Goal: Task Accomplishment & Management: Manage account settings

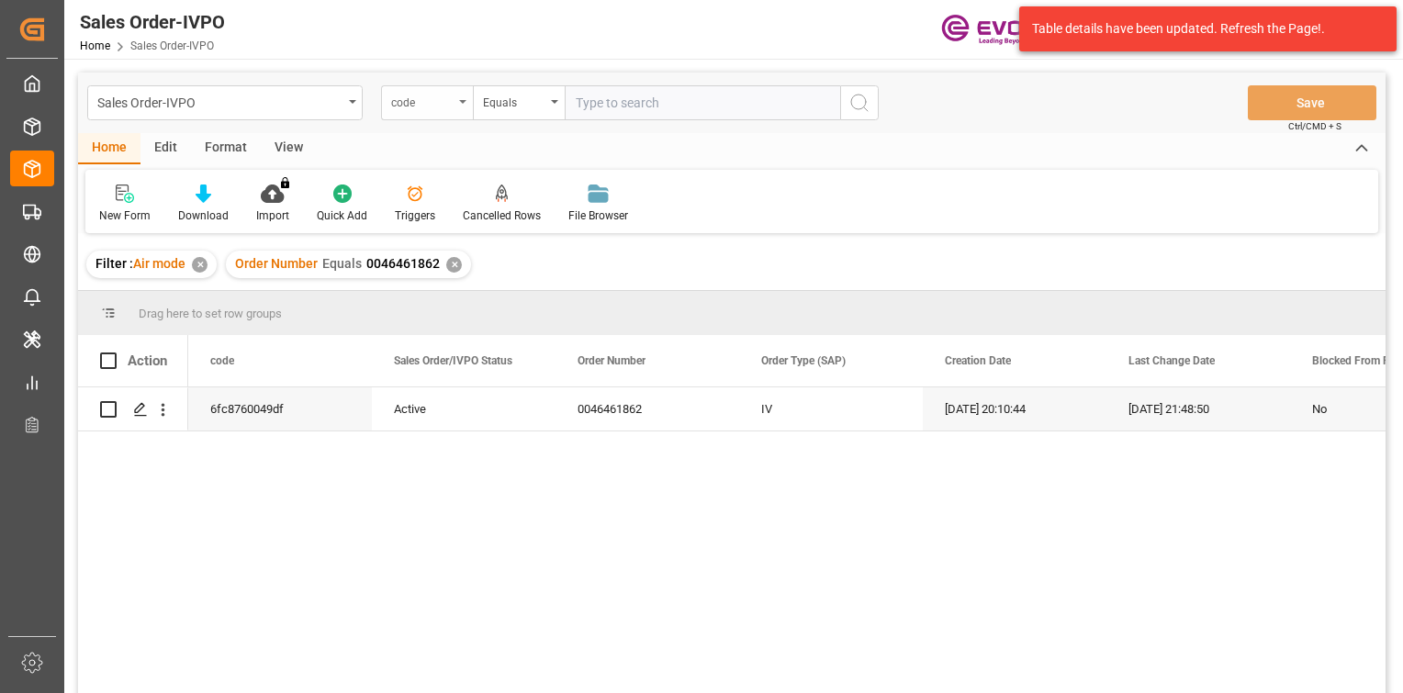
click at [456, 114] on div "code" at bounding box center [427, 102] width 92 height 35
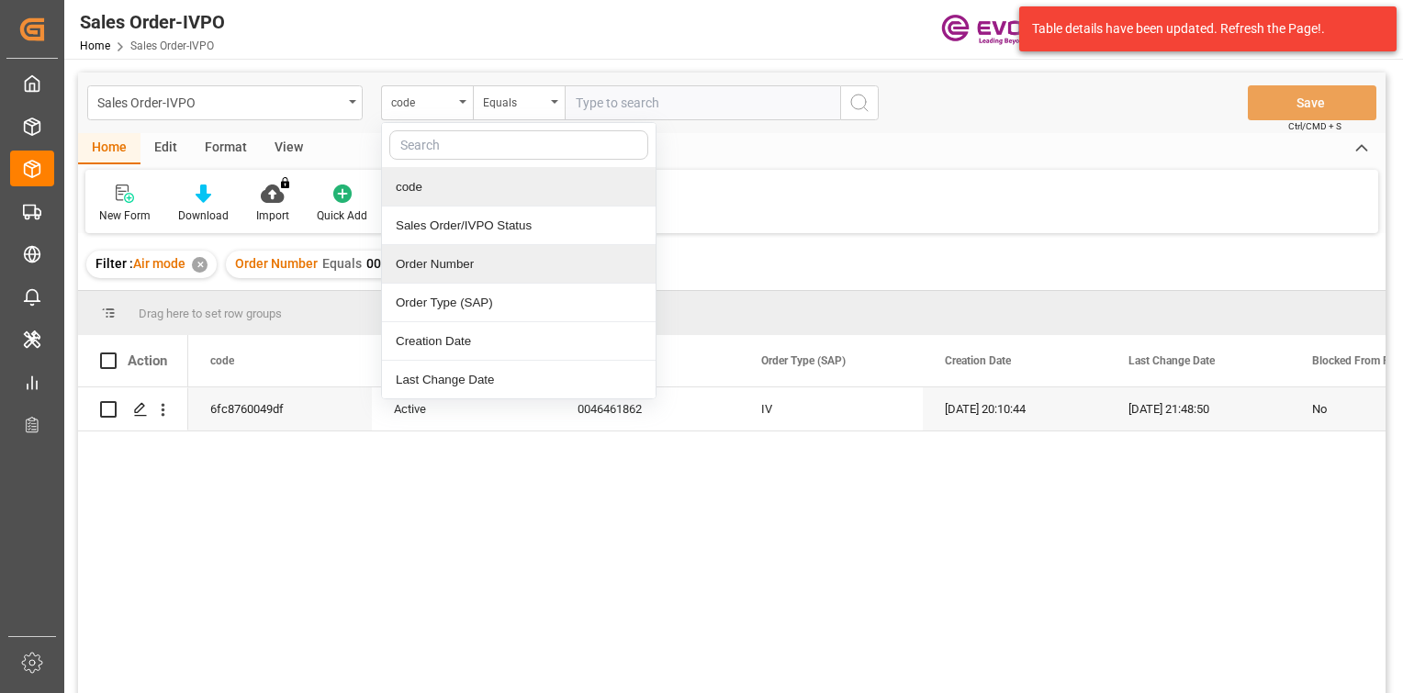
drag, startPoint x: 492, startPoint y: 271, endPoint x: 485, endPoint y: 263, distance: 11.1
click at [485, 263] on div "Order Number" at bounding box center [519, 264] width 274 height 39
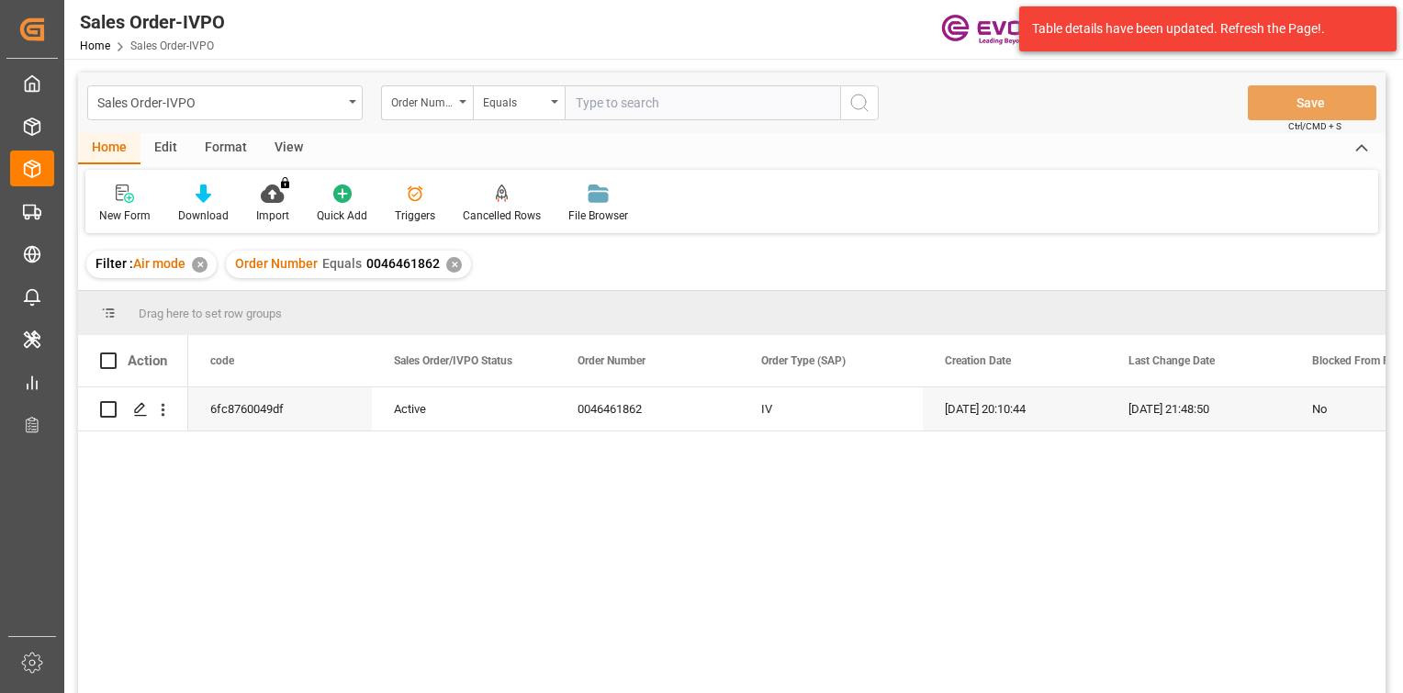
click at [446, 263] on div "✕" at bounding box center [454, 265] width 16 height 16
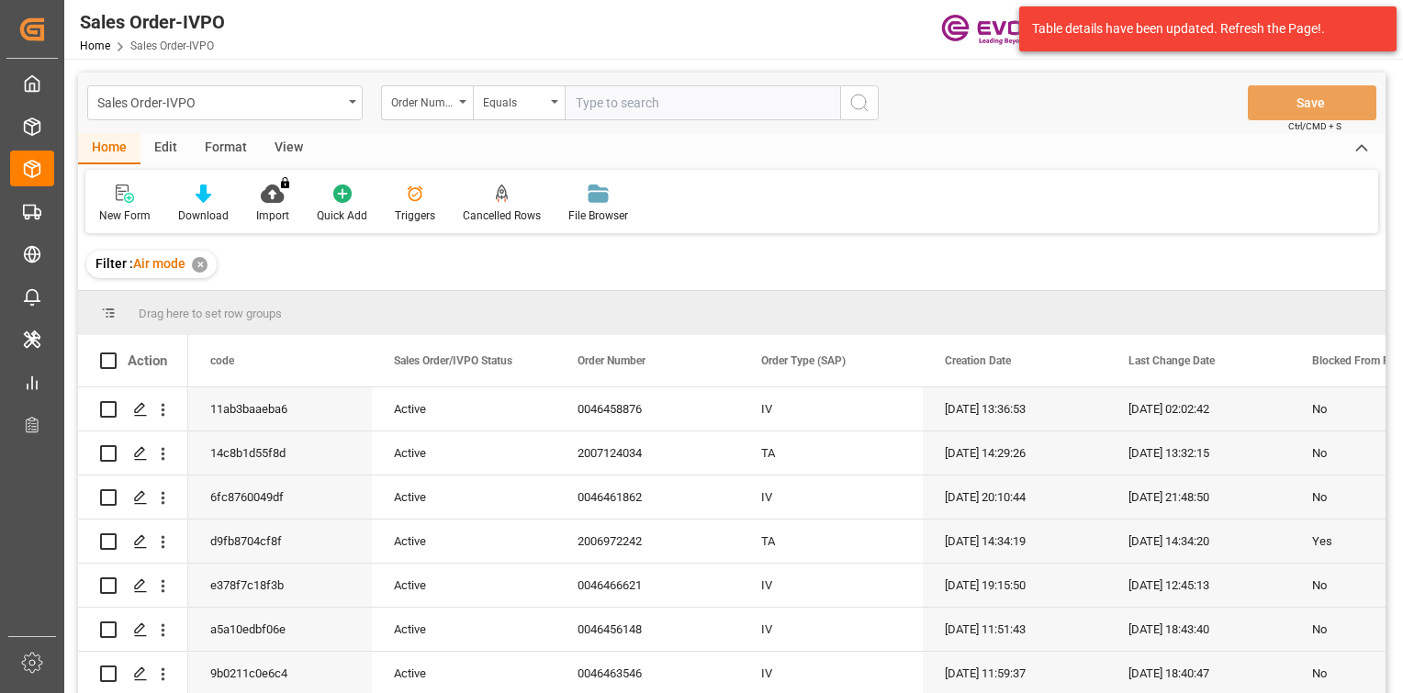
click at [653, 100] on input "text" at bounding box center [702, 102] width 275 height 35
paste input "2007110465"
type input "2007110465"
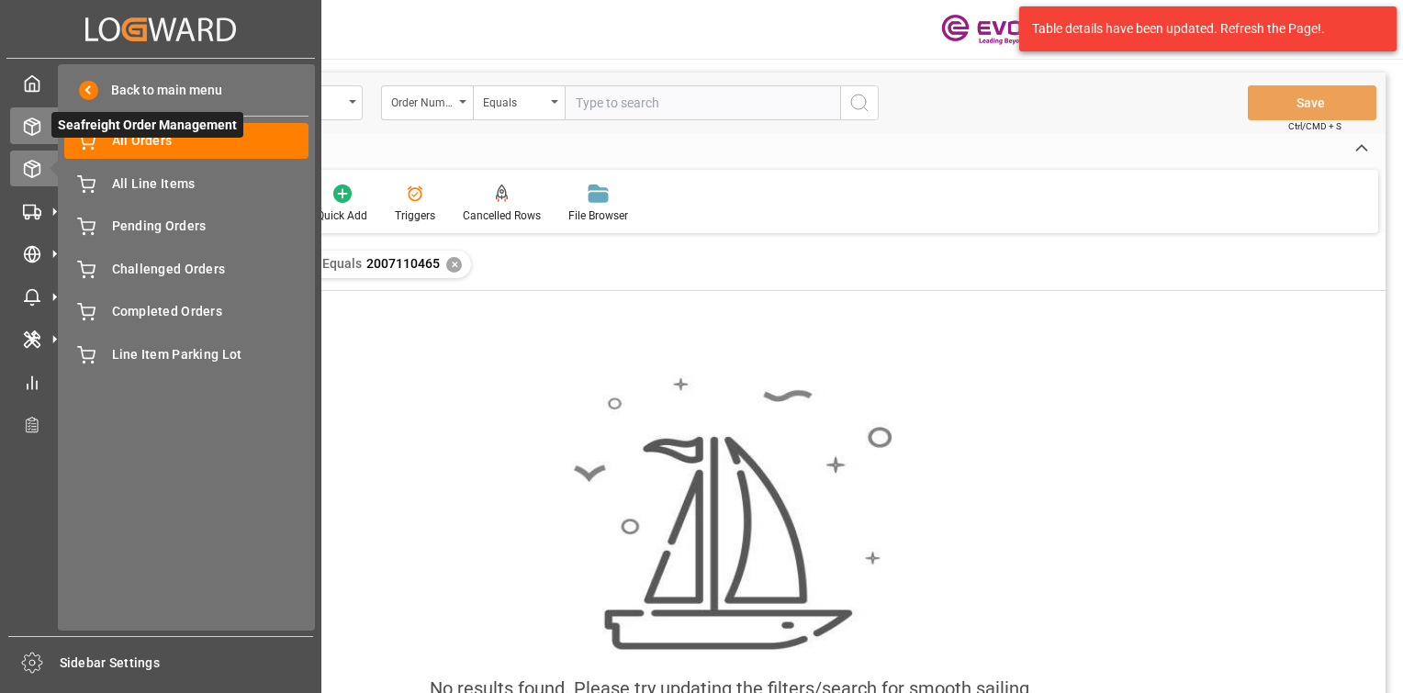
click at [40, 122] on icon at bounding box center [32, 127] width 18 height 18
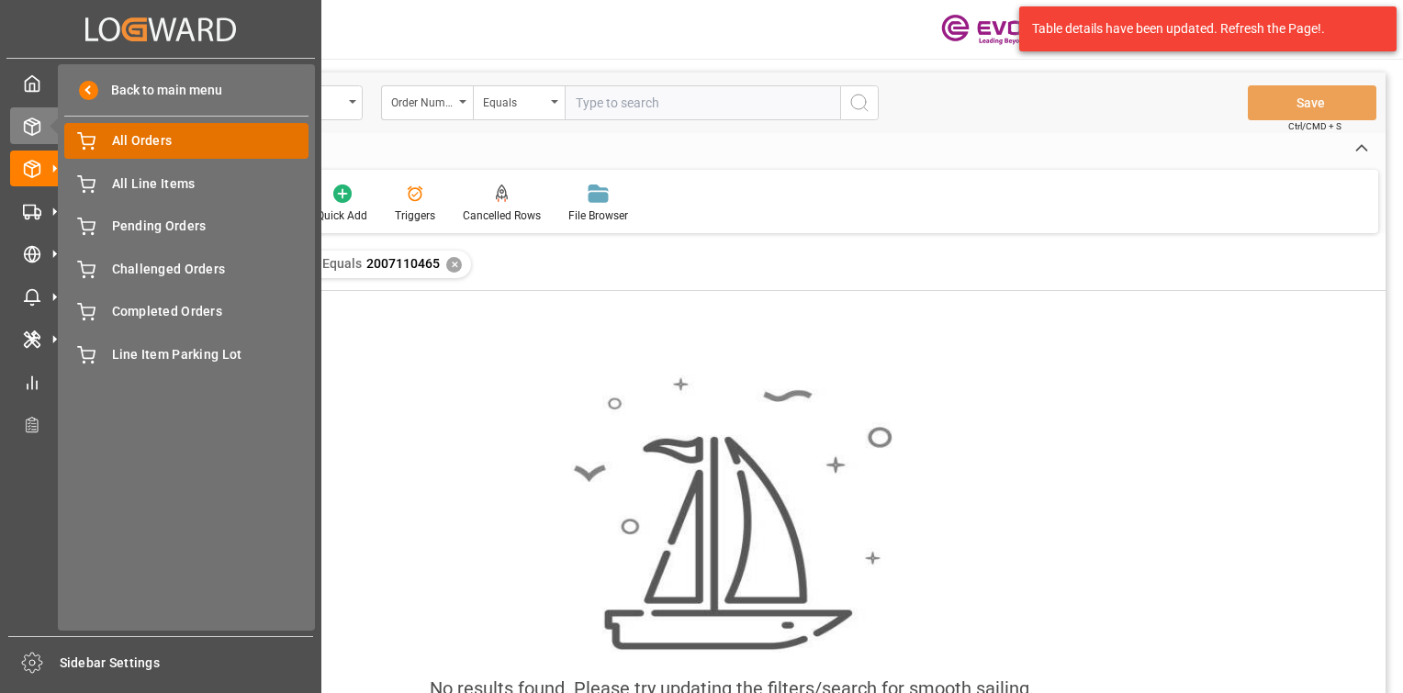
click at [110, 140] on div "All Orders All Orders" at bounding box center [186, 141] width 244 height 36
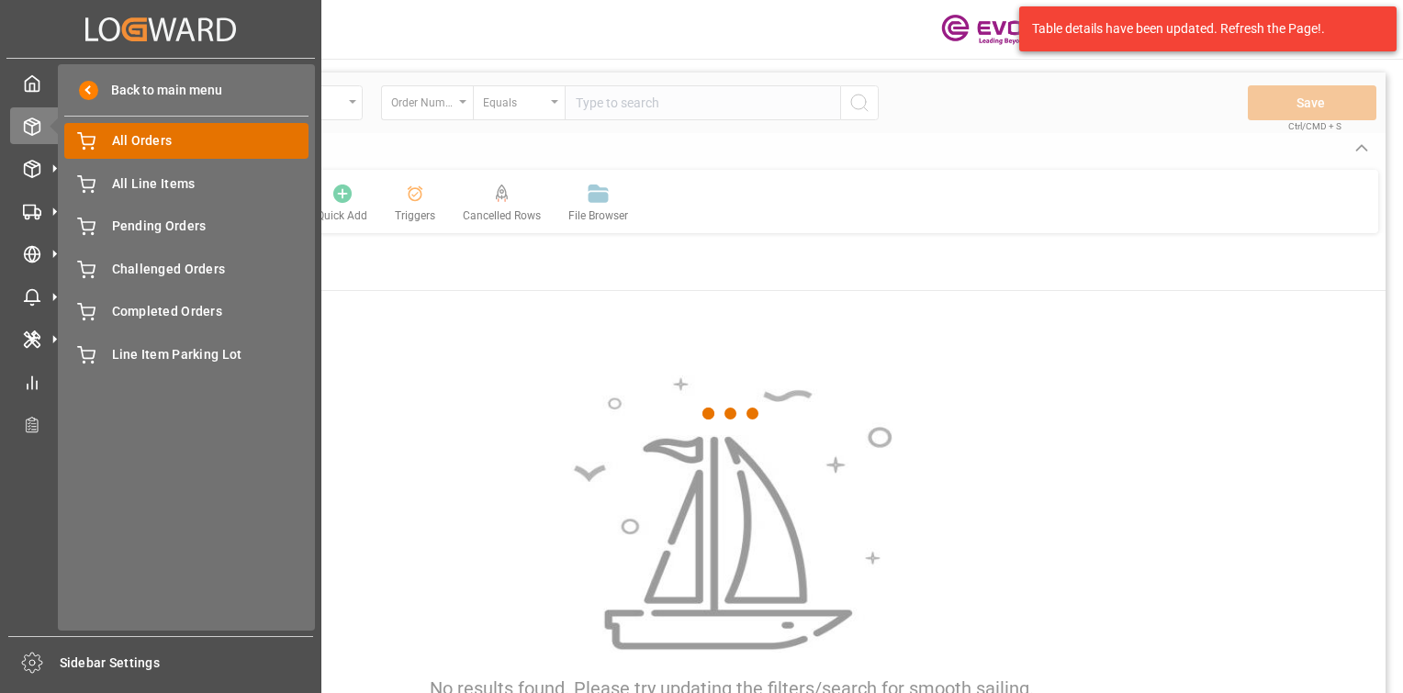
click at [138, 140] on span "All Orders" at bounding box center [210, 140] width 197 height 19
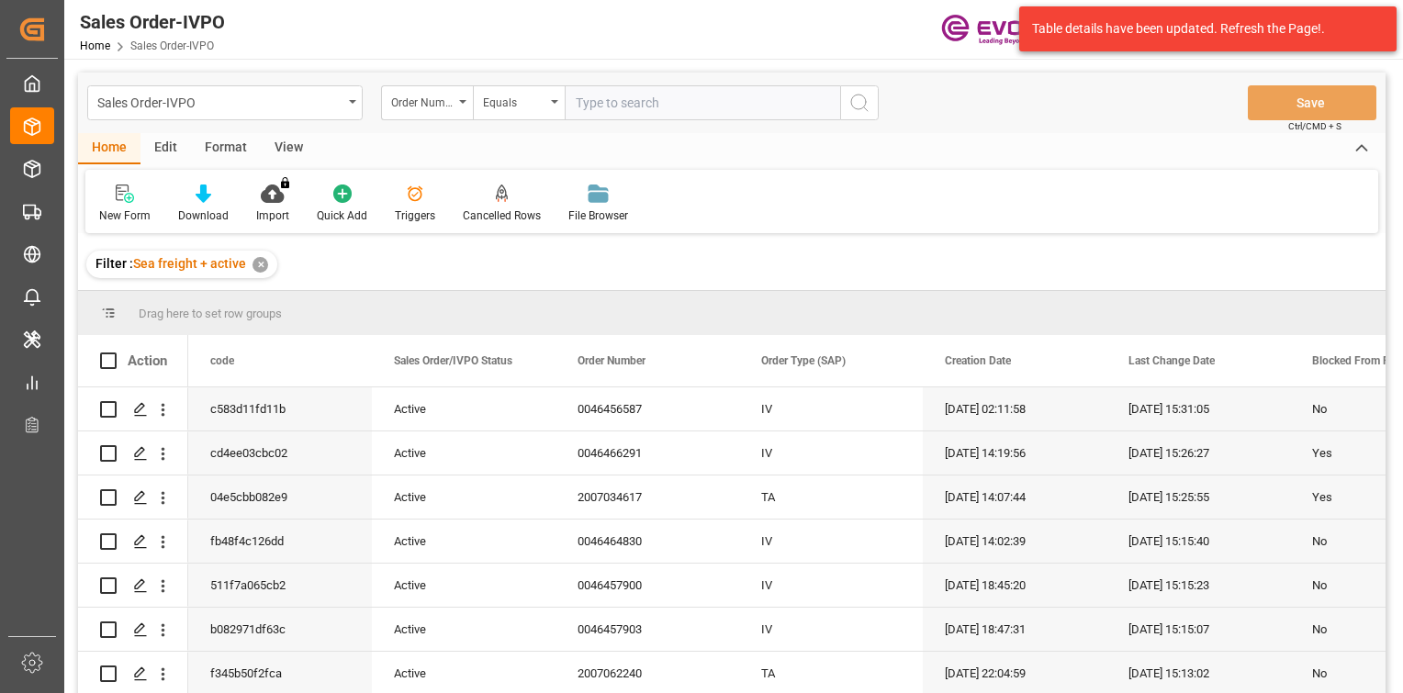
click at [600, 103] on input "text" at bounding box center [702, 102] width 275 height 35
paste input "2007110465"
type input "2007110465"
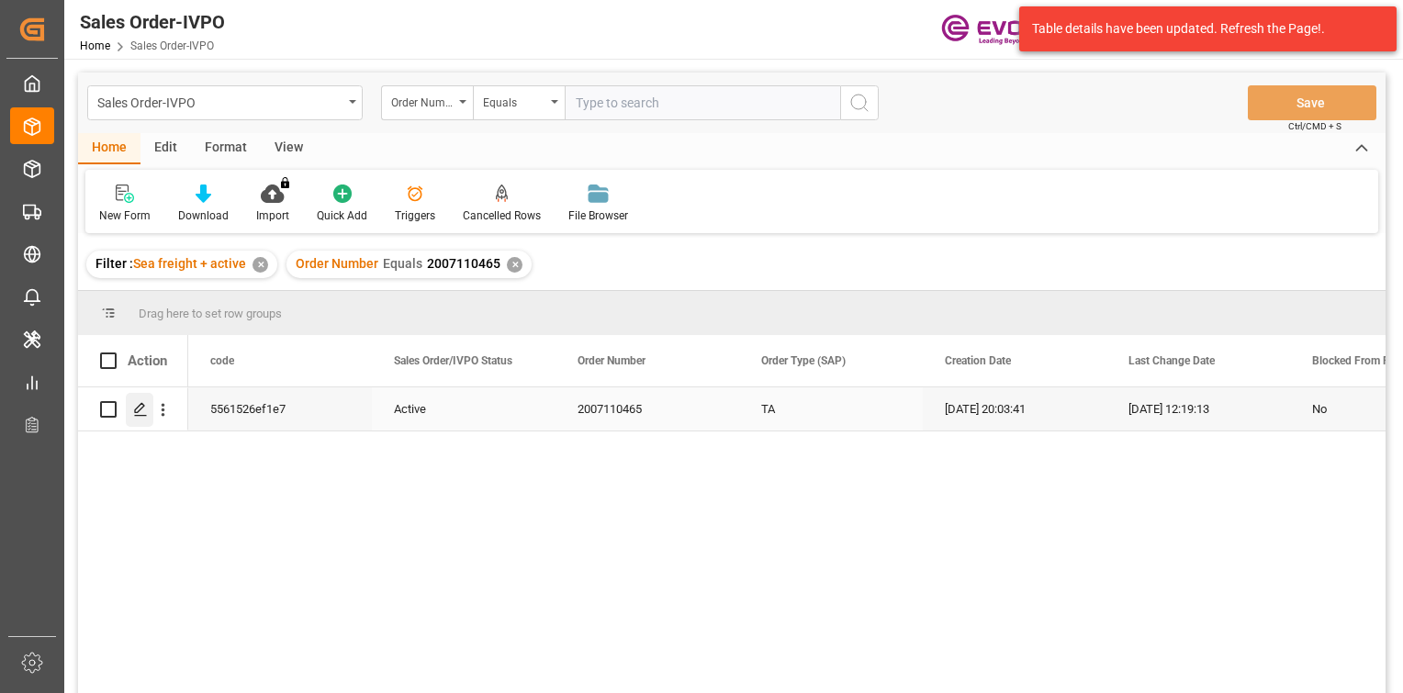
click at [136, 421] on div "Press SPACE to select this row." at bounding box center [140, 410] width 28 height 34
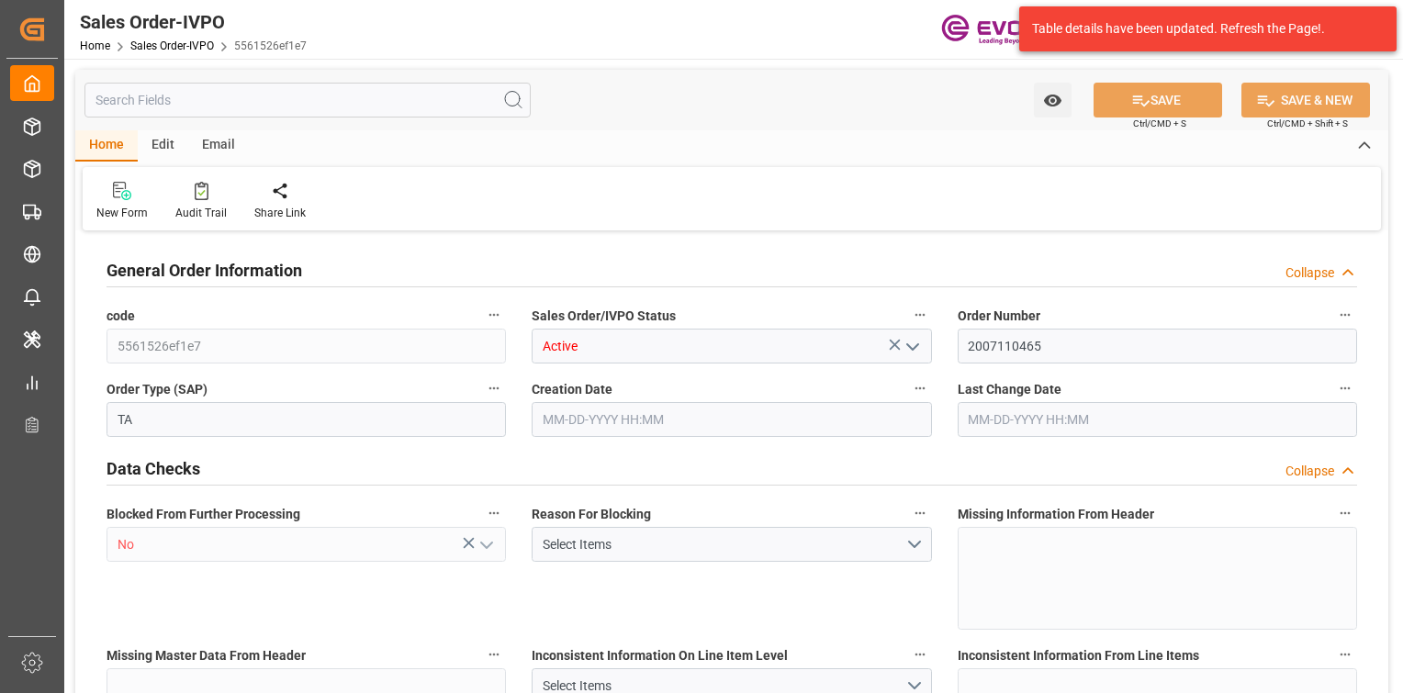
type input "DOHAI"
type input "0"
type input "1"
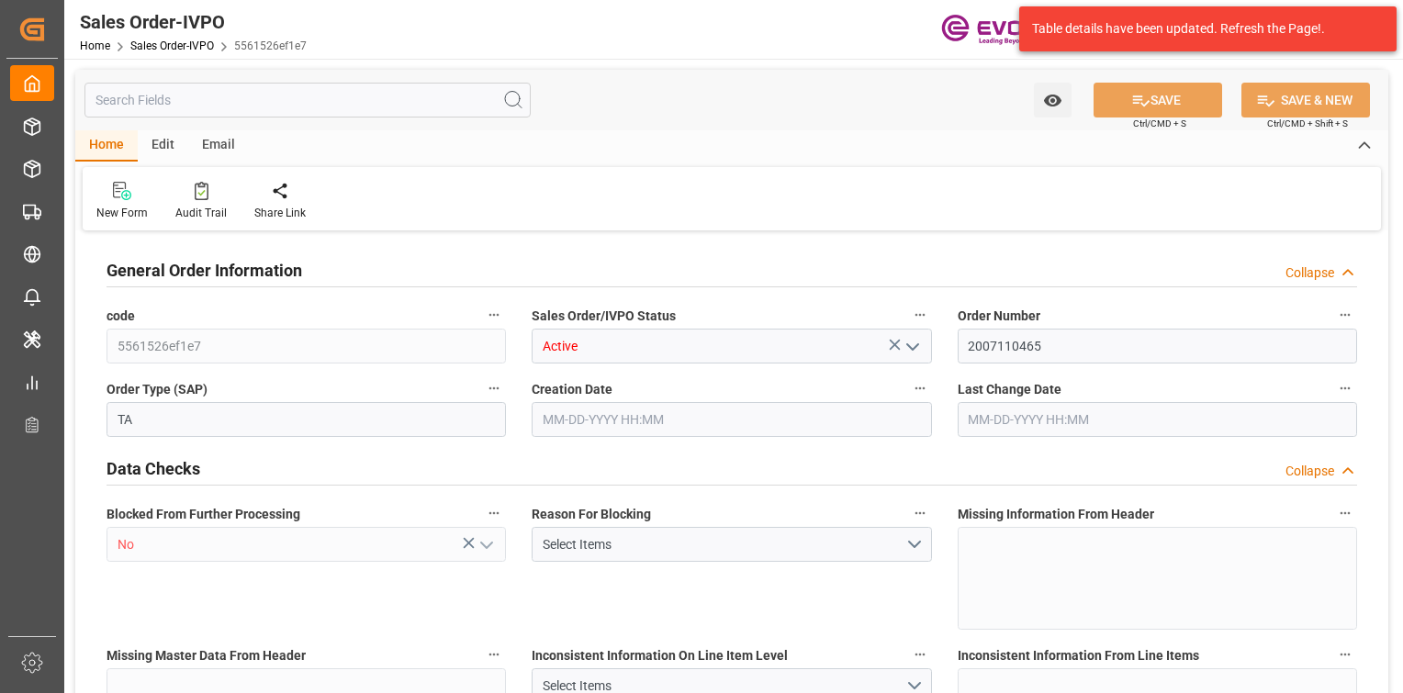
type input "5305.116"
type input "14.0584"
type input "17000"
type input "30"
type input "07-25-2025 20:03"
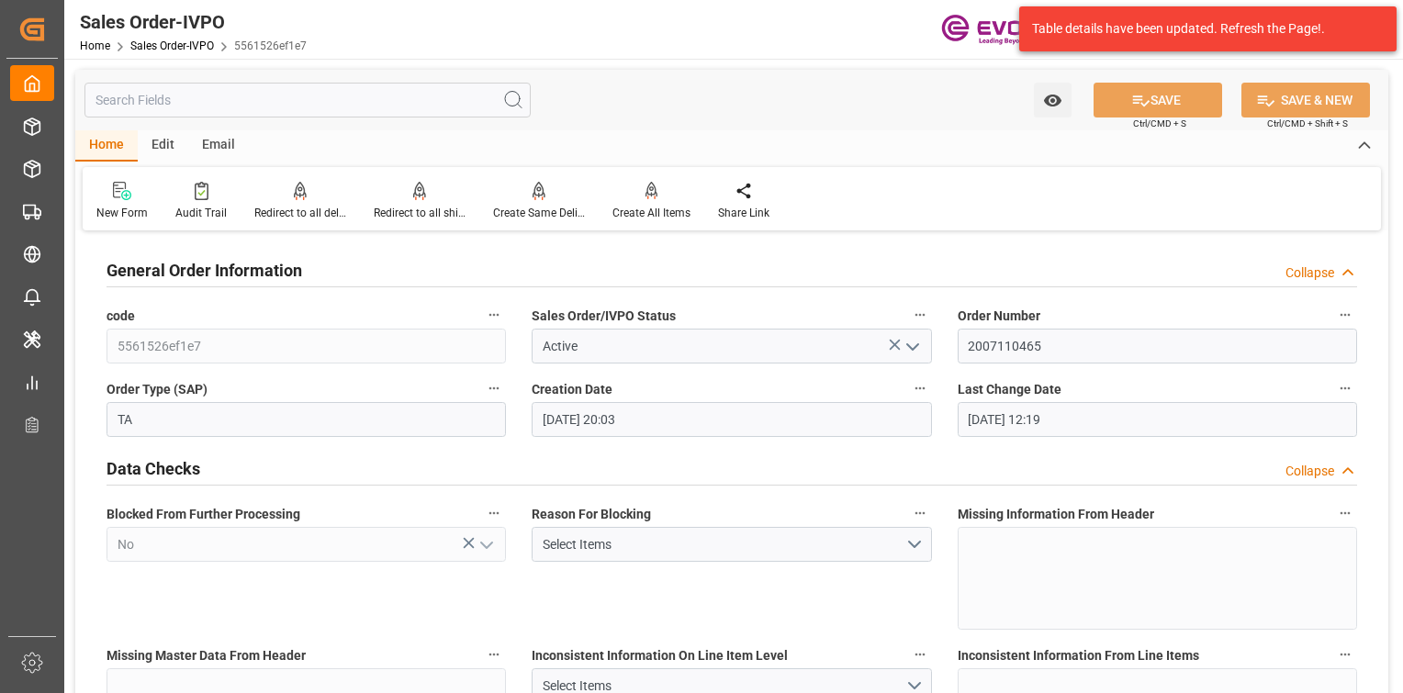
type input "08-11-2025 12:19"
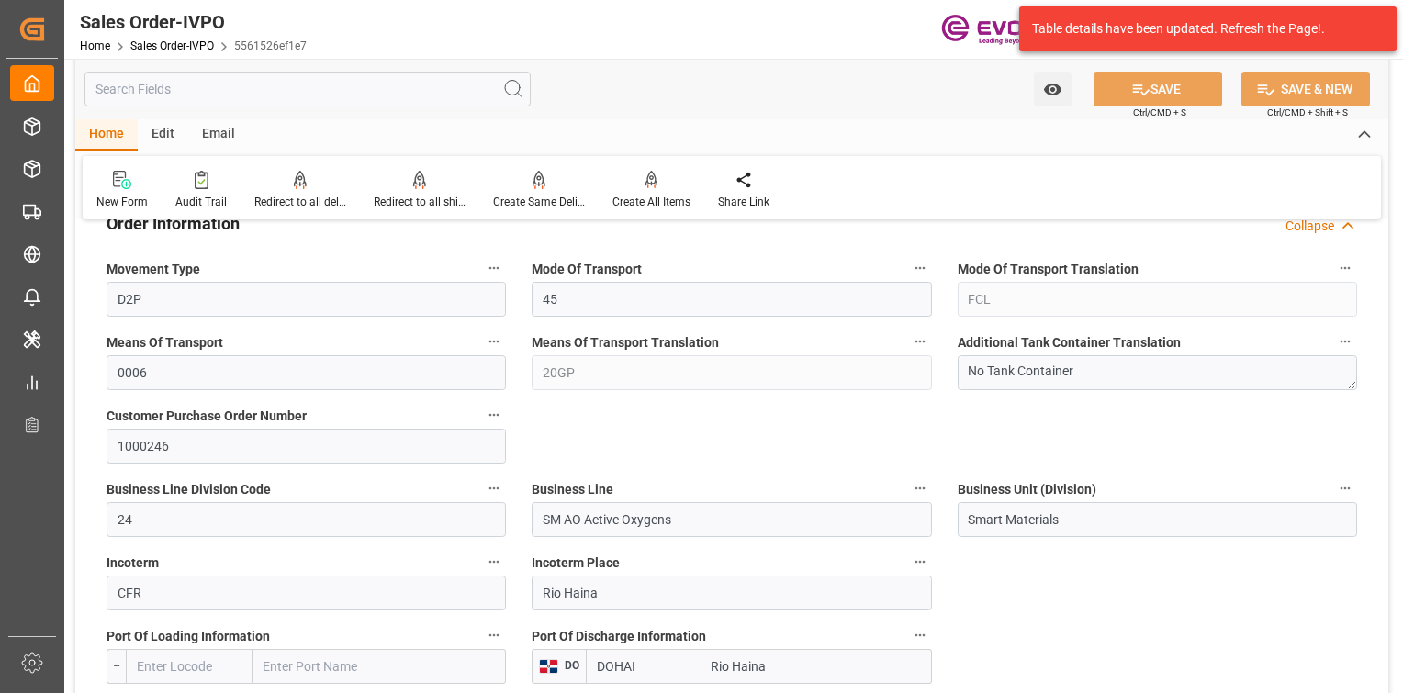
scroll to position [1010, 0]
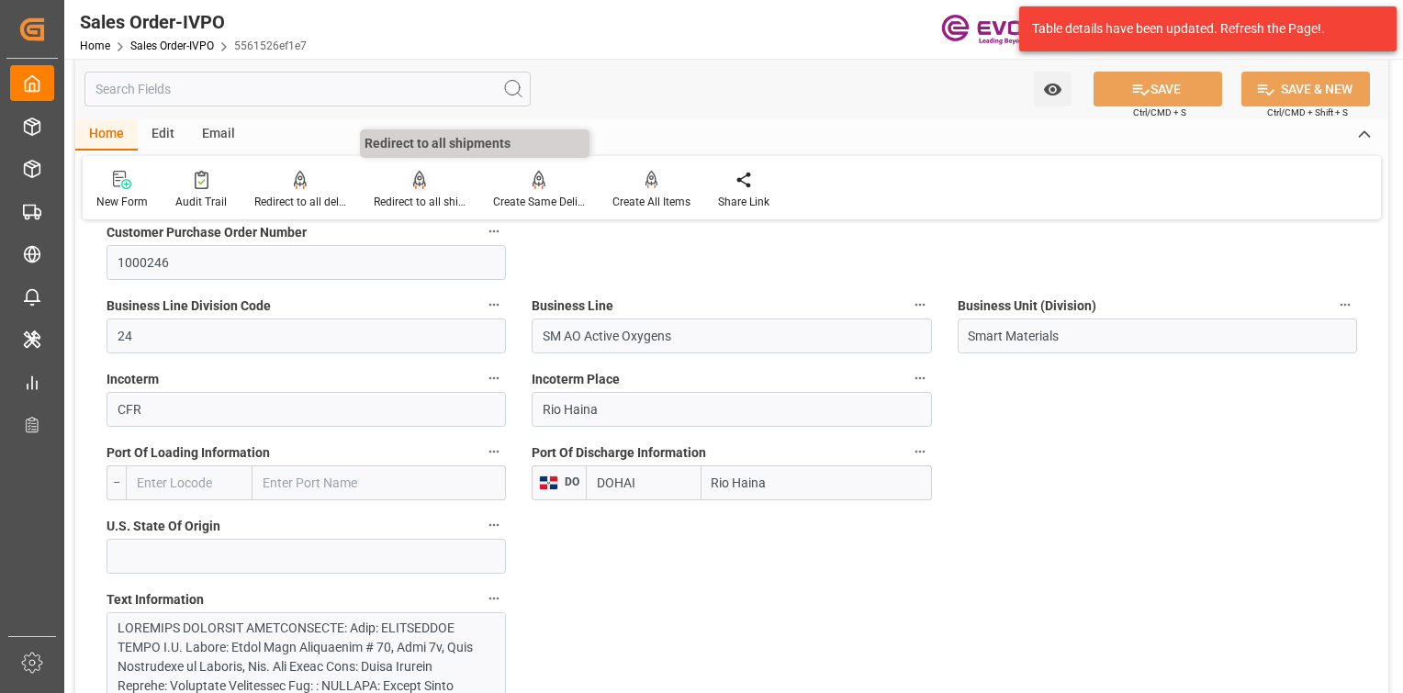
click at [415, 181] on icon at bounding box center [419, 180] width 13 height 18
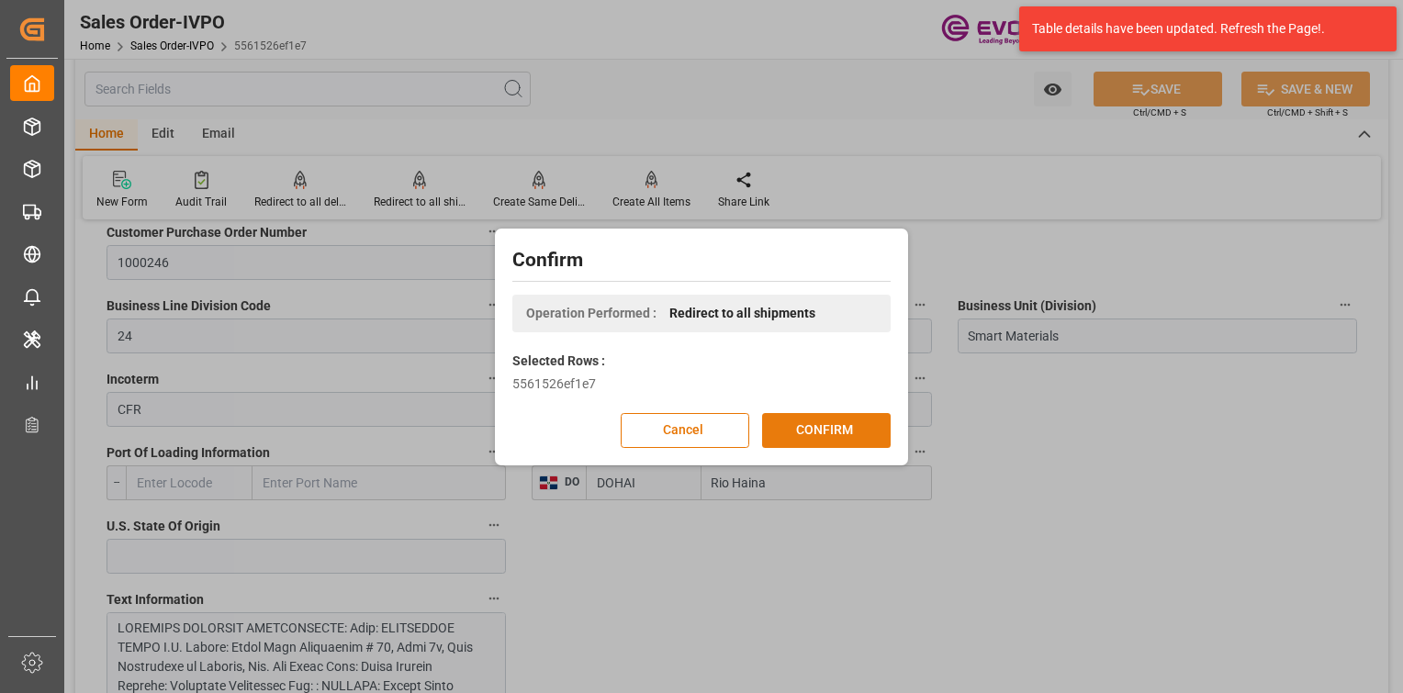
click at [849, 425] on button "CONFIRM" at bounding box center [826, 430] width 129 height 35
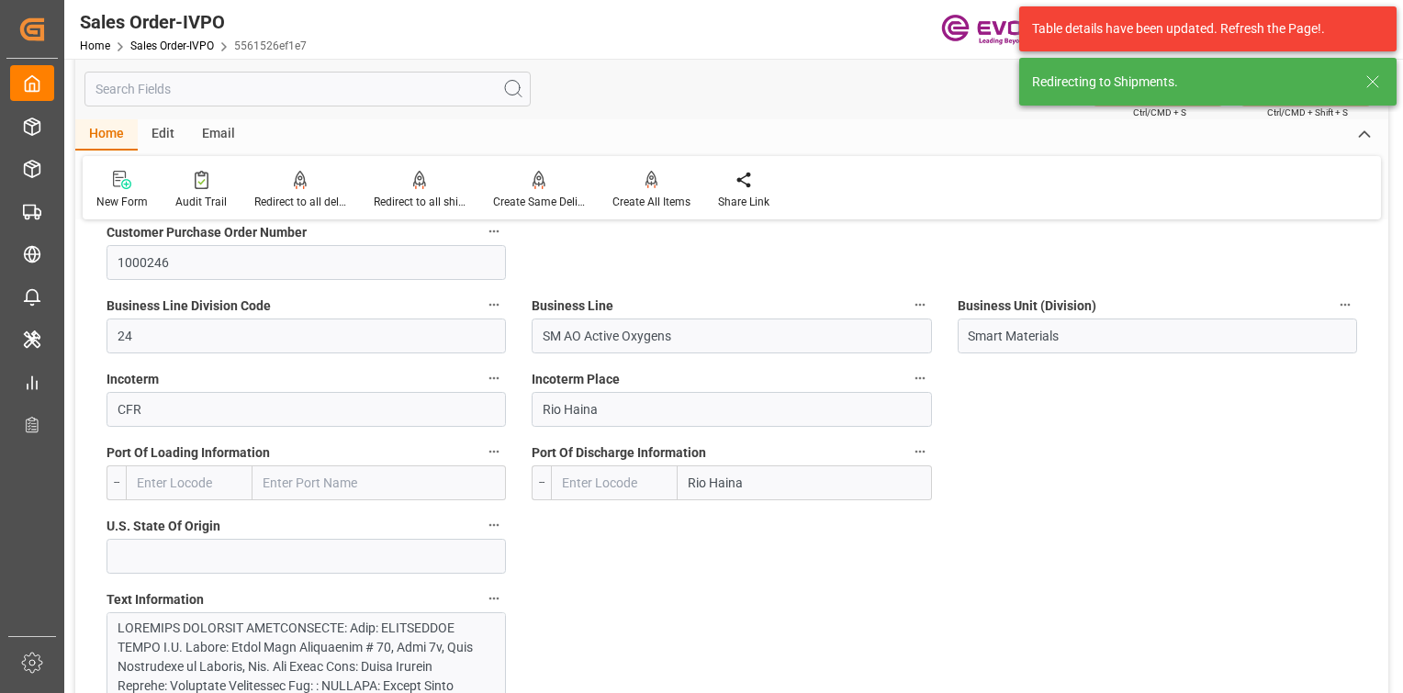
type input "DOHAI"
type input "0"
type input "1"
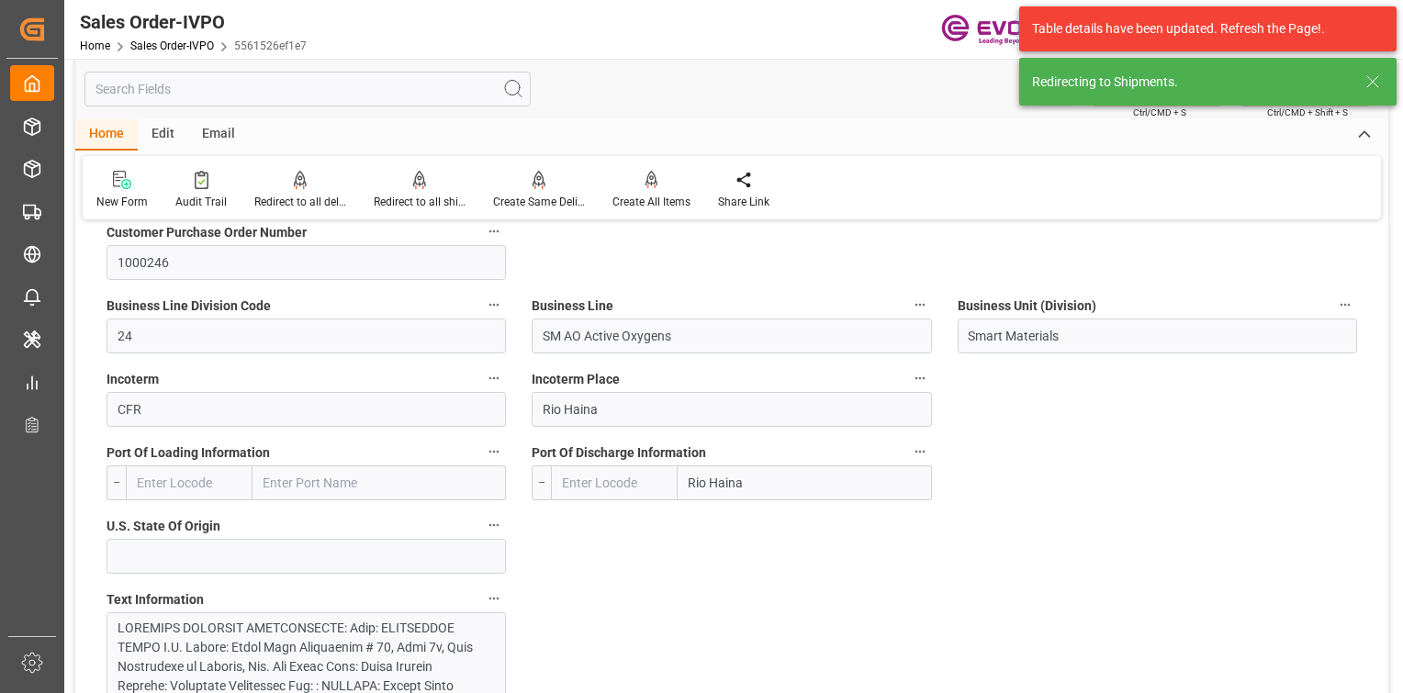
type input "5305.116"
type input "14.0584"
type input "17000"
type input "30"
type input "07-25-2025 20:03"
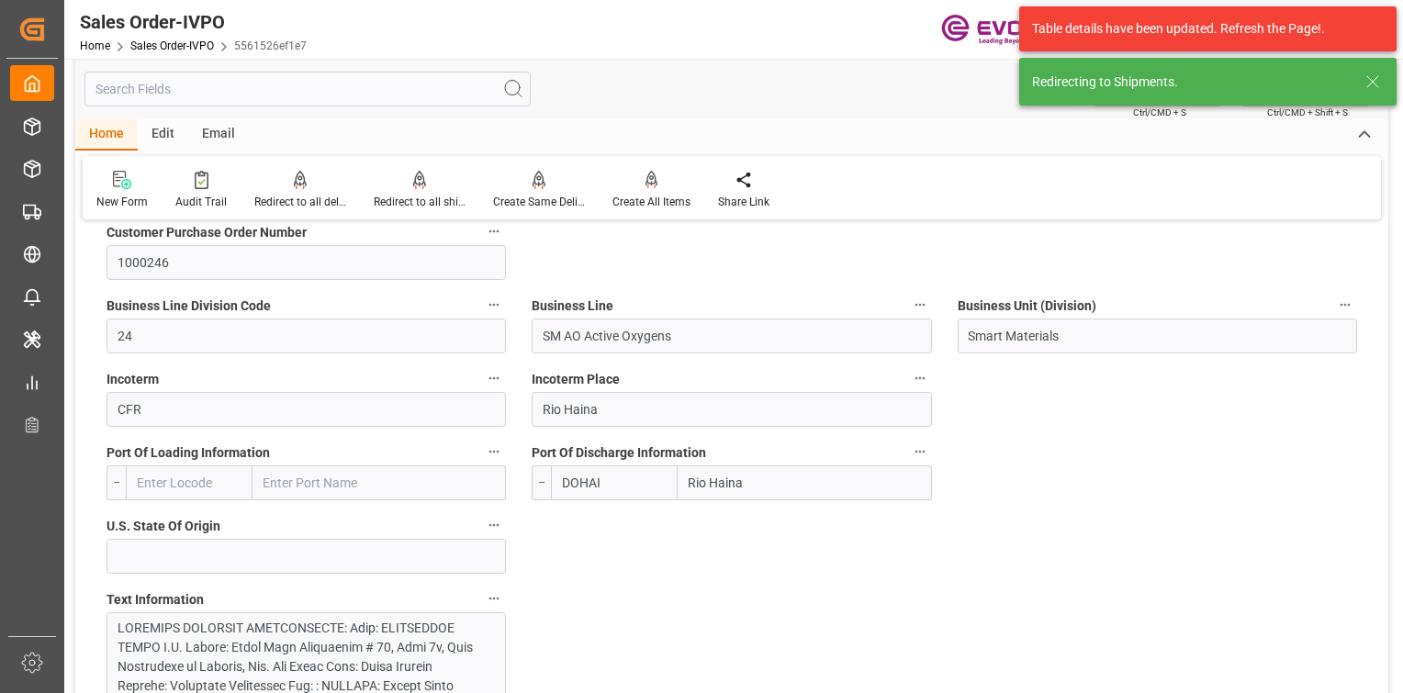
type input "08-11-2025 12:19"
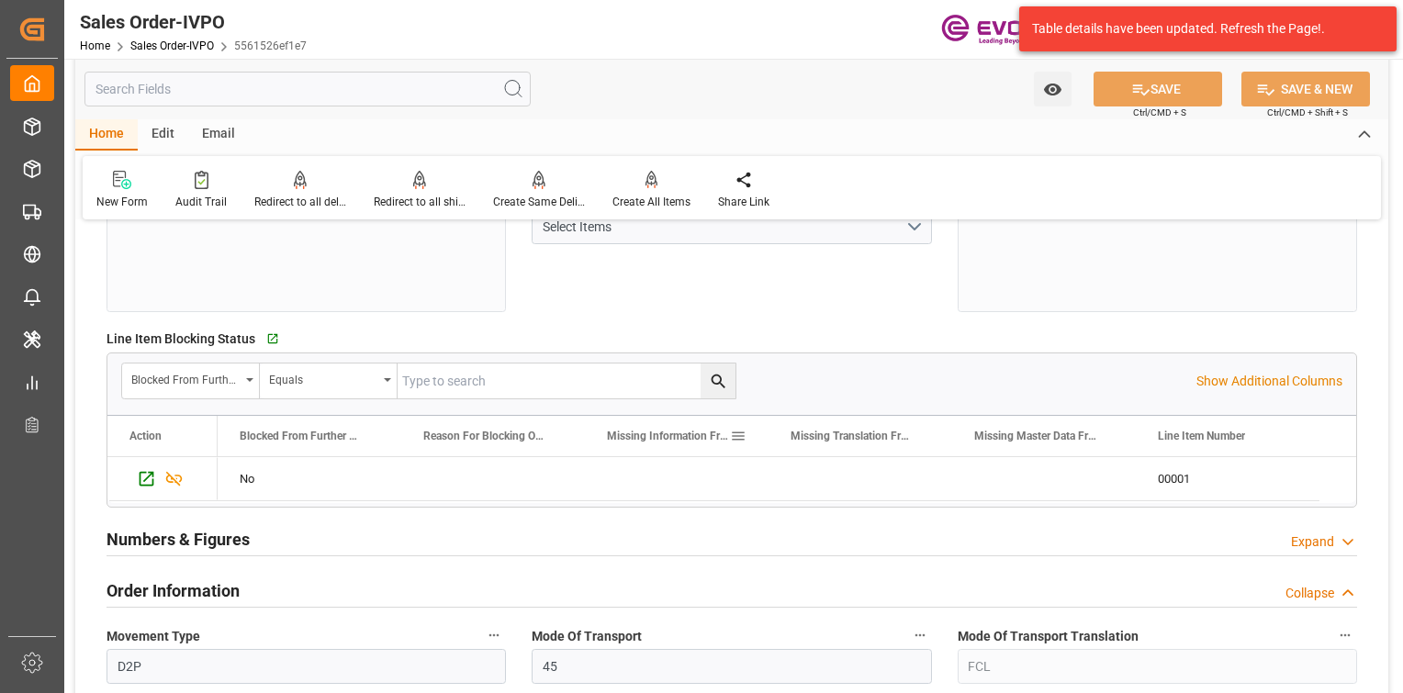
scroll to position [735, 0]
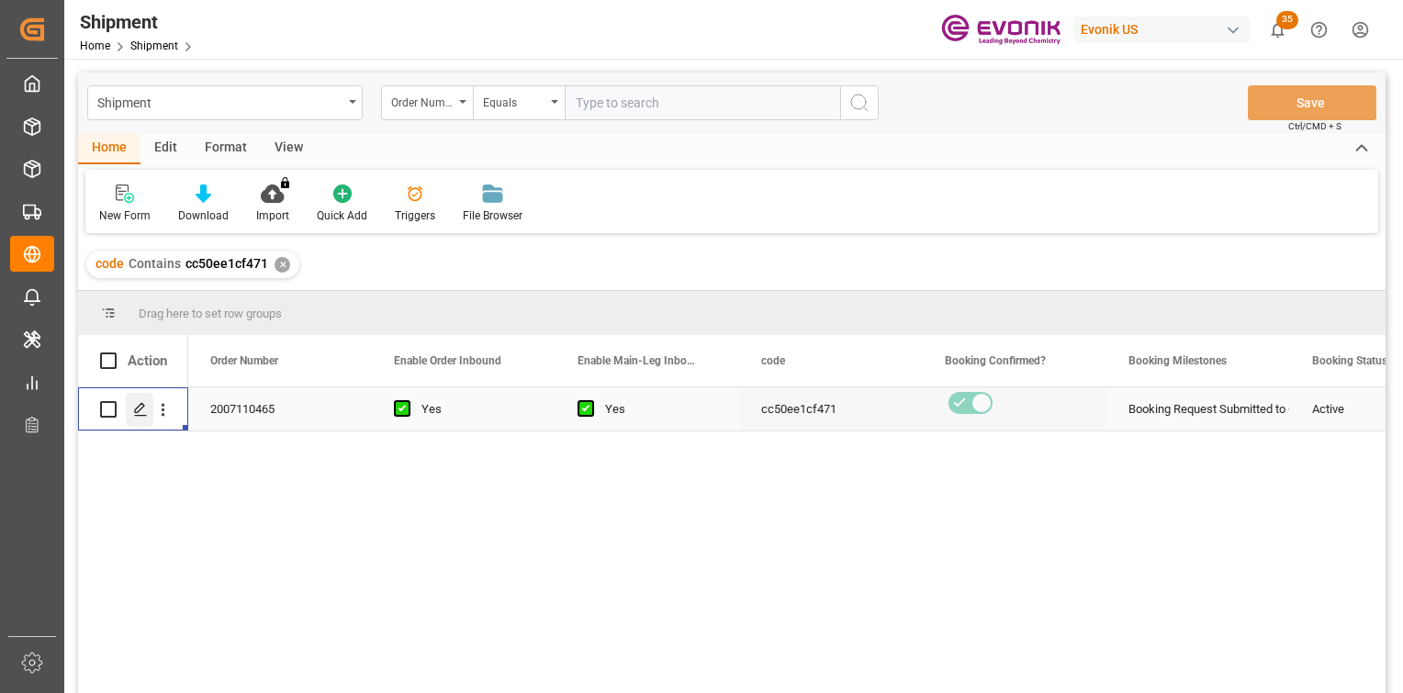
click at [140, 413] on icon "Press SPACE to select this row." at bounding box center [140, 409] width 15 height 15
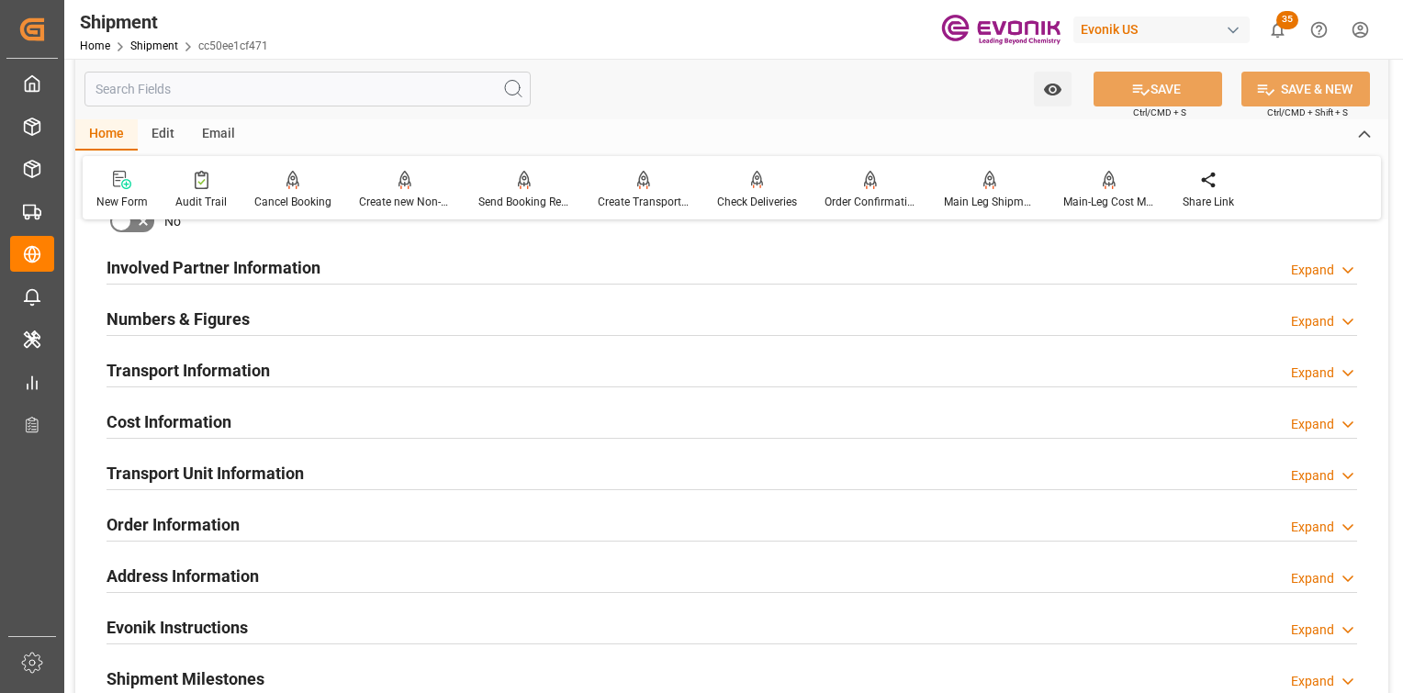
scroll to position [1010, 0]
drag, startPoint x: 343, startPoint y: 276, endPoint x: 788, endPoint y: 449, distance: 477.7
click at [343, 275] on div "Involved Partner Information Expand" at bounding box center [732, 266] width 1251 height 35
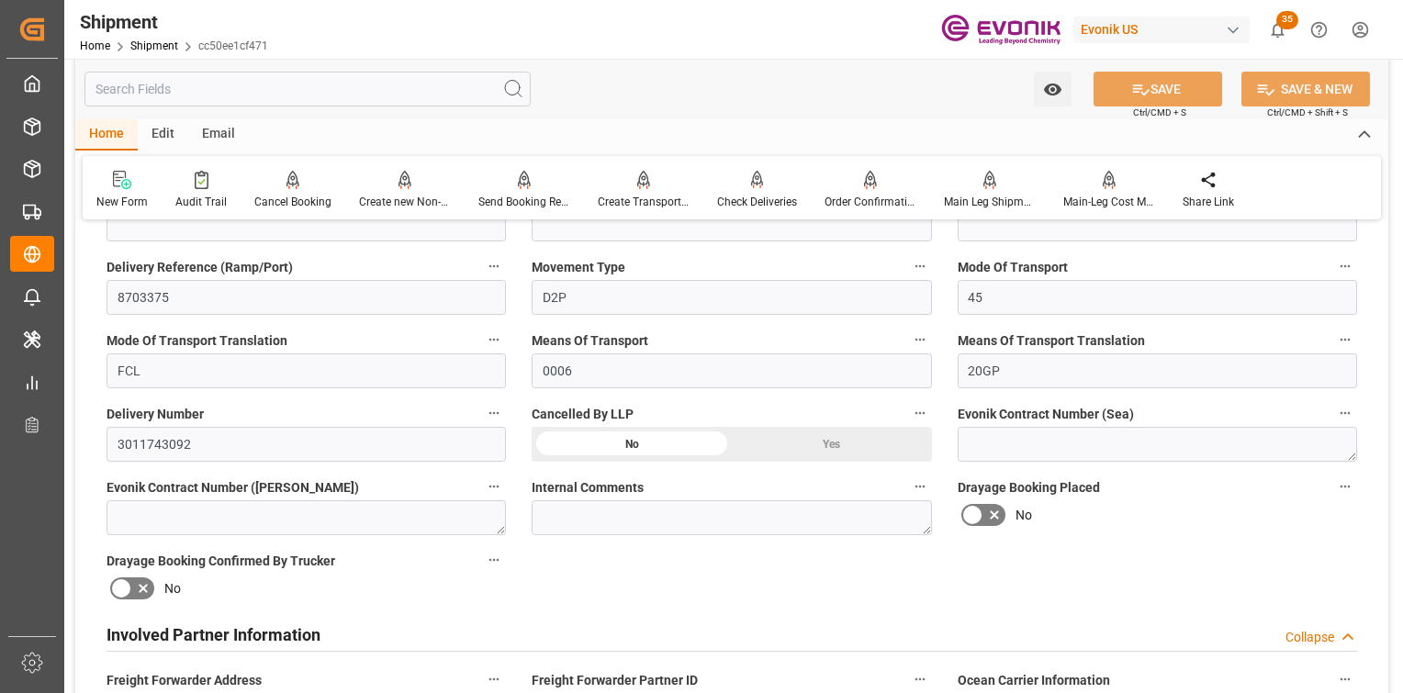
scroll to position [1102, 0]
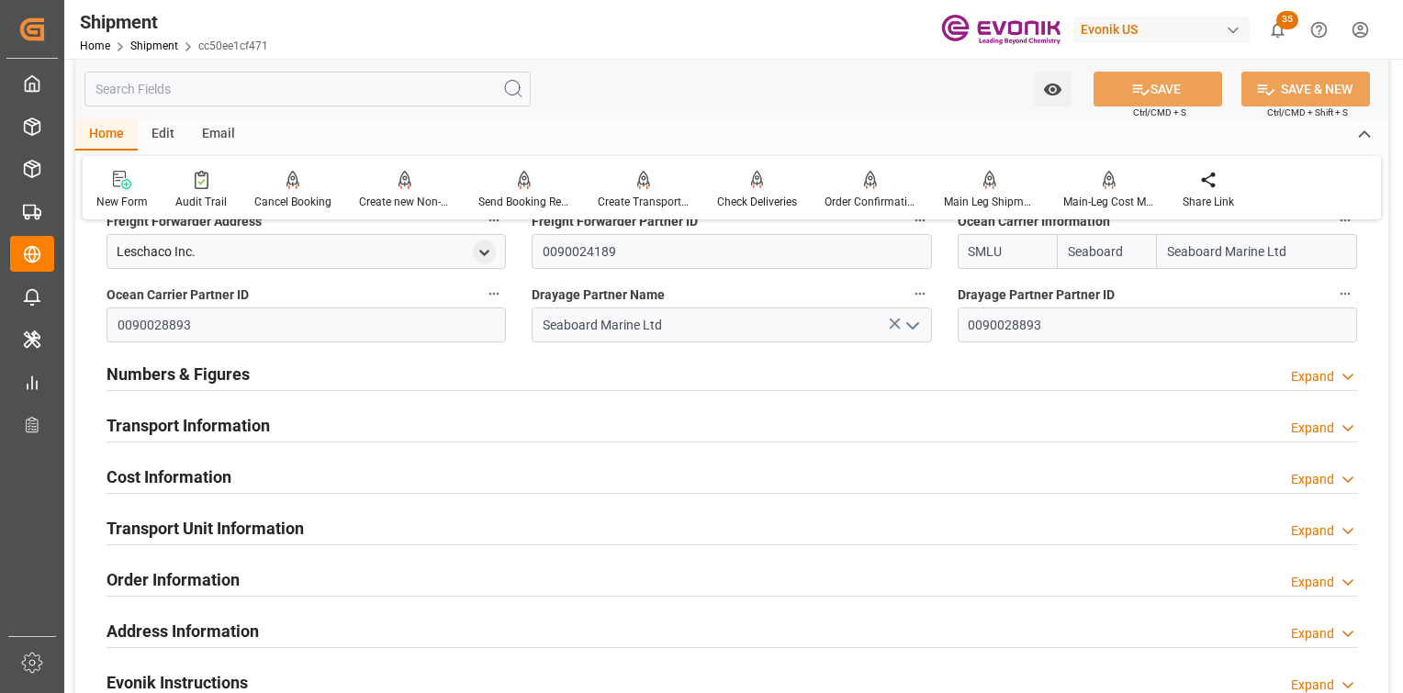
click at [206, 466] on h2 "Cost Information" at bounding box center [169, 477] width 125 height 25
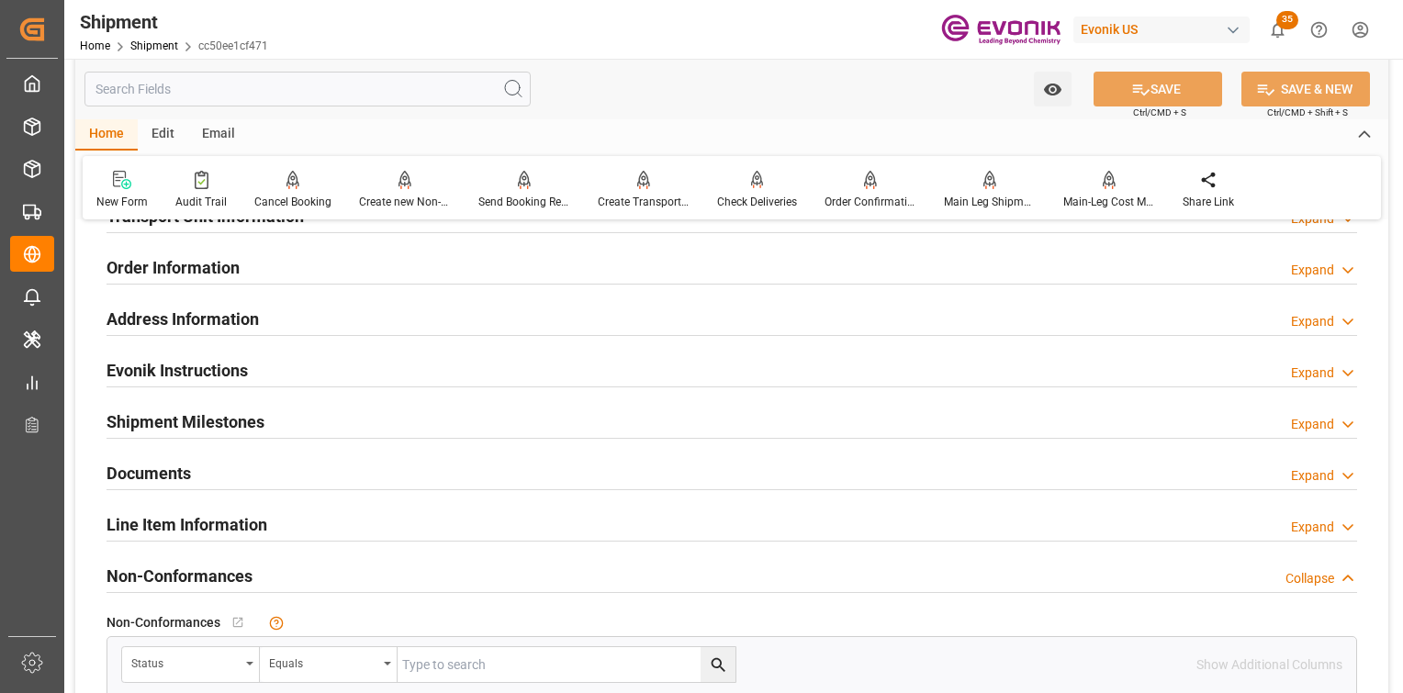
scroll to position [1286, 0]
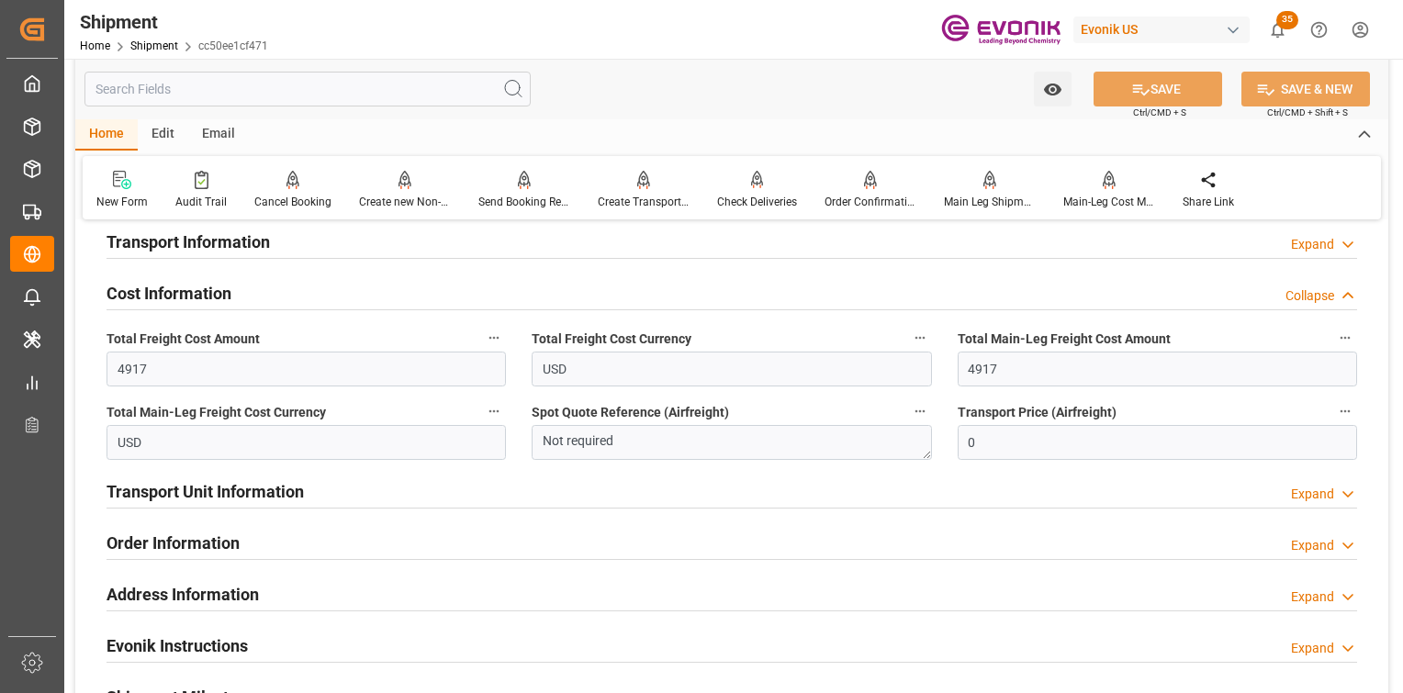
drag, startPoint x: 230, startPoint y: 491, endPoint x: 228, endPoint y: 432, distance: 59.7
click at [228, 489] on h2 "Transport Unit Information" at bounding box center [205, 491] width 197 height 25
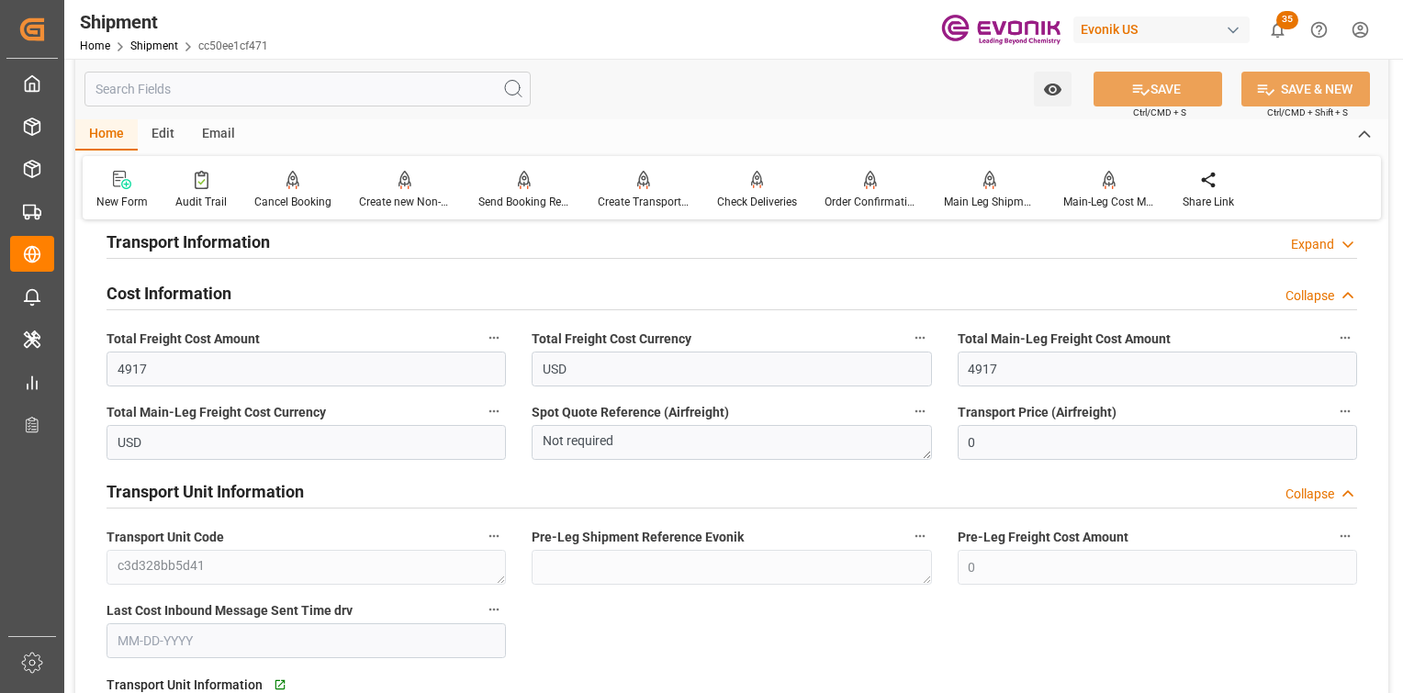
scroll to position [1561, 0]
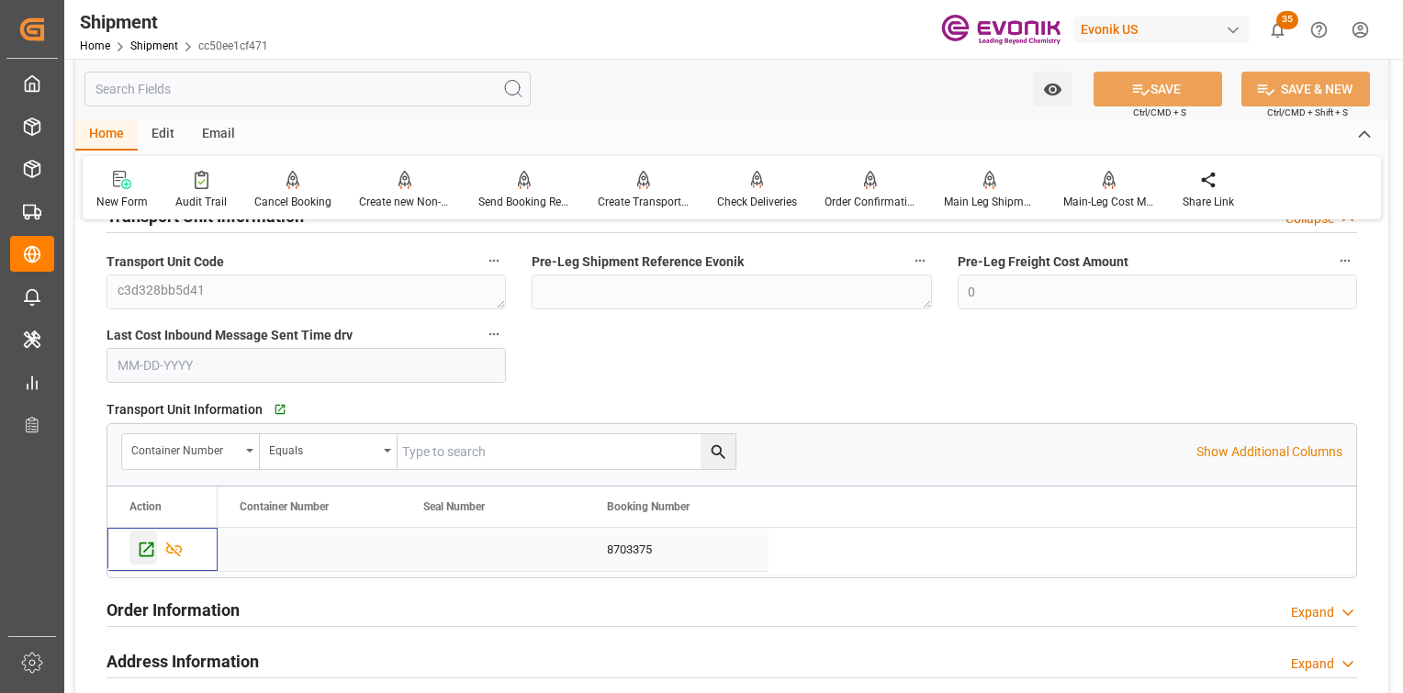
click at [141, 549] on icon "Press SPACE to select this row." at bounding box center [146, 549] width 19 height 19
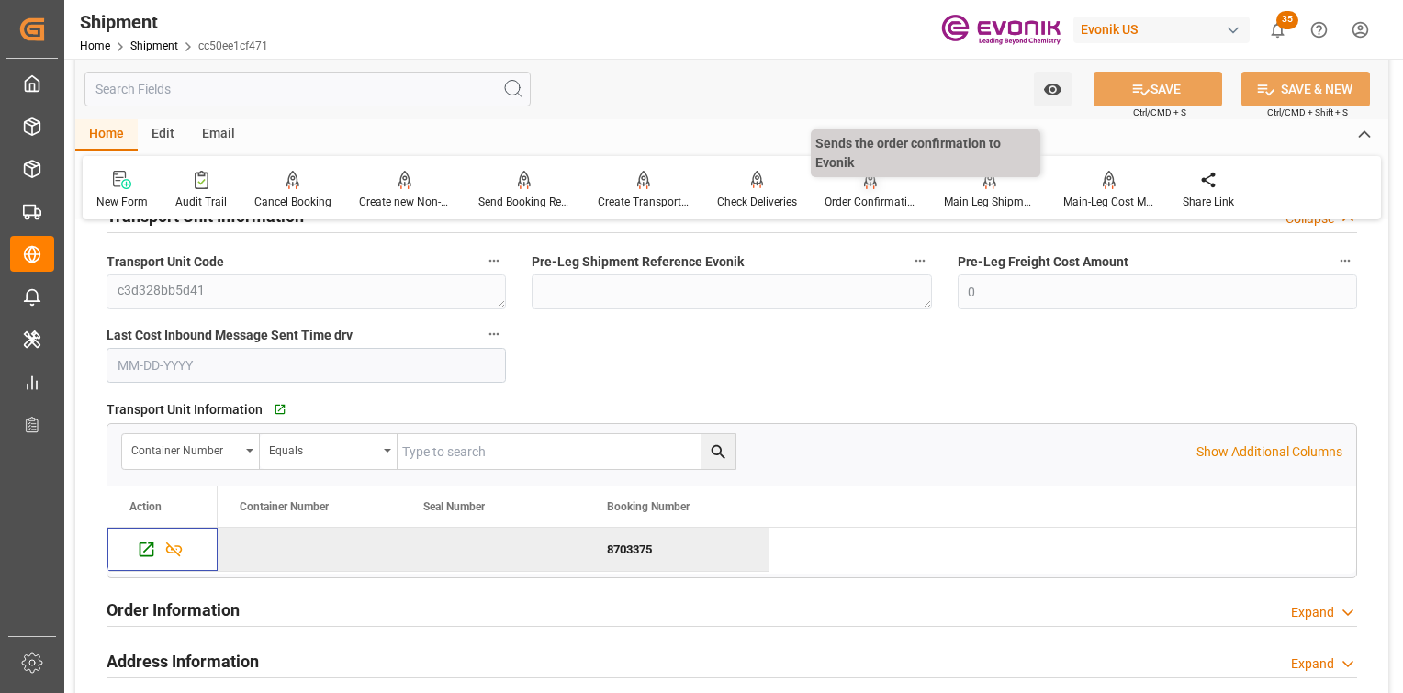
click at [863, 198] on div "Order Confirmation" at bounding box center [871, 202] width 92 height 17
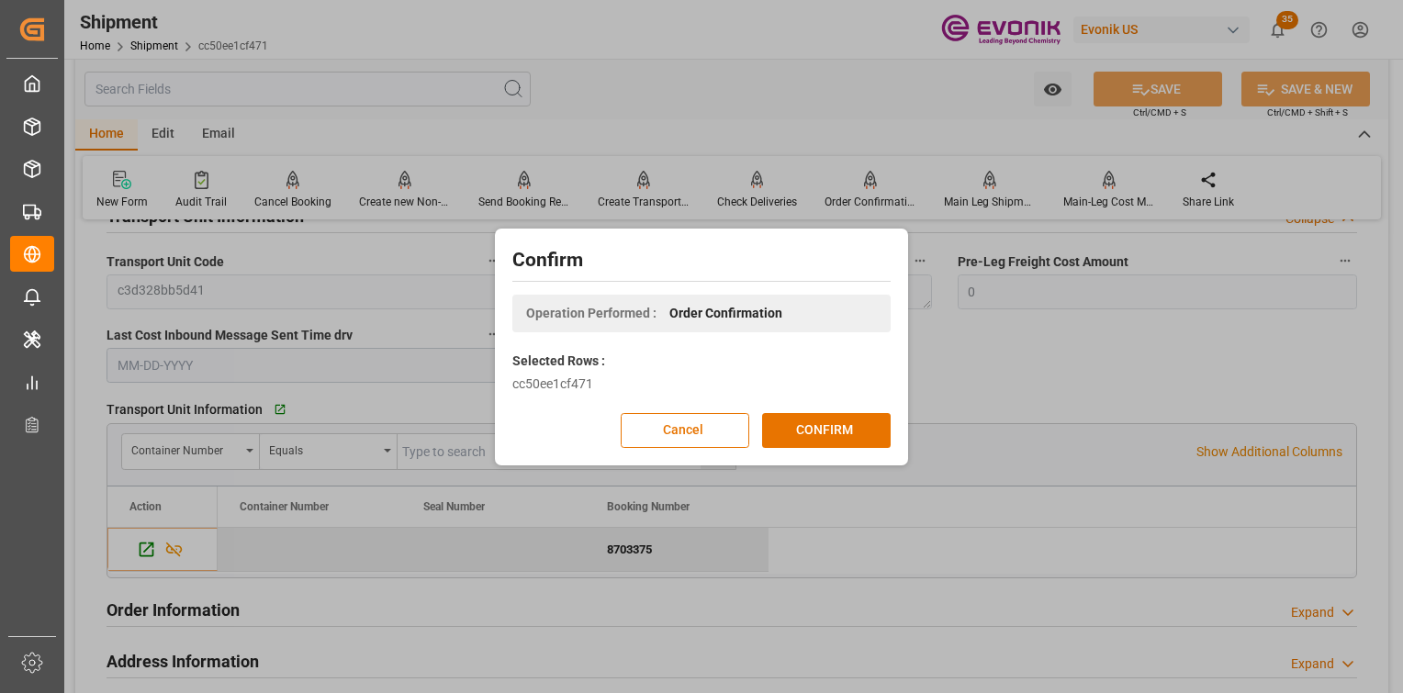
drag, startPoint x: 860, startPoint y: 432, endPoint x: 859, endPoint y: 310, distance: 121.2
click at [860, 432] on button "CONFIRM" at bounding box center [826, 430] width 129 height 35
click at [977, 202] on div "Confirm Operation Performed : Order Confirmation Selected Rows : cc50ee1cf471 C…" at bounding box center [701, 346] width 1403 height 693
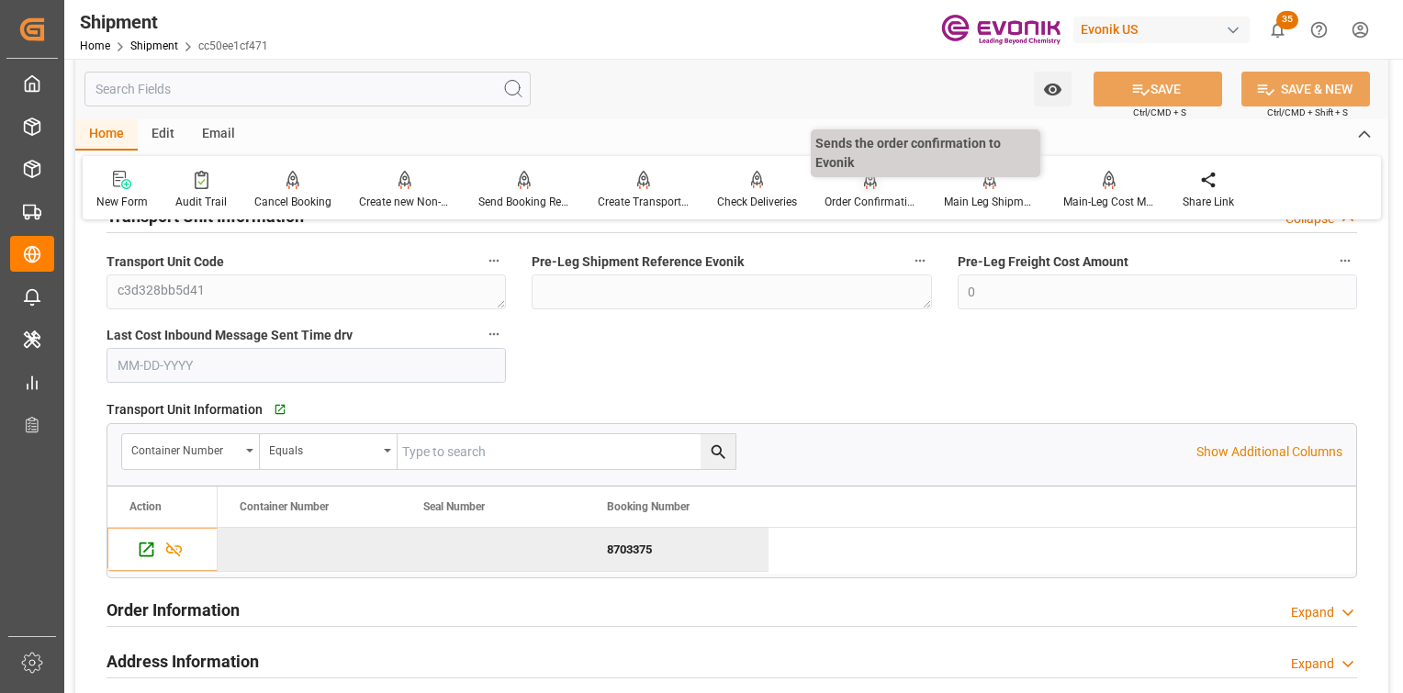
click at [863, 202] on div "Order Confirmation" at bounding box center [871, 202] width 92 height 17
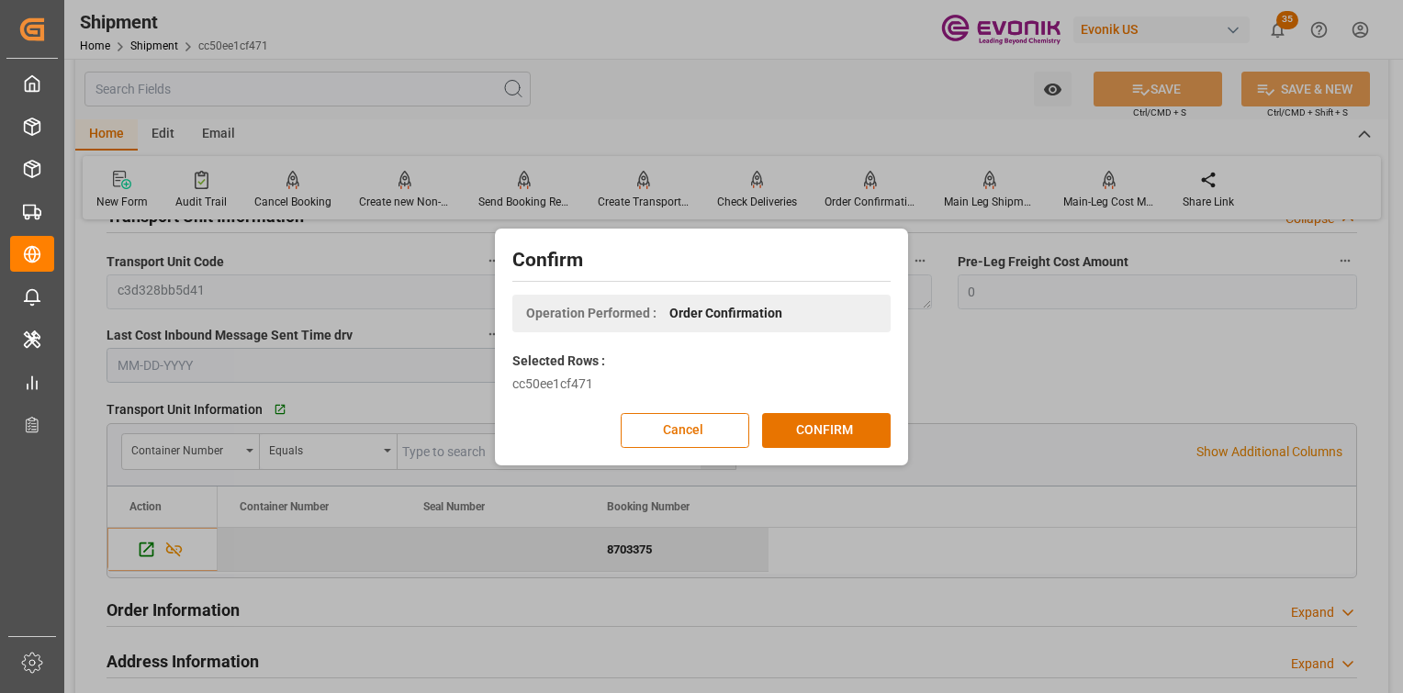
scroll to position [198, 0]
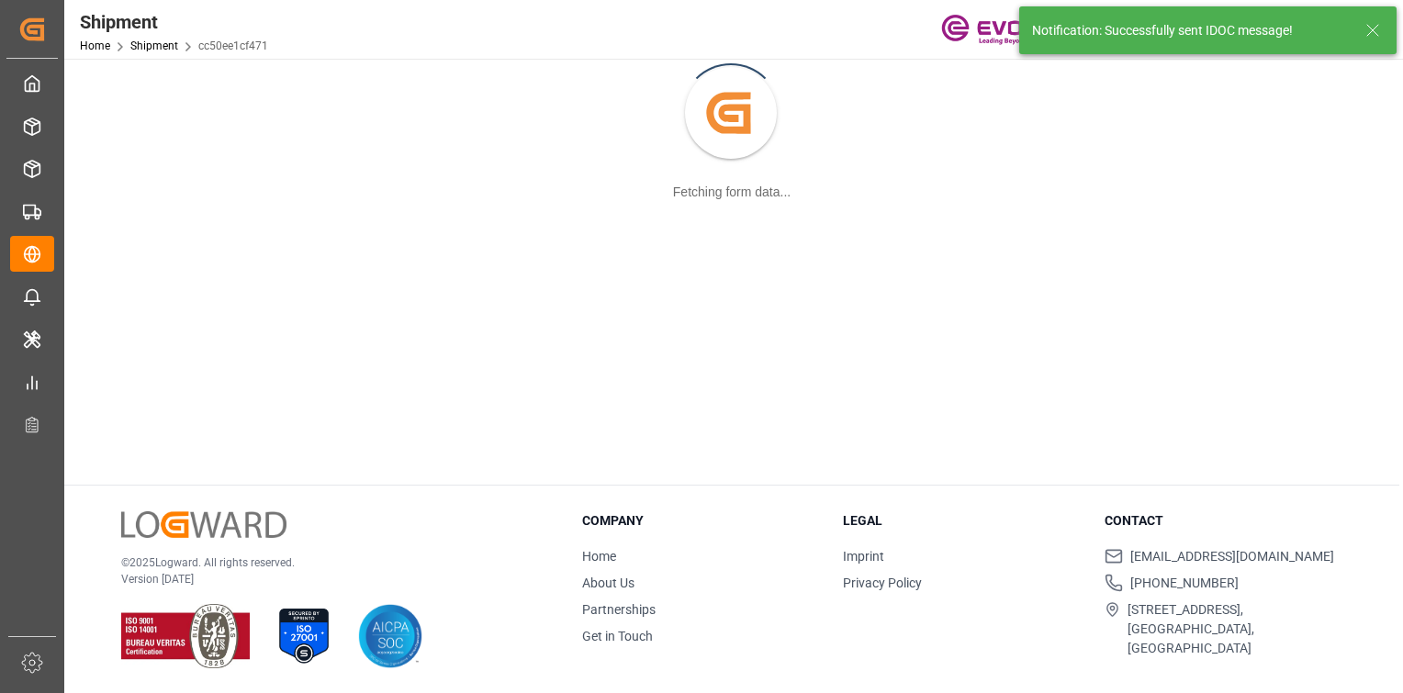
scroll to position [0, 0]
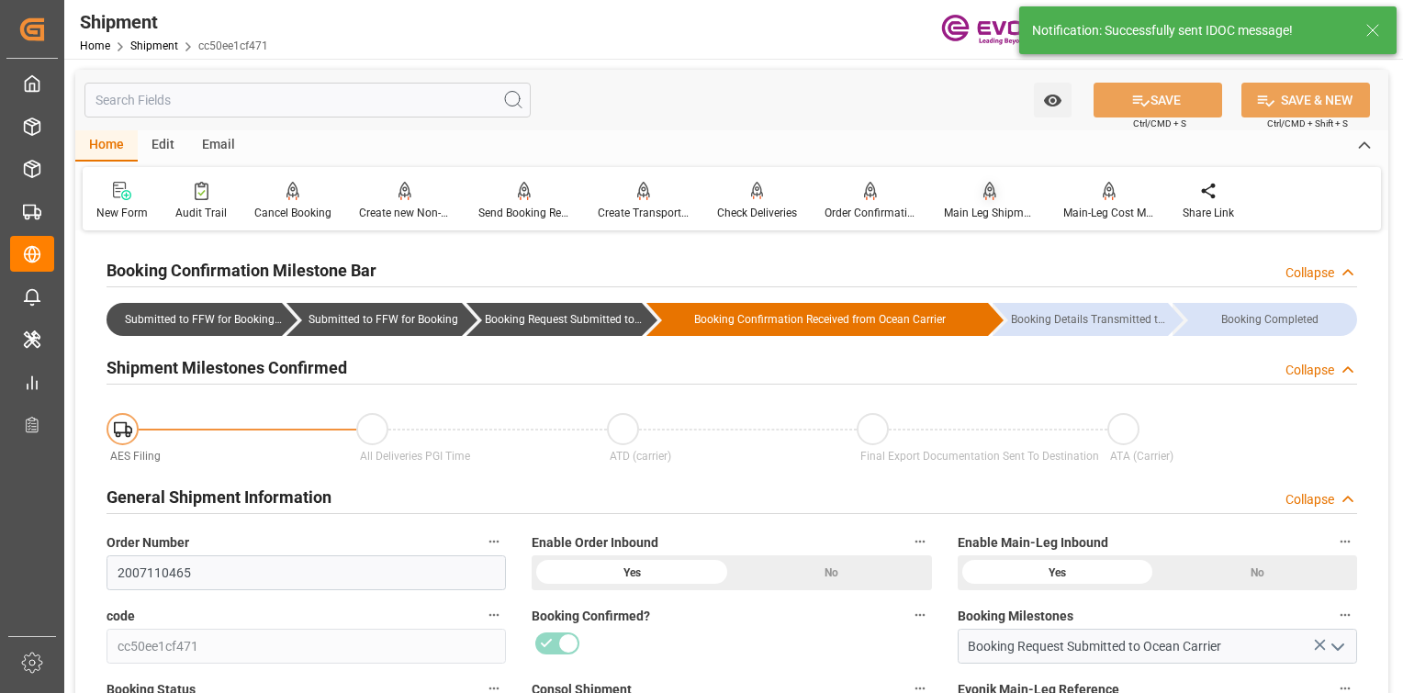
click at [992, 213] on div "Main Leg Shipment" at bounding box center [990, 213] width 92 height 17
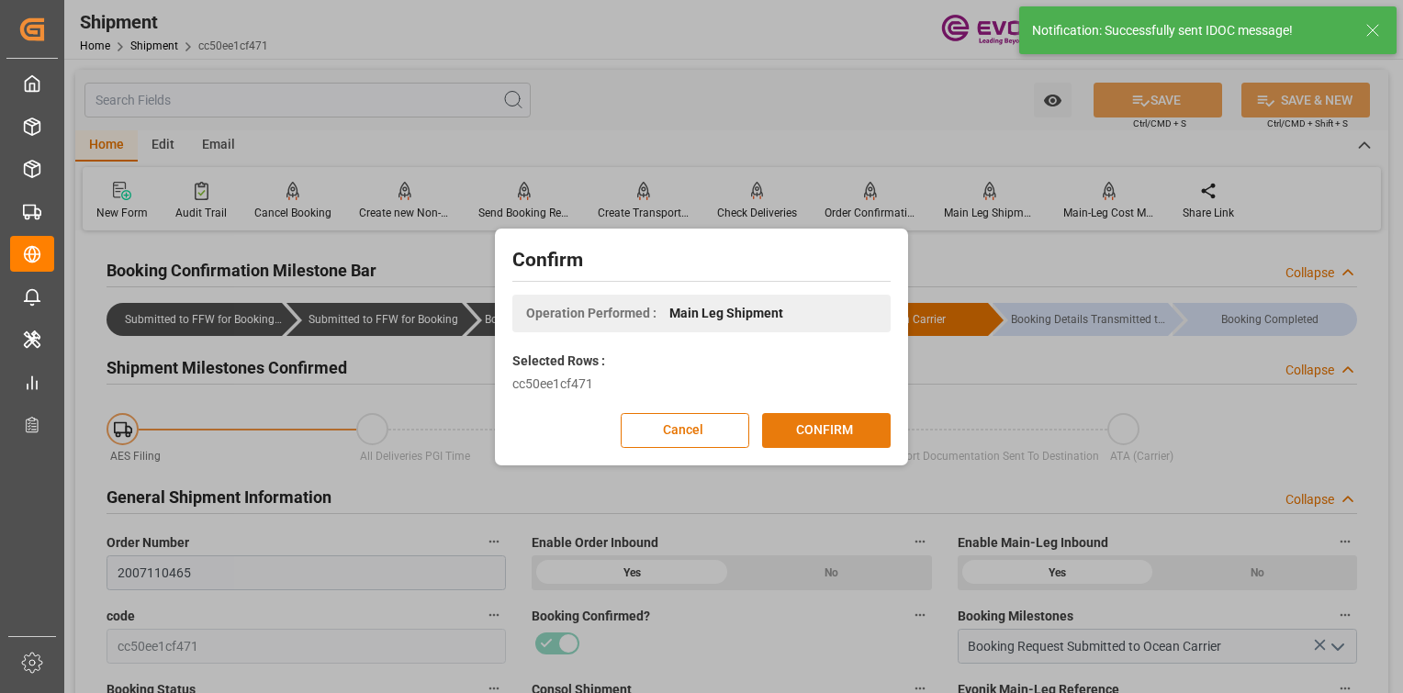
click at [853, 425] on button "CONFIRM" at bounding box center [826, 430] width 129 height 35
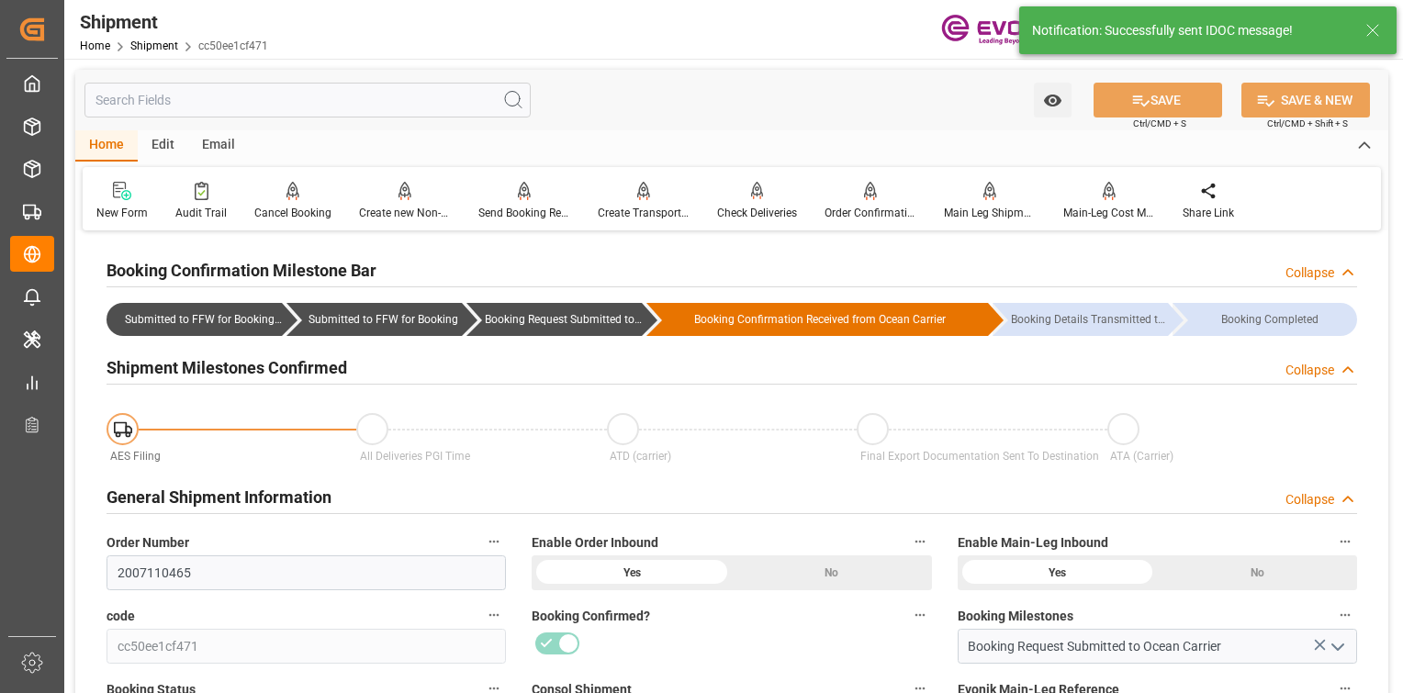
type input "1"
type input "Seaboard"
type input "Seaboard Marine Ltd"
type input "134.93"
type input "08-11-2025 13:07"
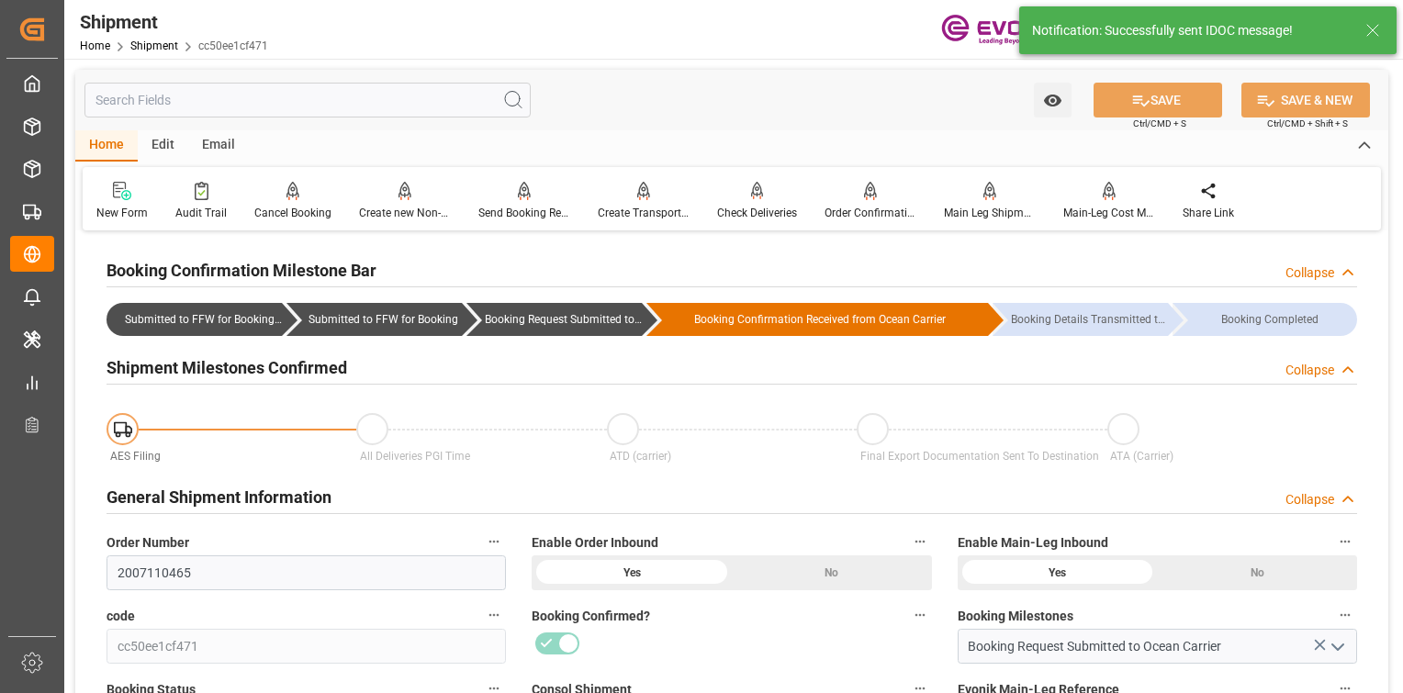
type input "08-01-2025 05:18"
type input "08-11-2025 15:37"
type input "08-08-2025 20:14"
type input "08-11-2025 15:37"
type input "08-01-2025 05:11"
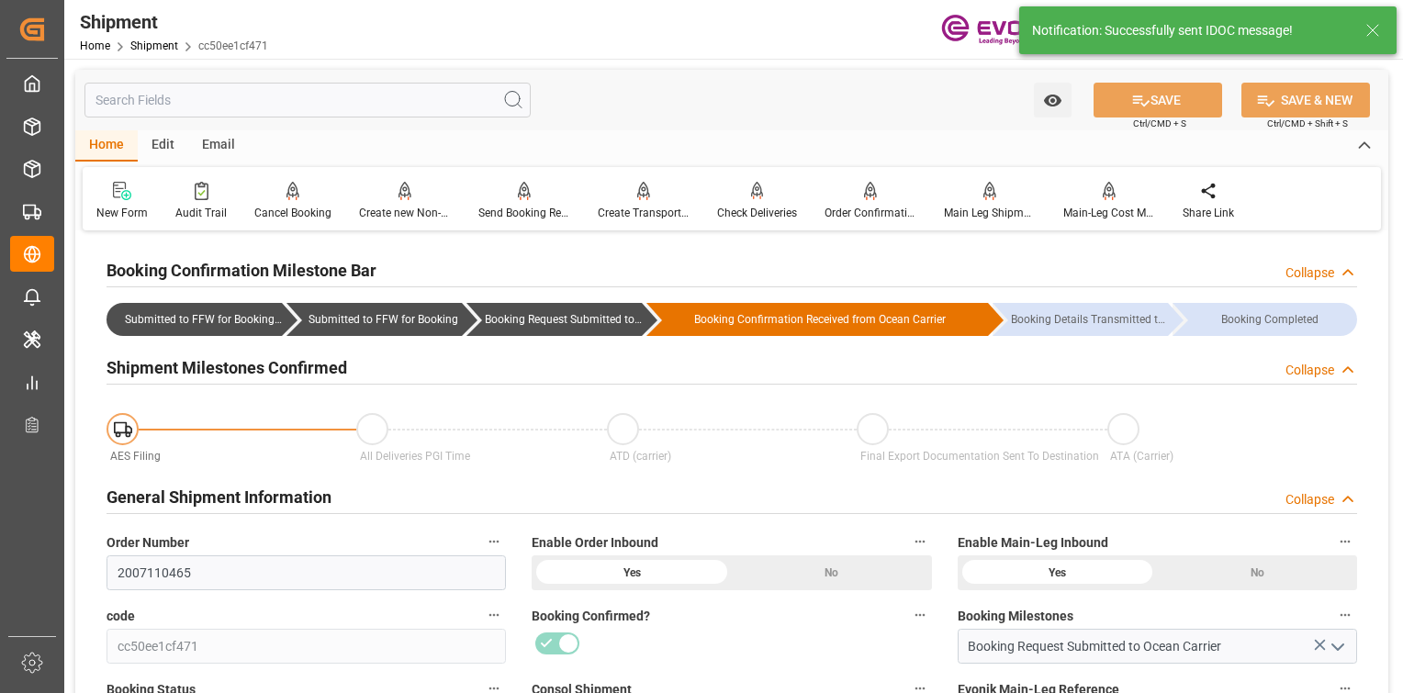
type input "08-11-2025 13:08"
type input "08-11-2025 00:00"
type input "08-08-2025 00:00"
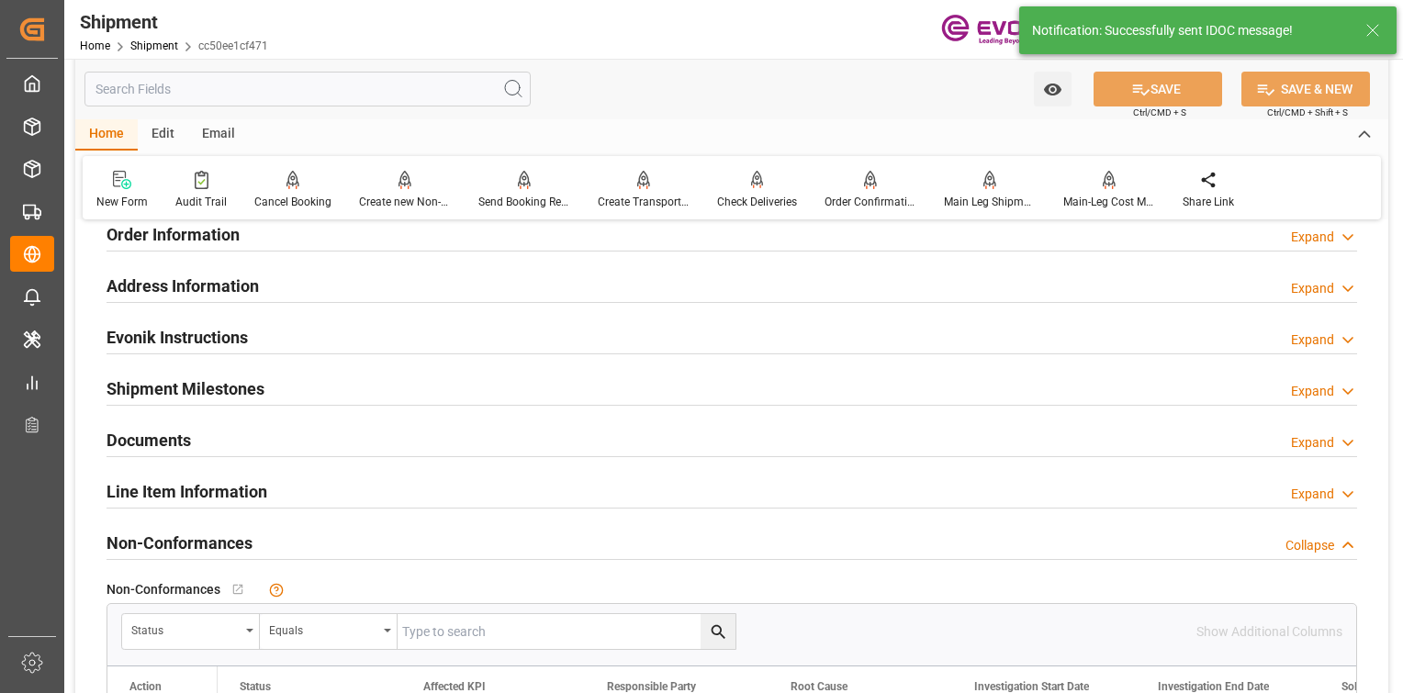
scroll to position [1668, 0]
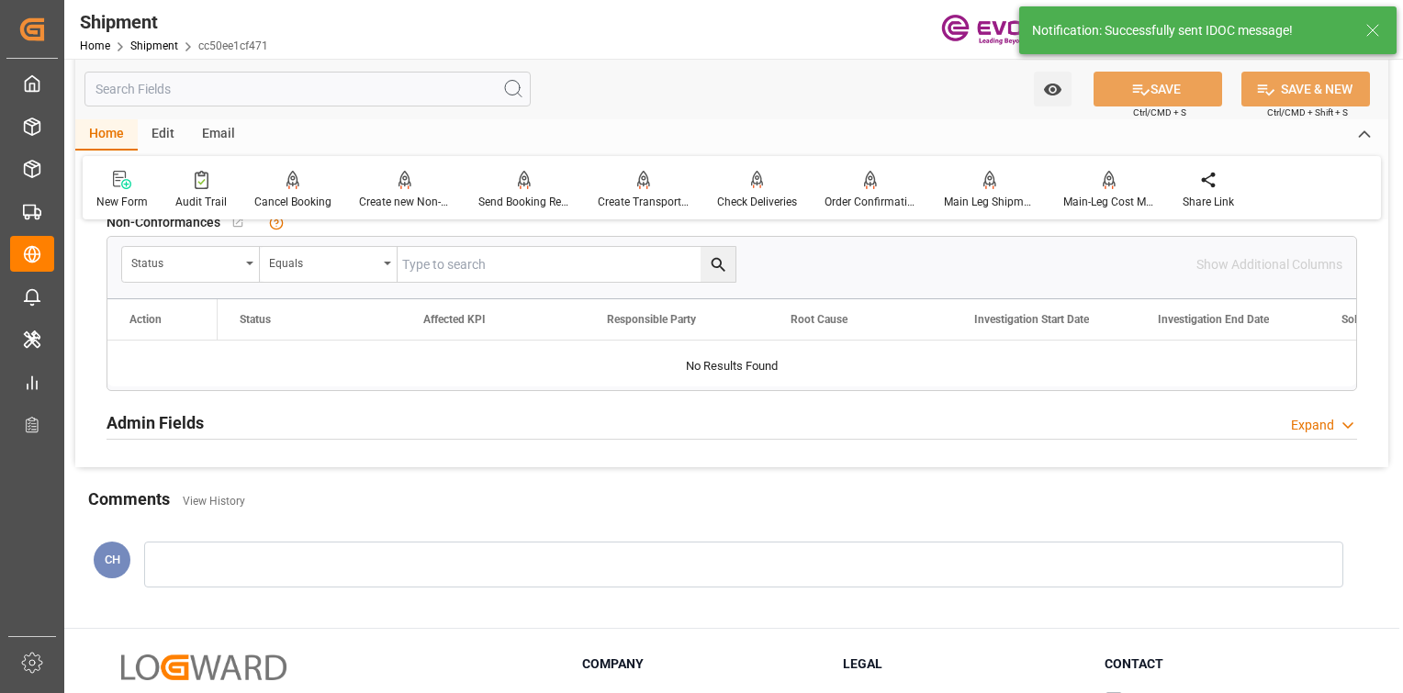
click at [185, 433] on div "Admin Fields Expand" at bounding box center [732, 422] width 1251 height 36
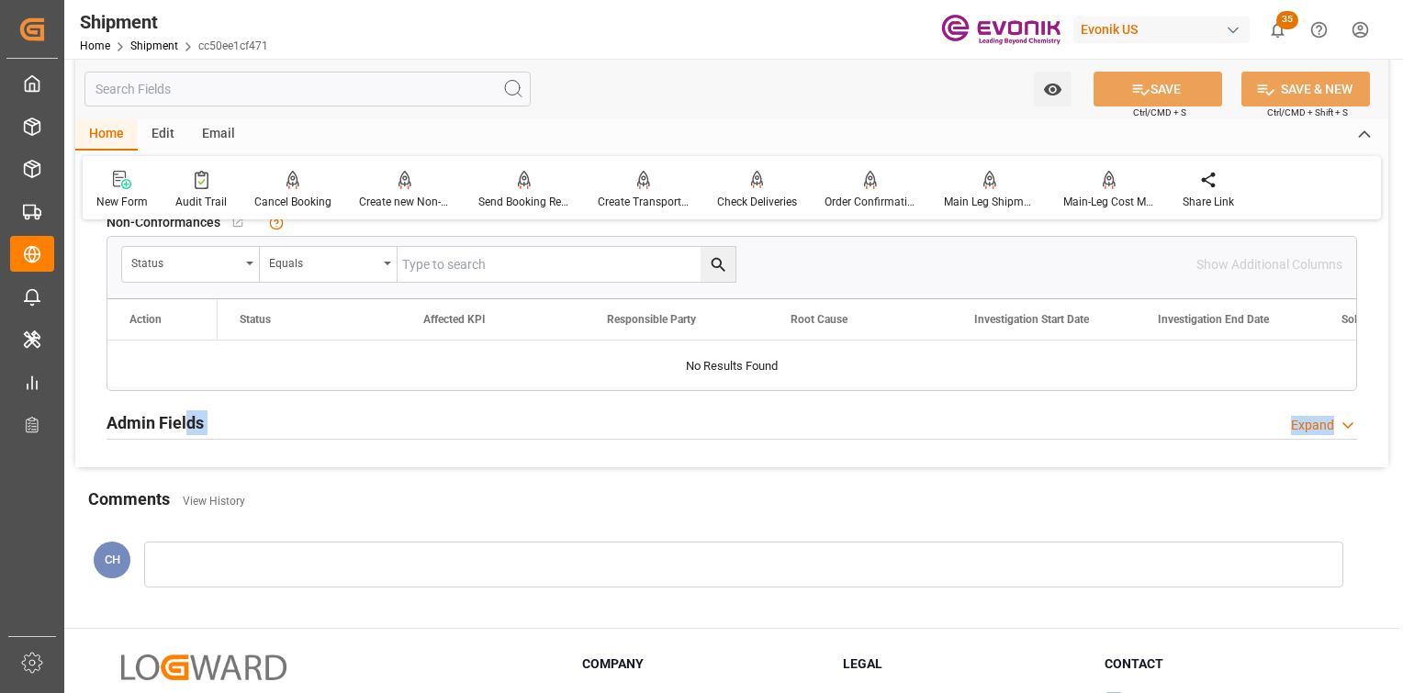
scroll to position [1807, 0]
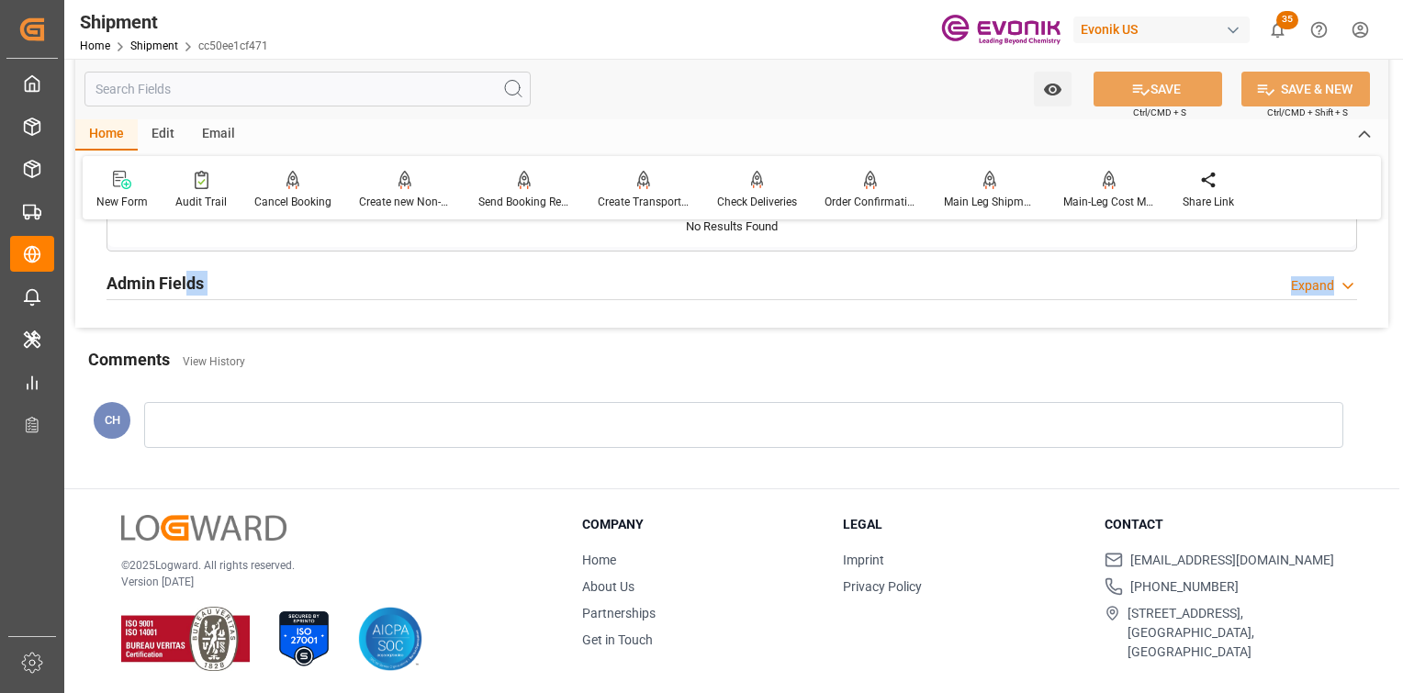
click at [427, 267] on div "Admin Fields Expand" at bounding box center [732, 281] width 1251 height 35
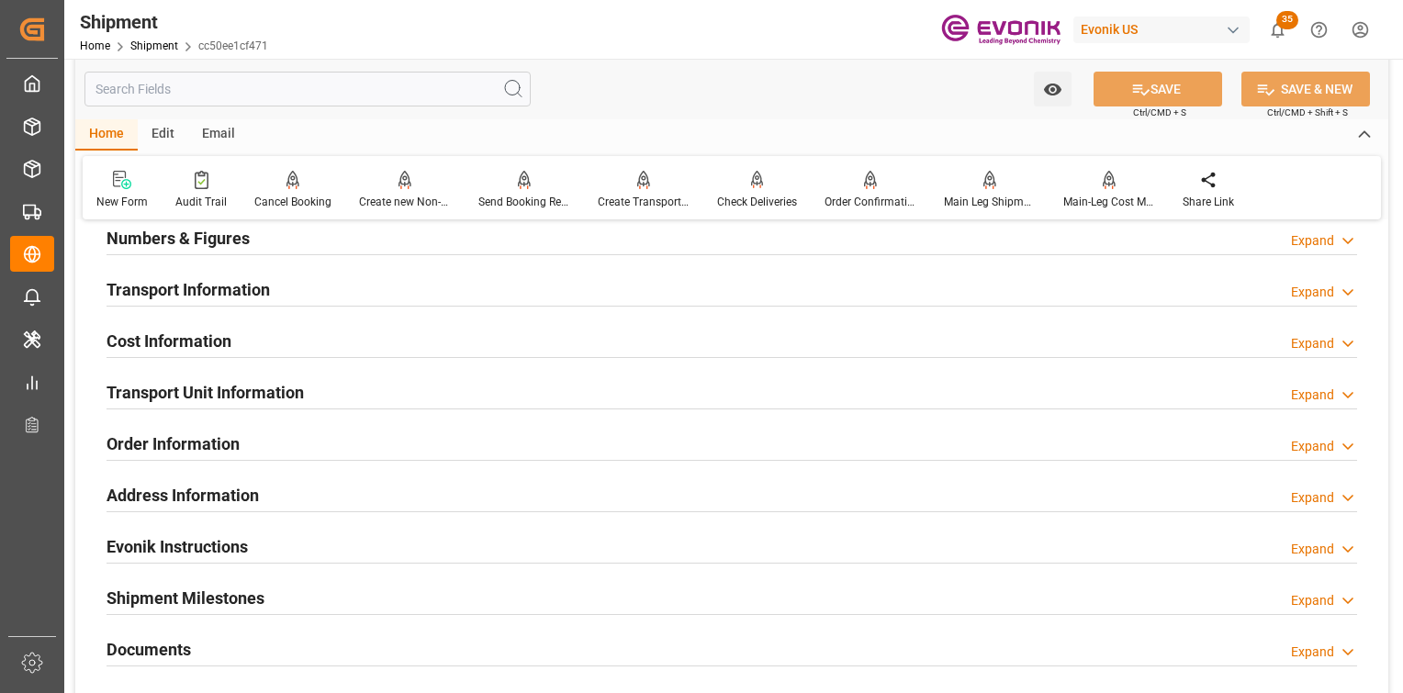
scroll to position [999, 0]
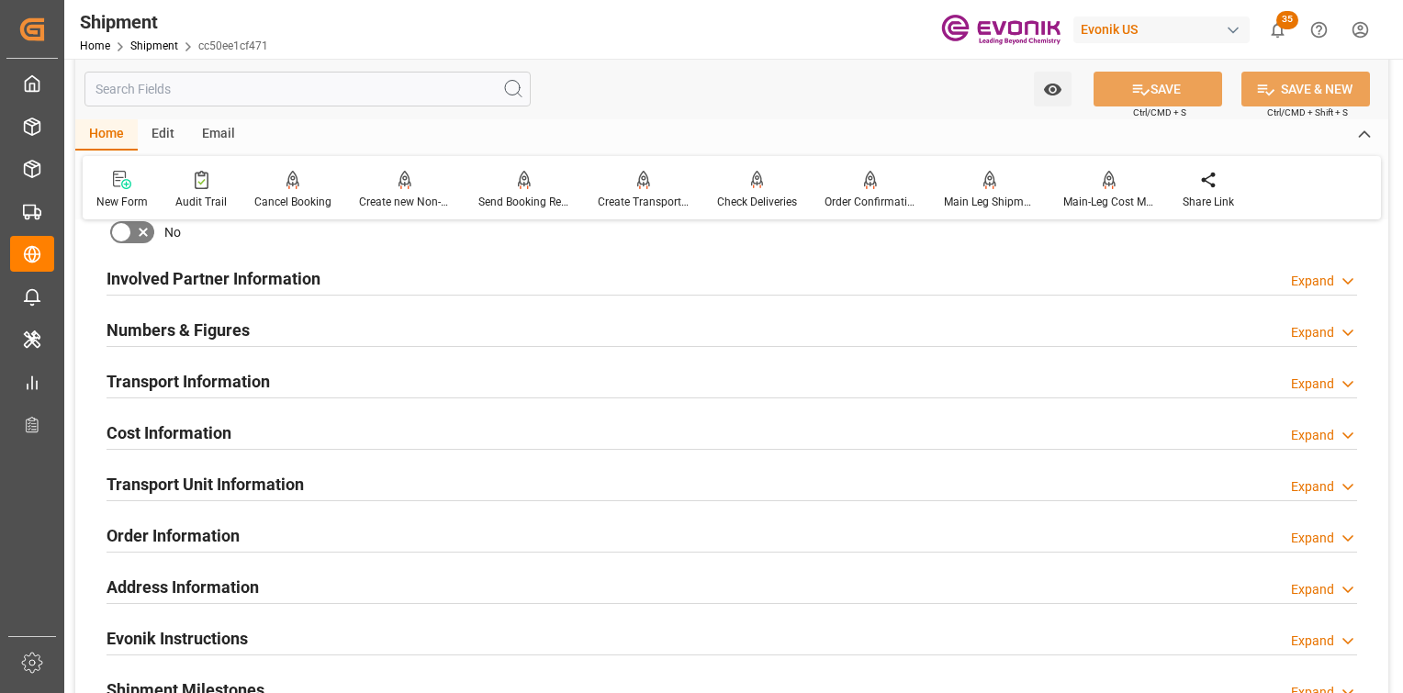
click at [219, 425] on h2 "Cost Information" at bounding box center [169, 433] width 125 height 25
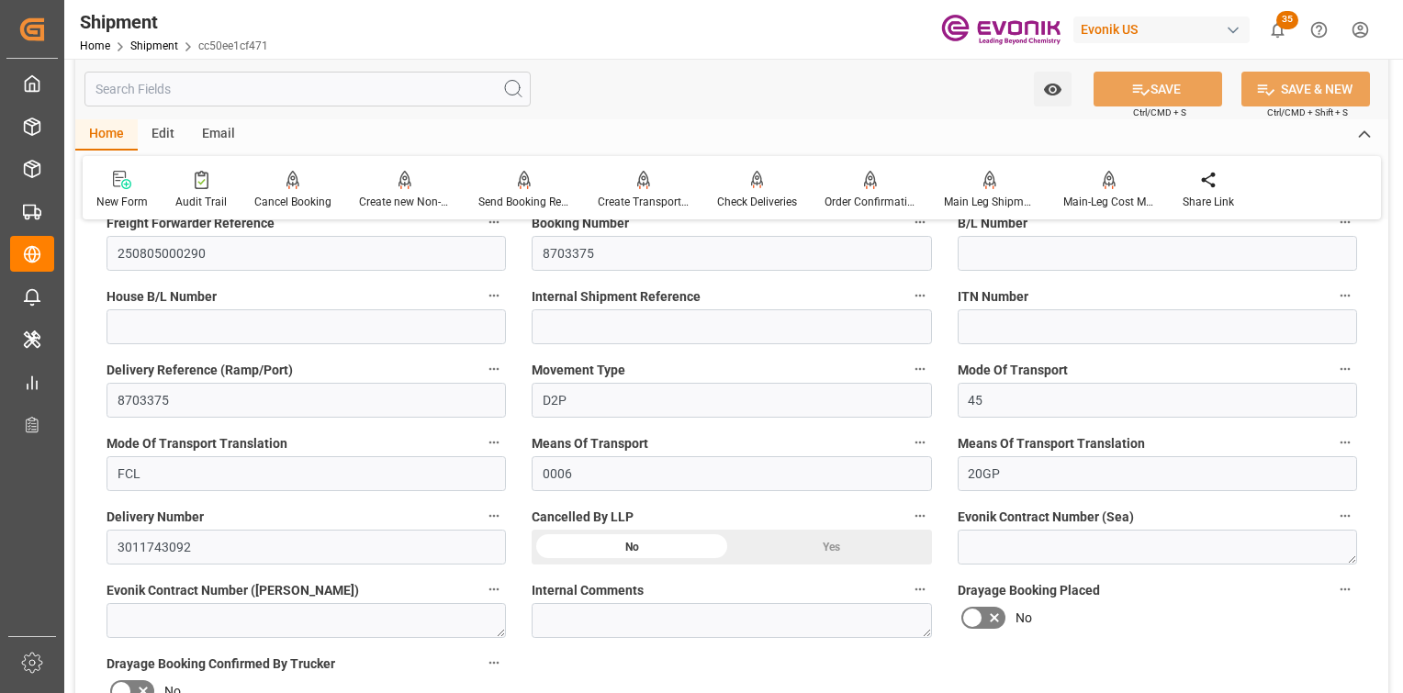
scroll to position [724, 0]
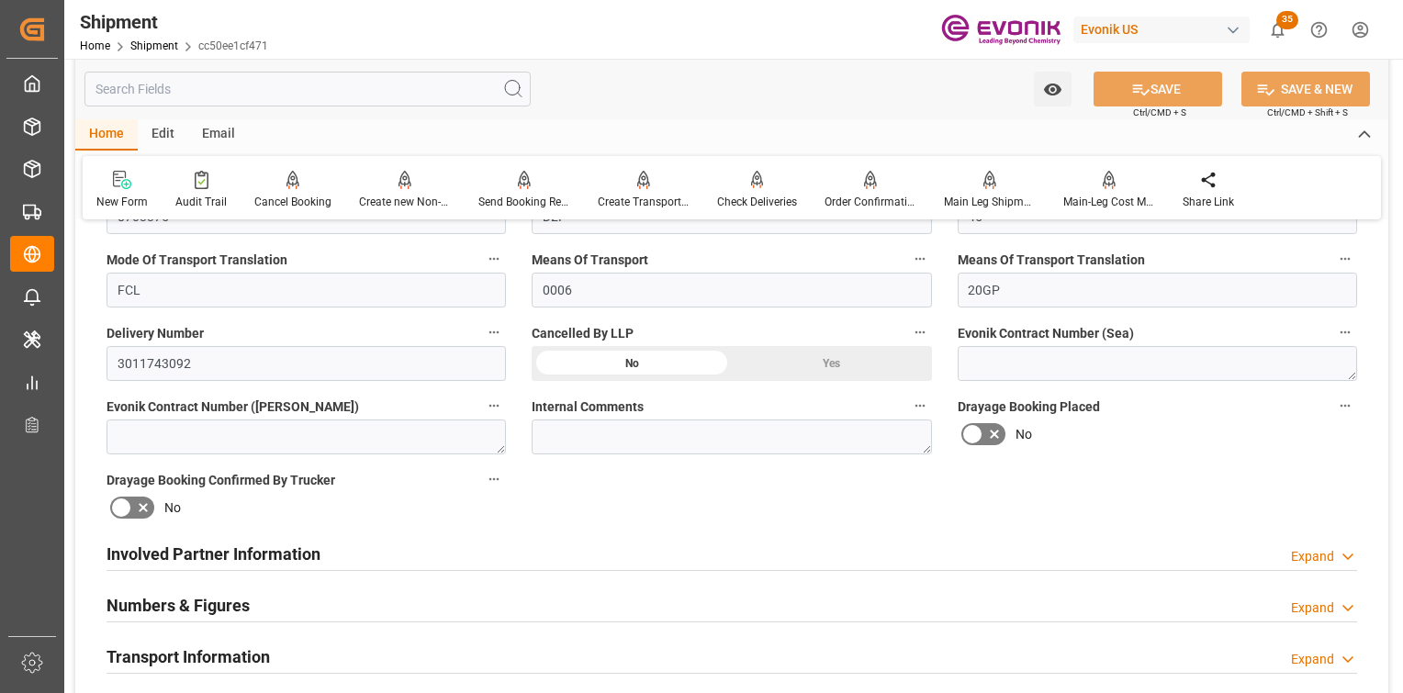
drag, startPoint x: 513, startPoint y: 550, endPoint x: 610, endPoint y: 573, distance: 99.1
click at [512, 550] on div "Involved Partner Information Expand" at bounding box center [732, 552] width 1251 height 35
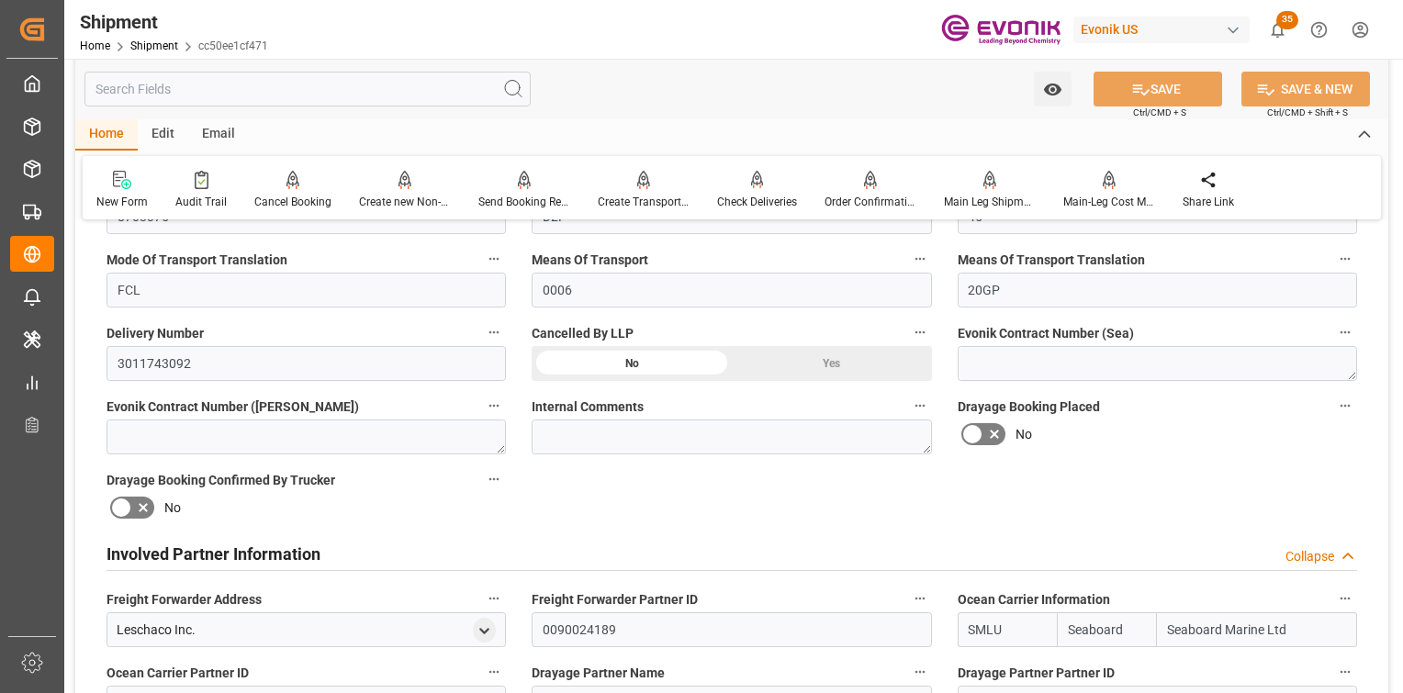
scroll to position [264, 0]
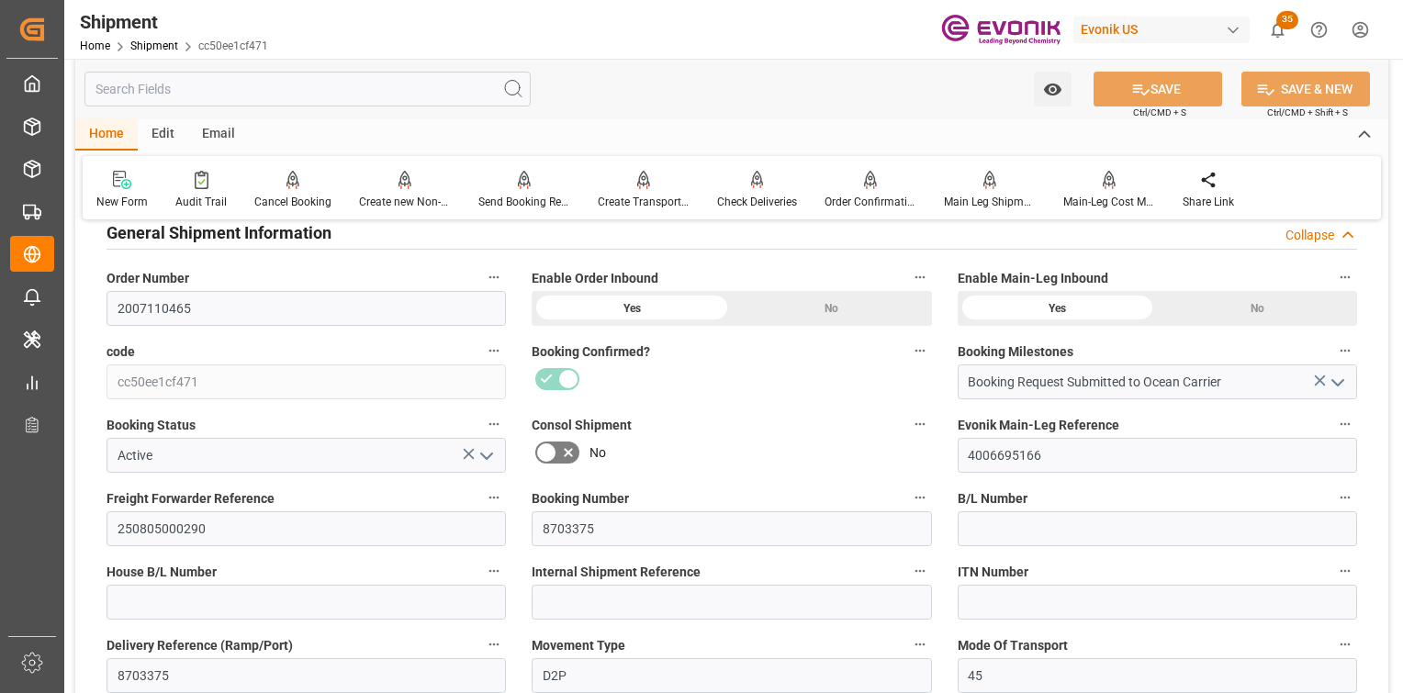
click at [794, 92] on div "Watch Option SAVE Ctrl/CMD + S SAVE & NEW Ctrl/CMD + Shift + S" at bounding box center [731, 89] width 1313 height 61
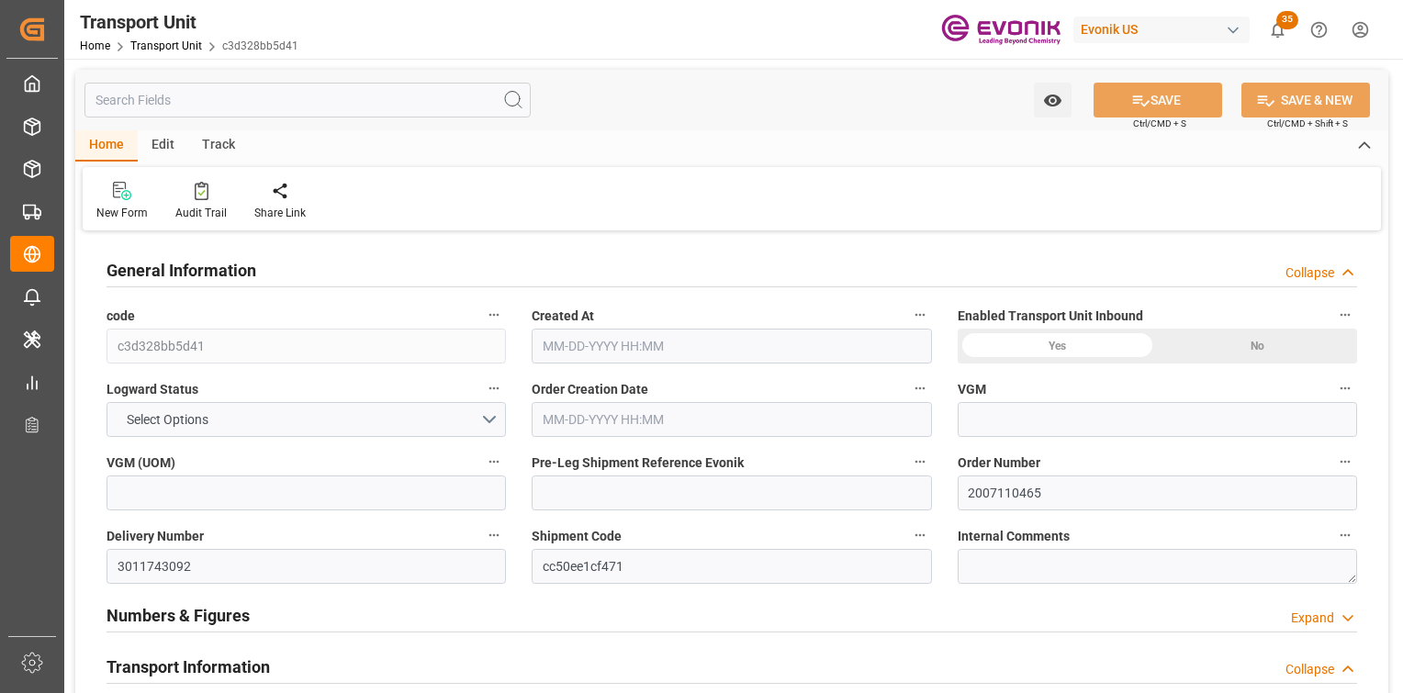
type input "Seaboard"
type input "Seaboard Marine Ltd"
type input "USABH"
type input "DOHAI"
type input "0"
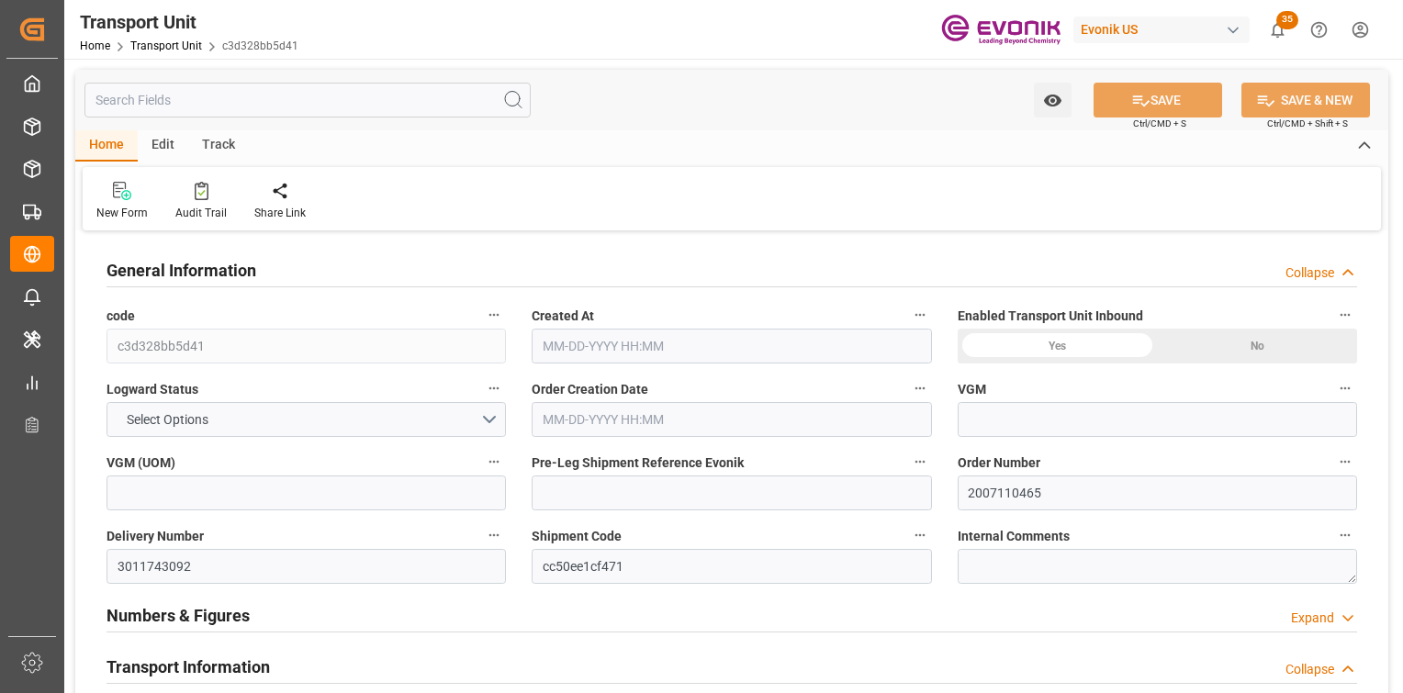
type input "5305.116"
type input "08-01-2025 05:11"
type input "08-20-2025"
type input "08-15-2025 00:00"
type input "08-20-2025 00:00"
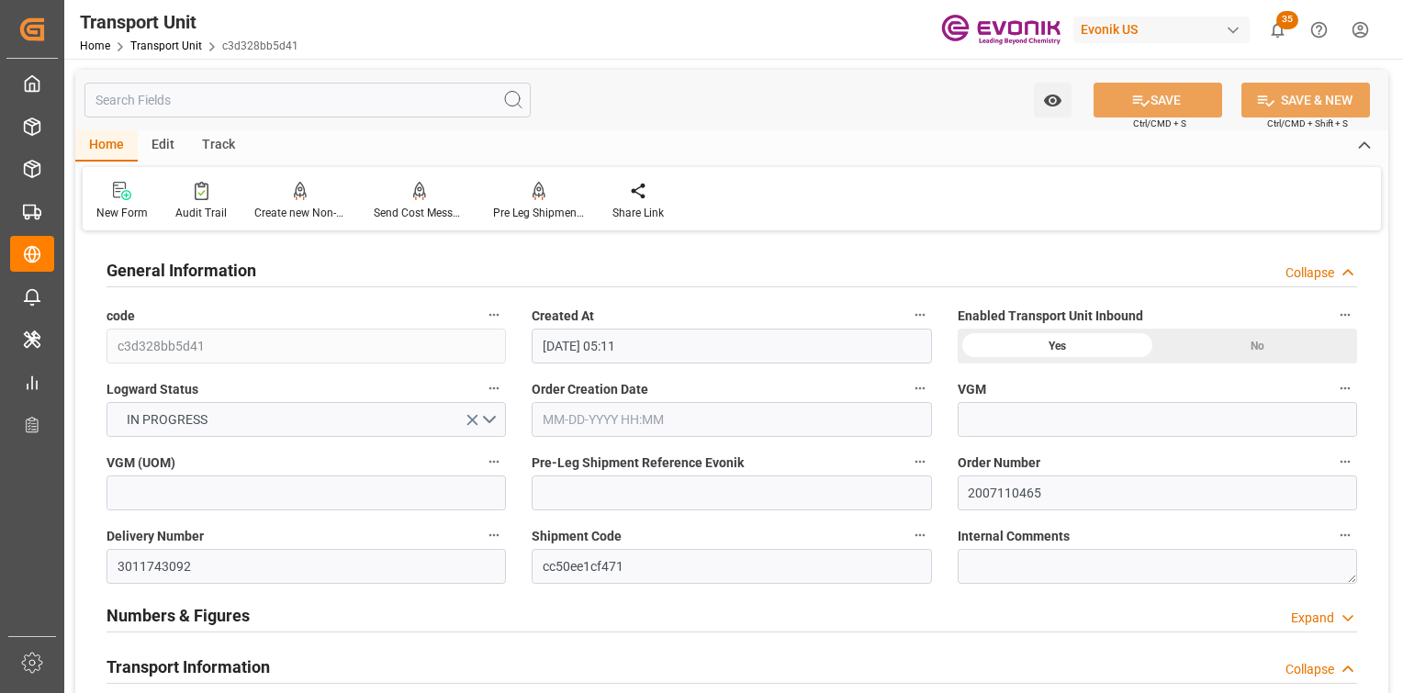
type input "08-20-2025 00:00"
type input "08-26-2025 00:00"
type input "08-12-2025 00:00"
click at [275, 96] on input "text" at bounding box center [307, 100] width 446 height 35
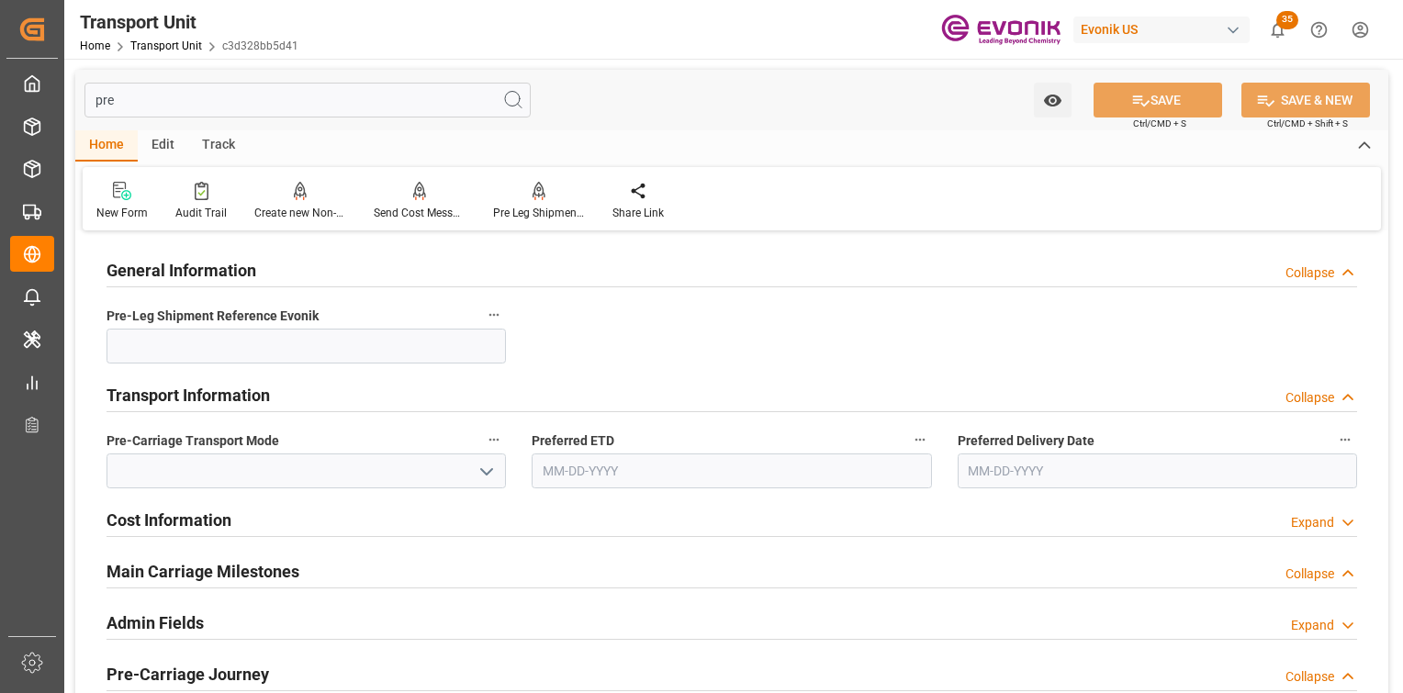
type input "pre"
click at [286, 518] on div "Cost Information Expand" at bounding box center [732, 518] width 1251 height 35
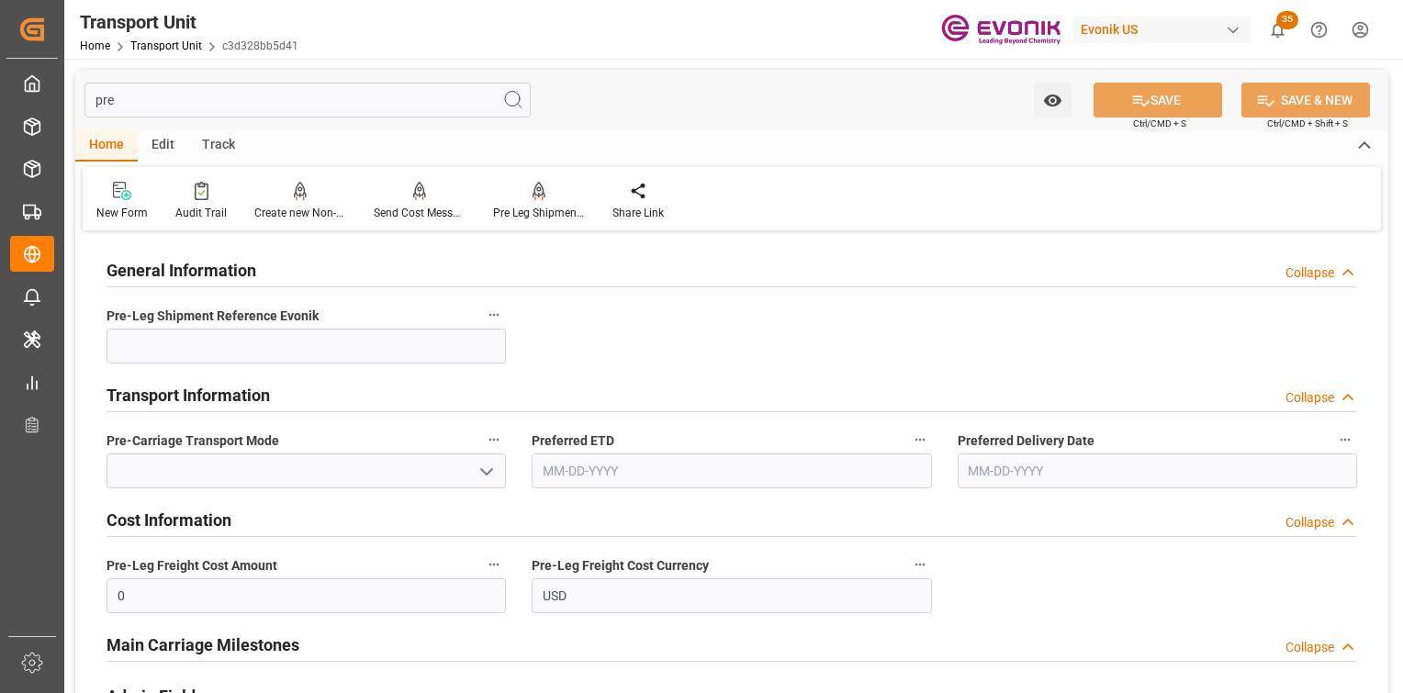
click at [545, 193] on div at bounding box center [539, 190] width 92 height 19
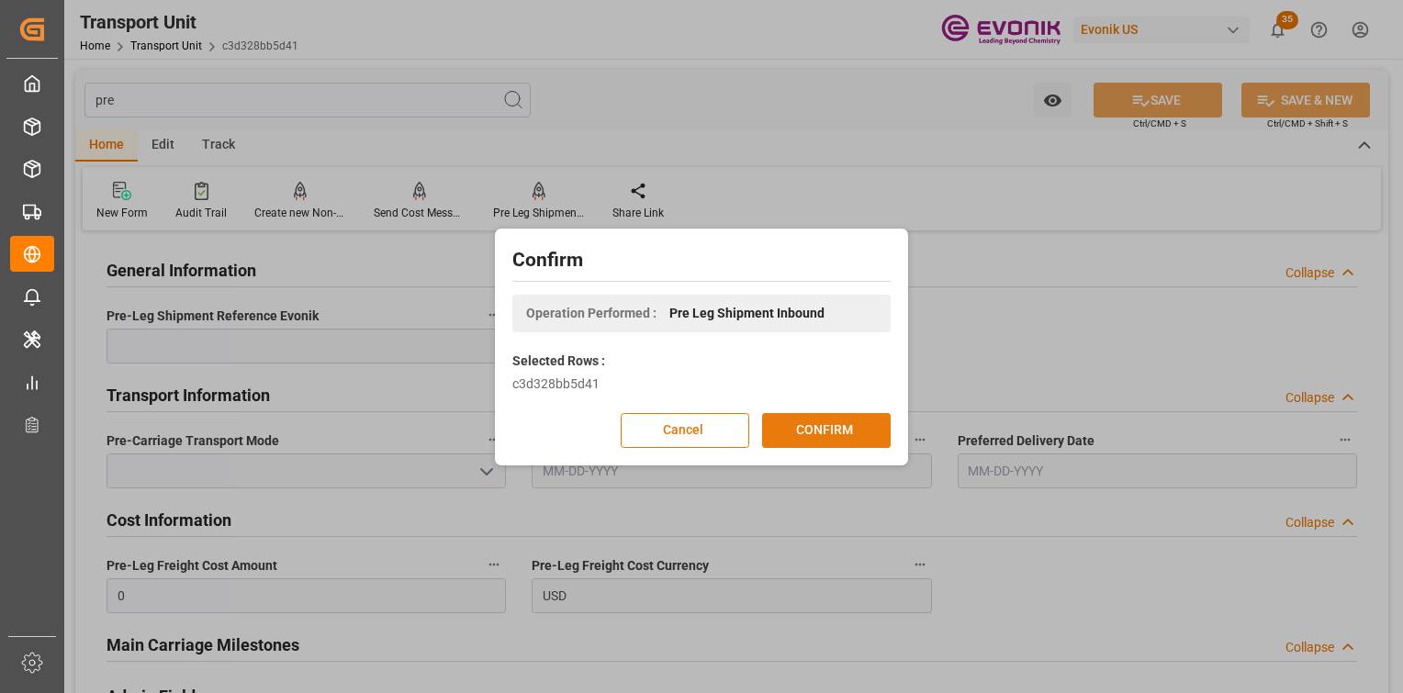
click at [832, 413] on button "CONFIRM" at bounding box center [826, 430] width 129 height 35
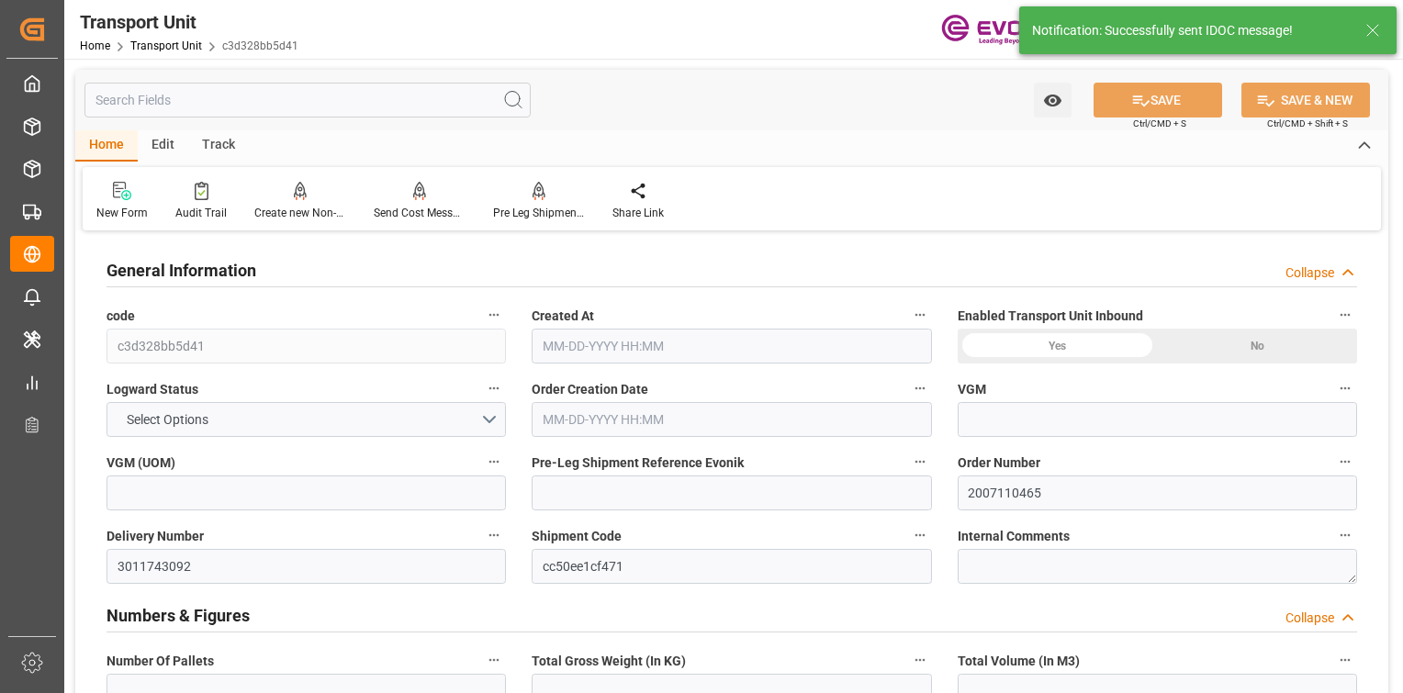
type input "6"
type input "5305.116"
type input "8.4524"
type input "Seaboard"
type input "Seaboard Marine Ltd"
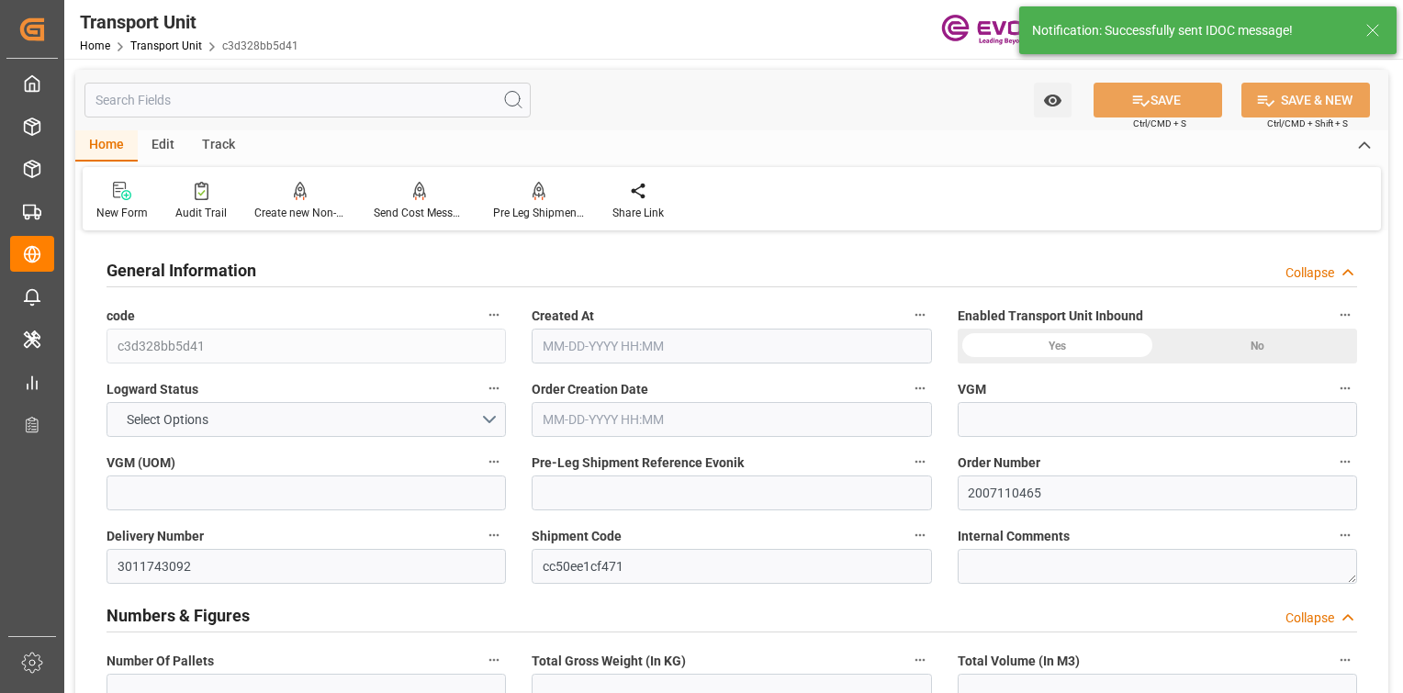
type input "USABH"
type input "DOHAI"
type input "0"
type input "3"
type input "5305.116"
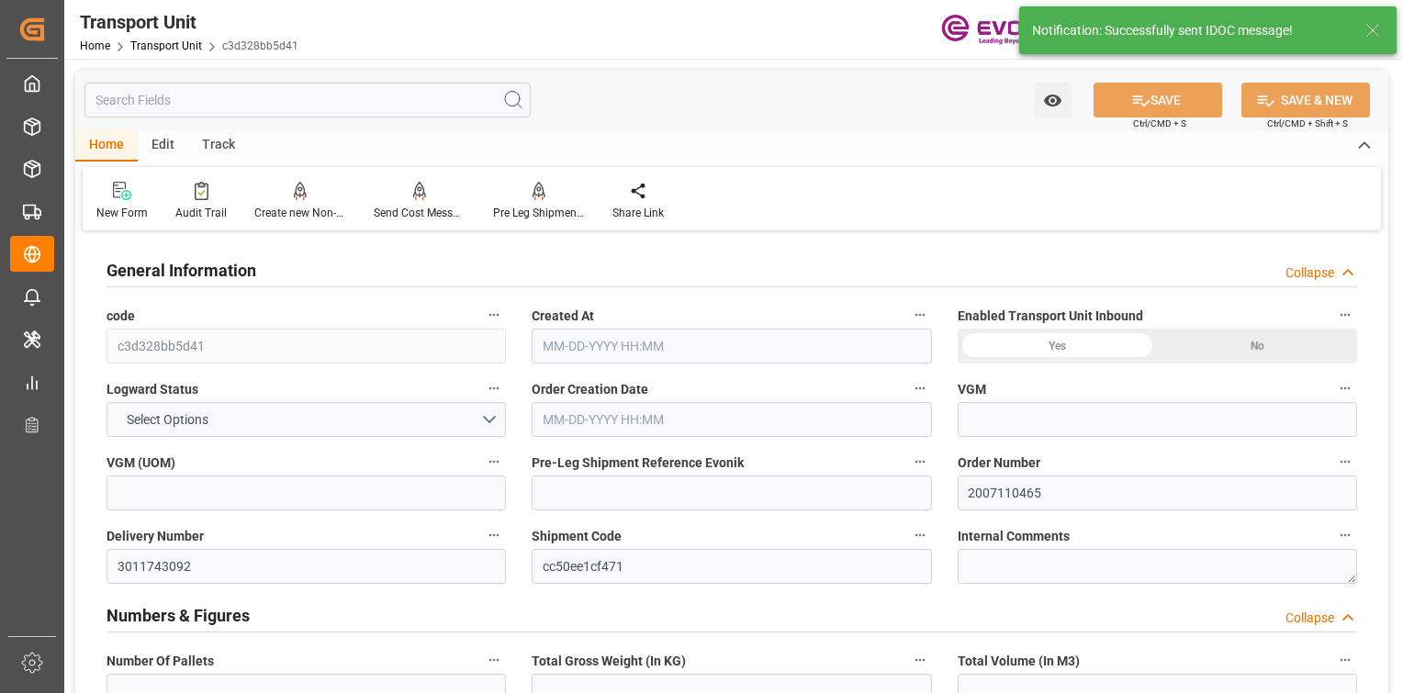
type input "162"
type input "6"
type input "162"
type input "5305.116"
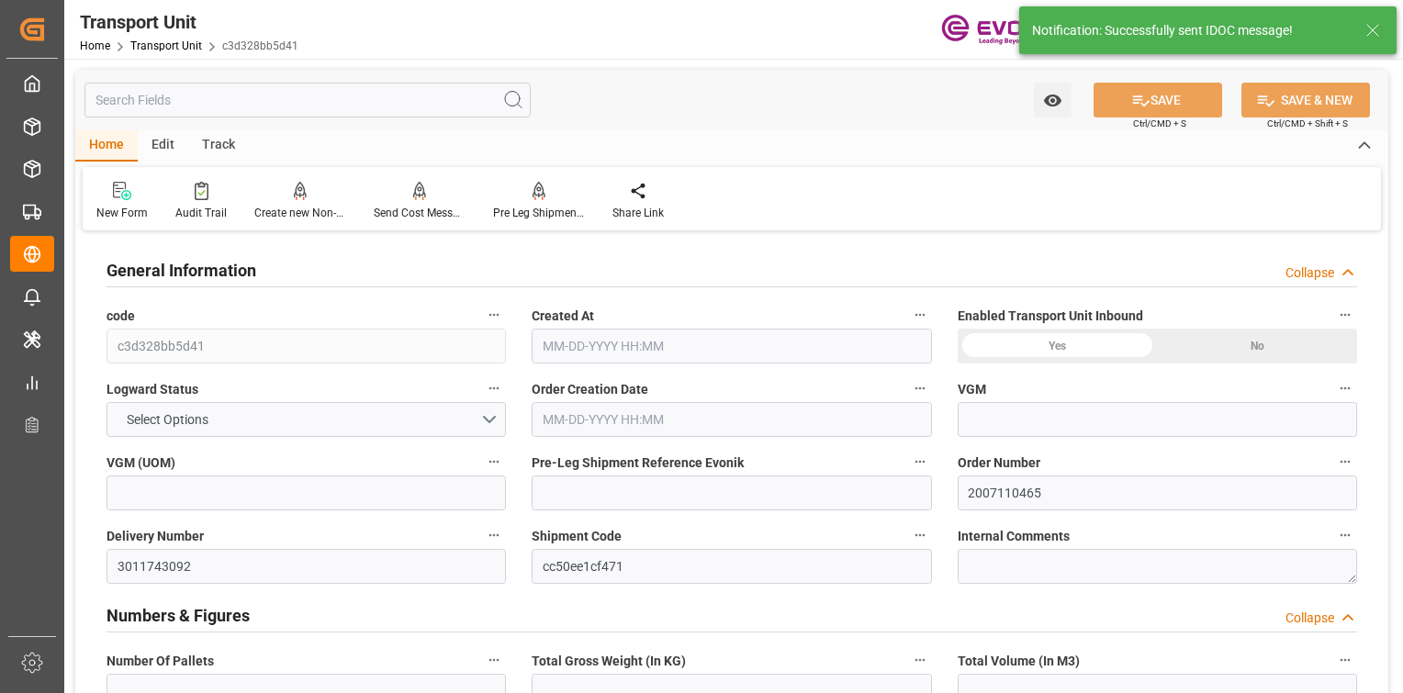
type input "6"
type input "8.4522"
type input "8.4524"
type input "162"
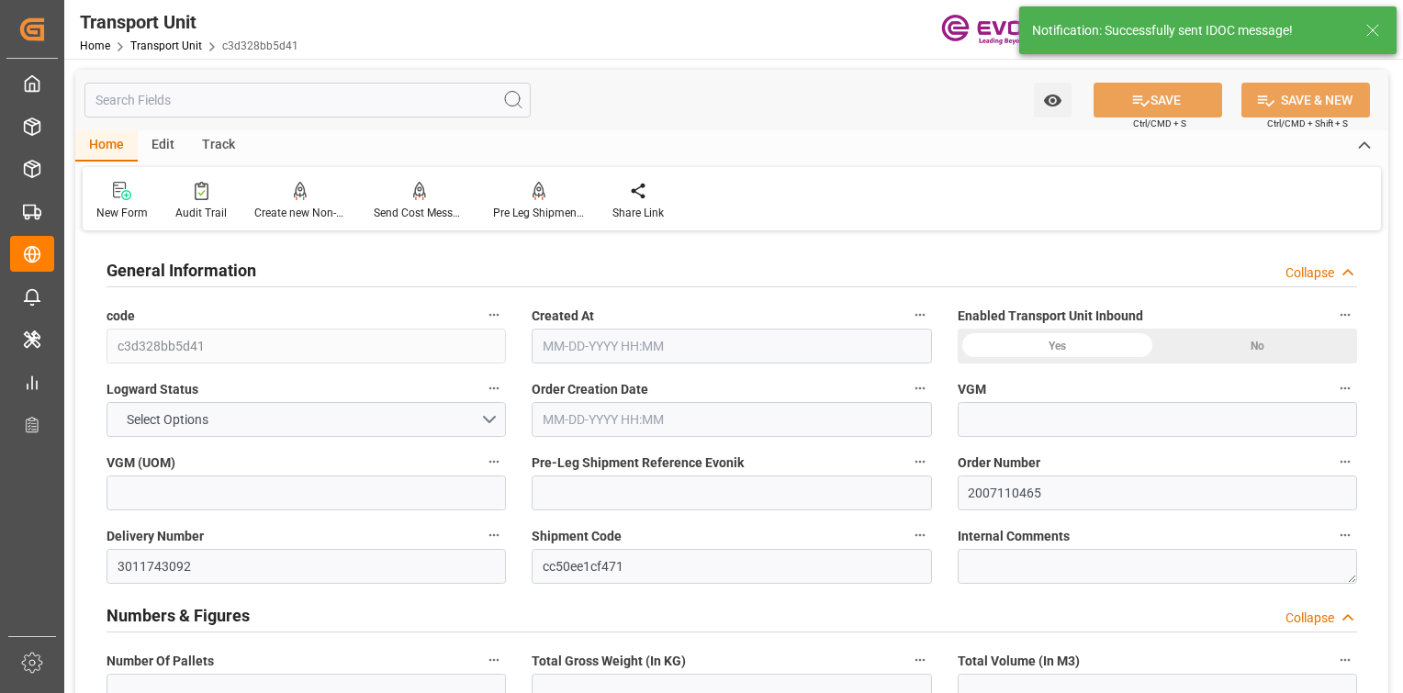
type input "162"
type input "5305.116"
type input "08-01-2025 05:11"
type input "08-20-2025"
type input "08-15-2025 00:00"
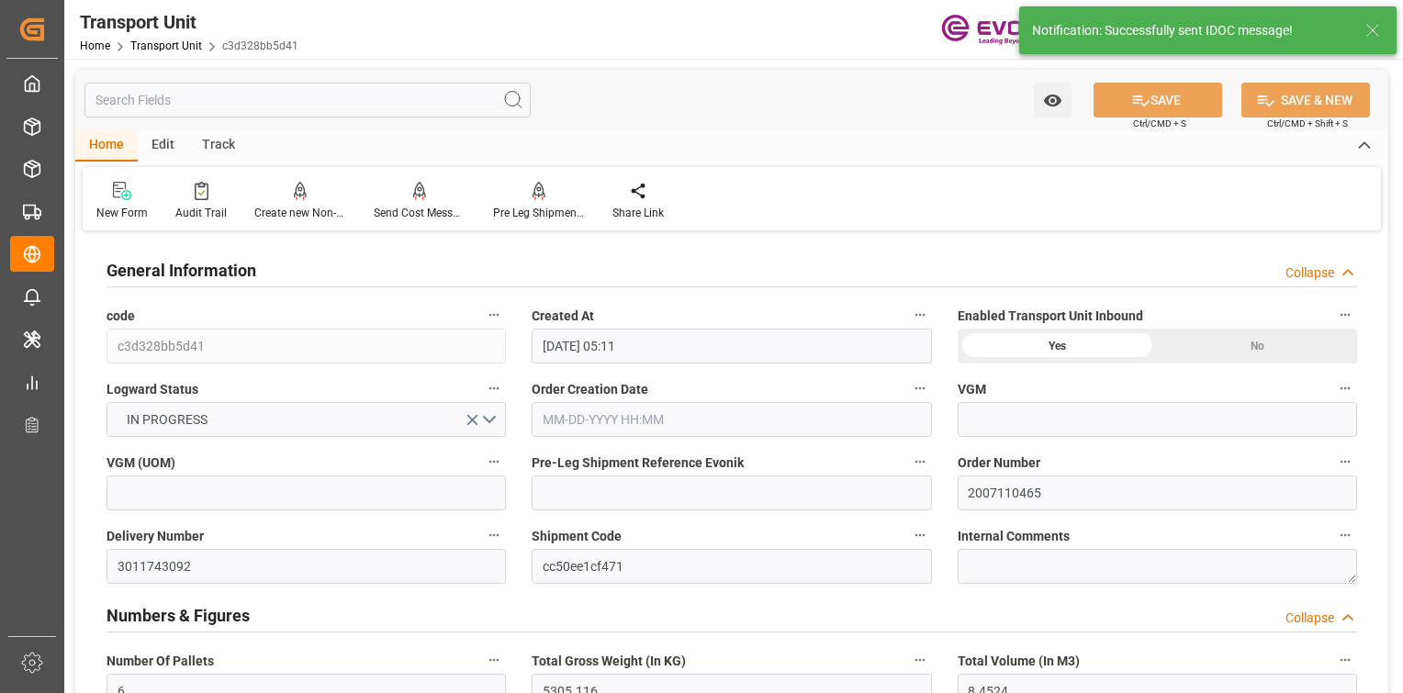
type input "08-20-2025 00:00"
type input "08-26-2025 00:00"
type input "08-11-2025 15:37"
type input "08-12-2025 00:00"
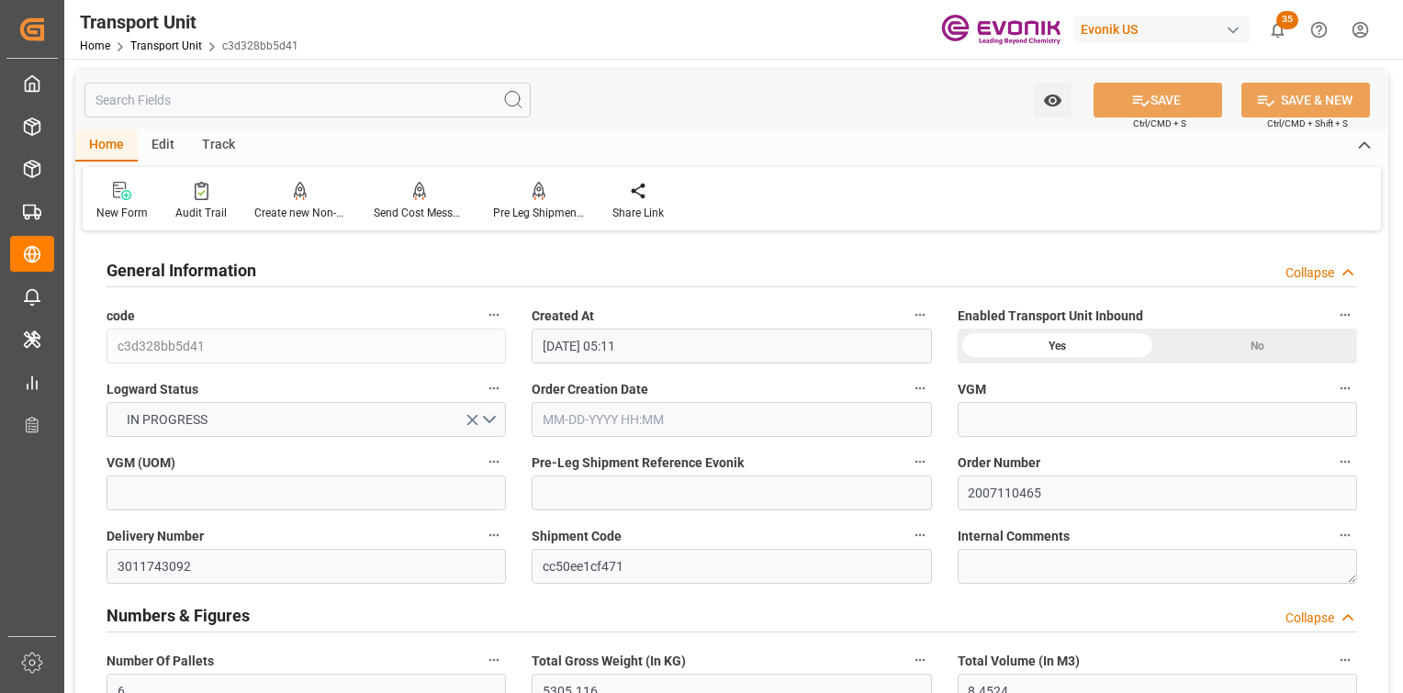
click at [548, 174] on div "New Form Audit Trail Create new Non-Conformance Send Cost Message to Evonik Sen…" at bounding box center [732, 198] width 1298 height 63
click at [540, 184] on icon at bounding box center [539, 191] width 13 height 18
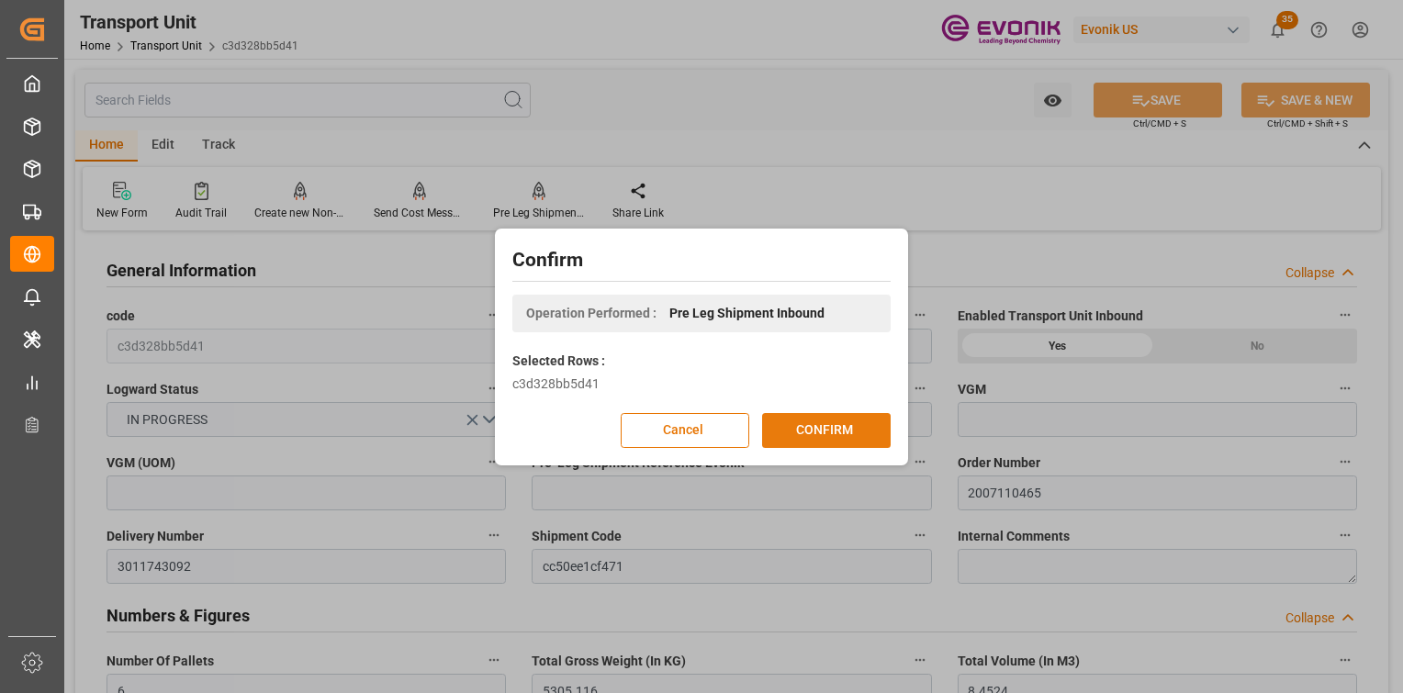
click at [815, 416] on button "CONFIRM" at bounding box center [826, 430] width 129 height 35
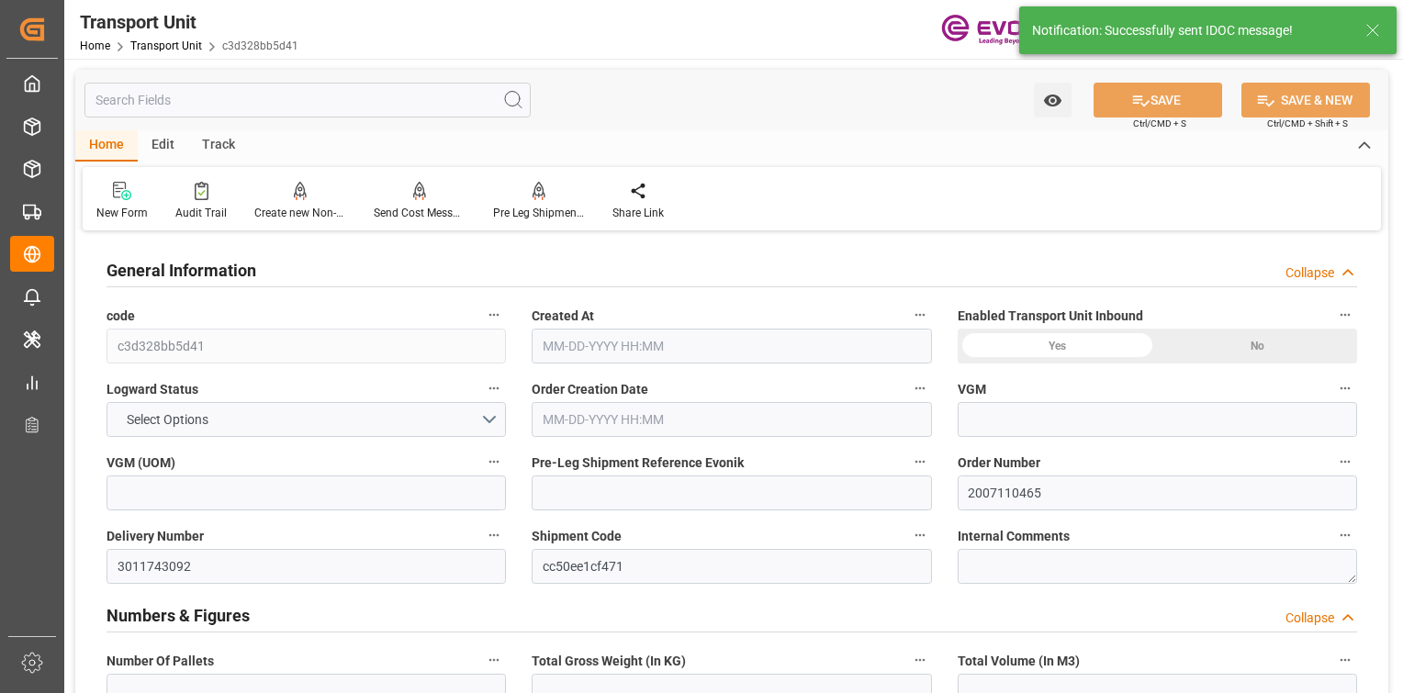
type input "6"
type input "5305.116"
type input "8.4524"
type input "Seaboard"
type input "Seaboard Marine Ltd"
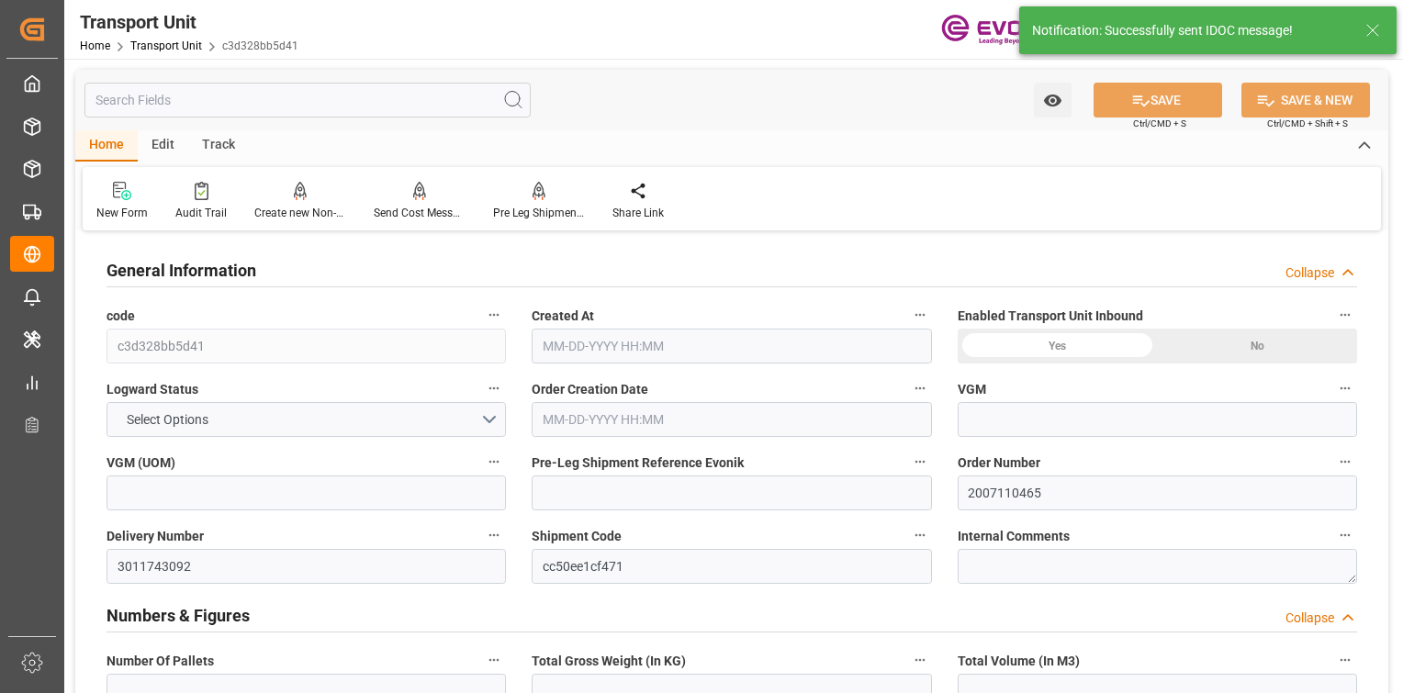
type input "USABH"
type input "DOHAI"
type input "0"
type input "4"
type input "5305.116"
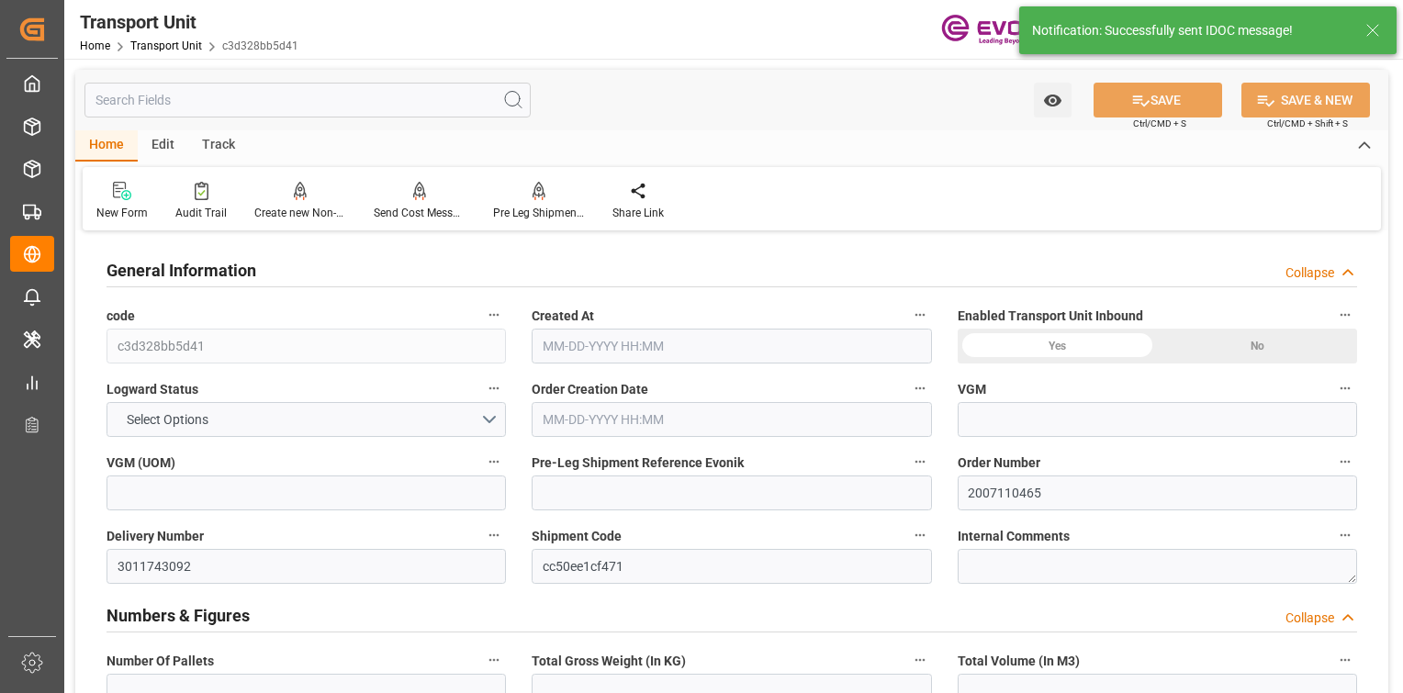
type input "162"
type input "6"
type input "162"
type input "5305.116"
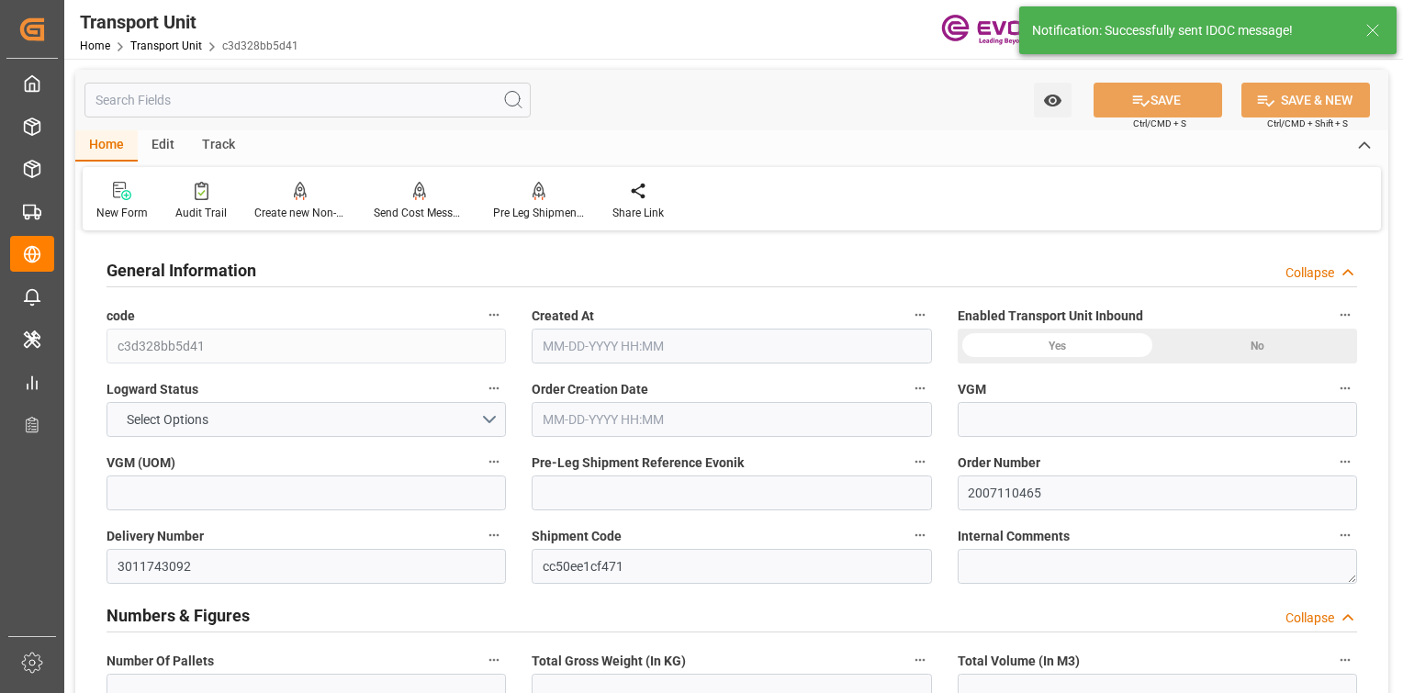
type input "6"
type input "8.4522"
type input "8.4524"
type input "162"
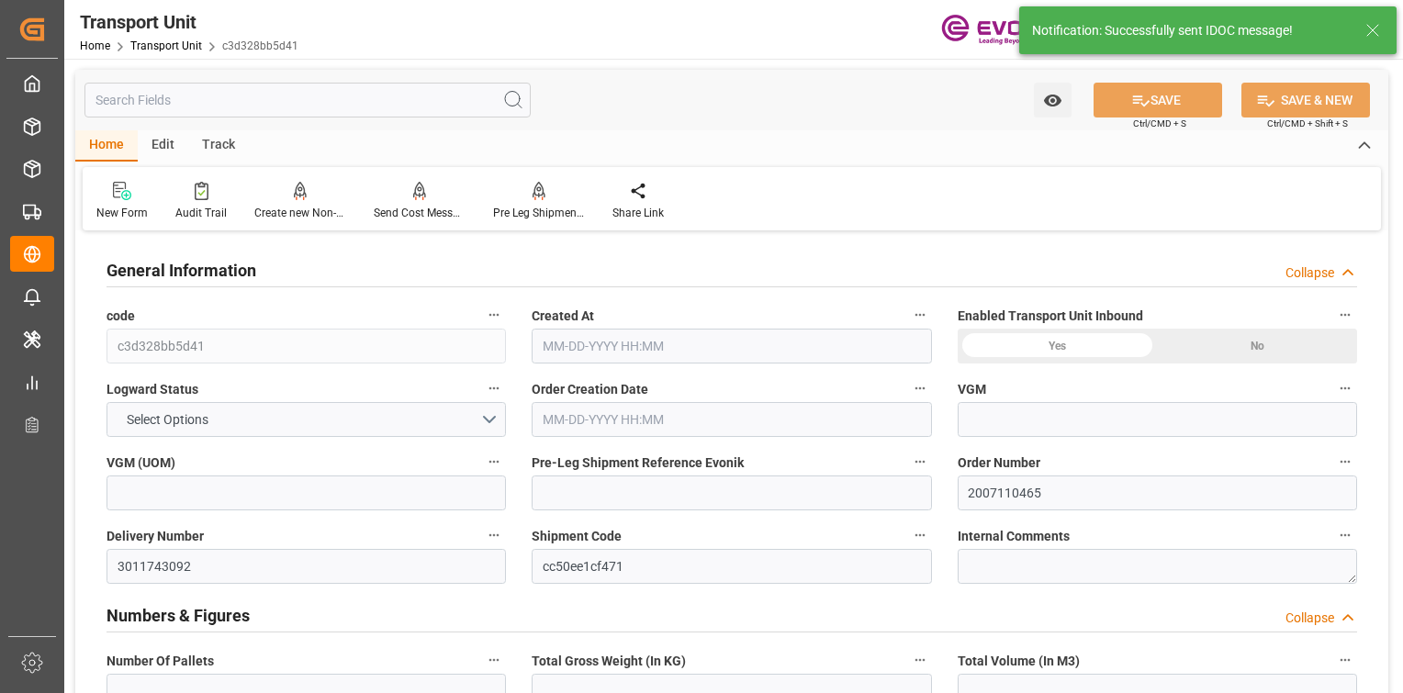
type input "162"
type input "5305.116"
type input "08-01-2025 05:11"
type input "08-20-2025"
type input "08-15-2025 00:00"
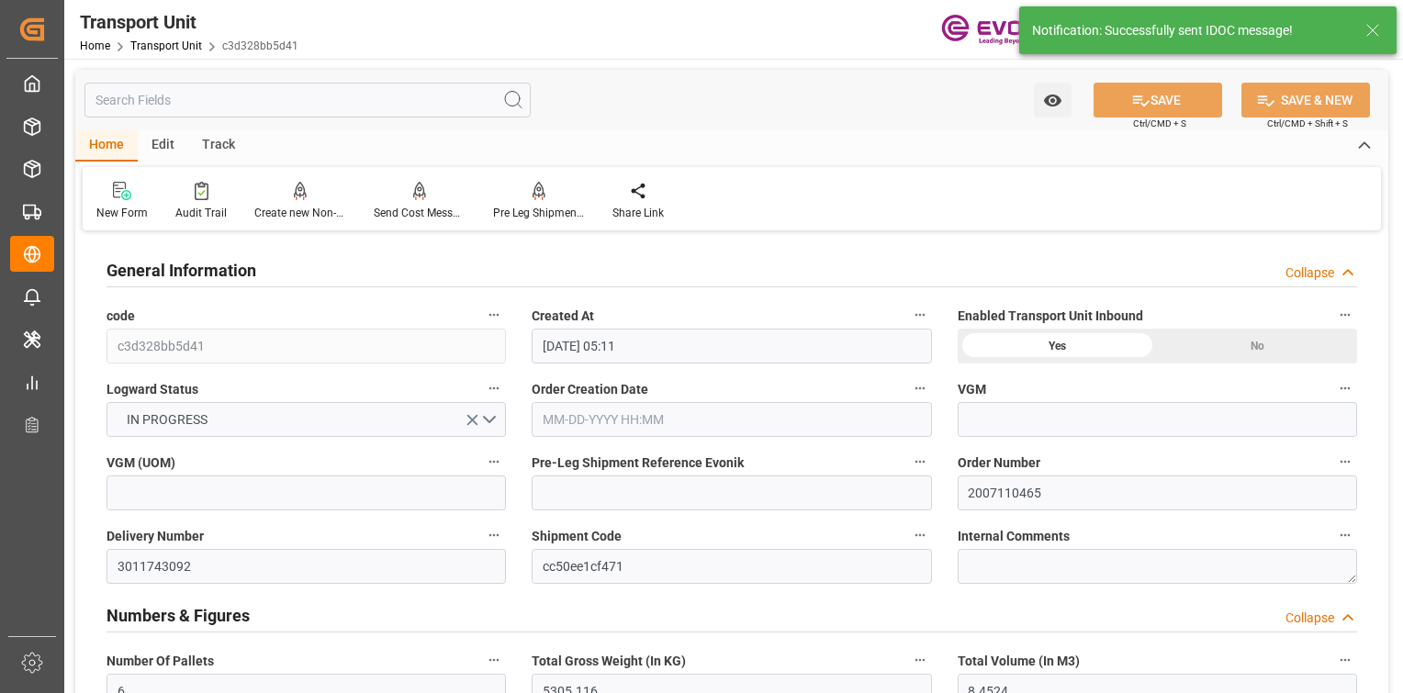
type input "08-20-2025 00:00"
type input "08-26-2025 00:00"
type input "08-11-2025 15:37"
type input "08-12-2025 00:00"
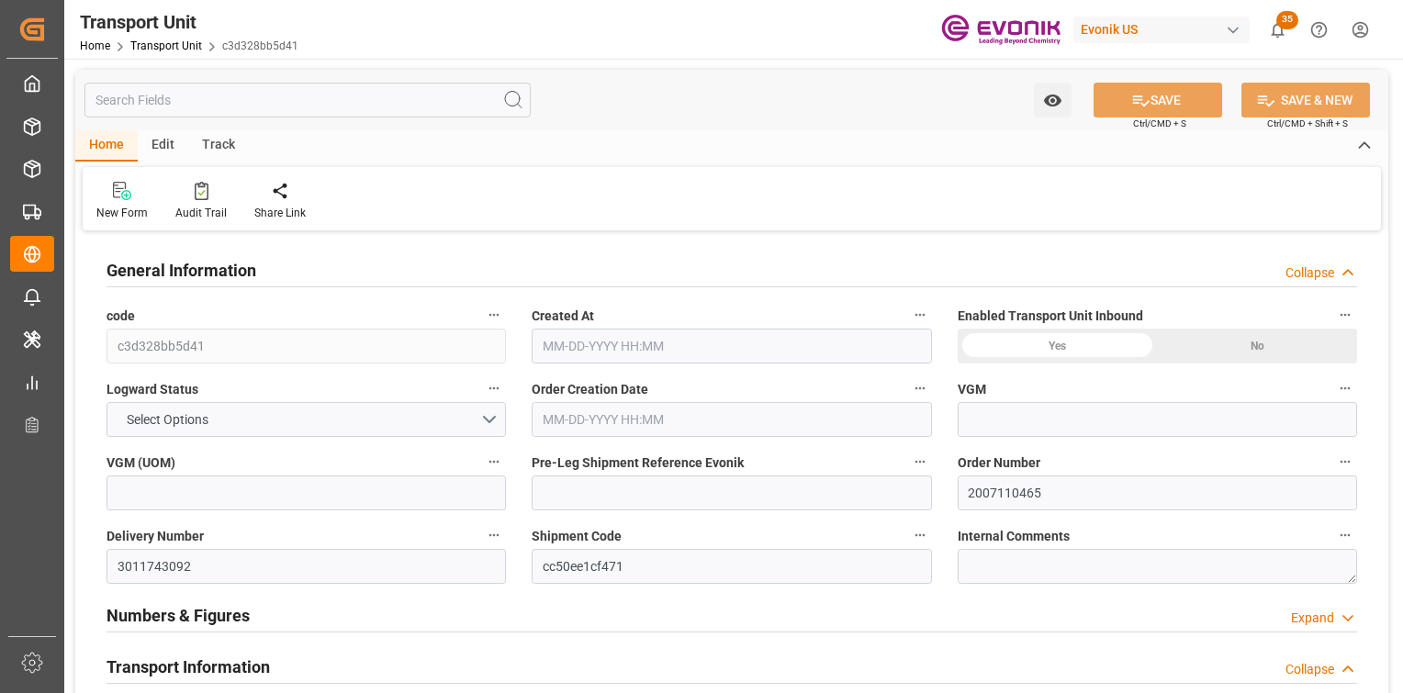
type input "Seaboard"
type input "Seaboard Marine Ltd"
type input "USABH"
type input "DOHAI"
type input "5305.116"
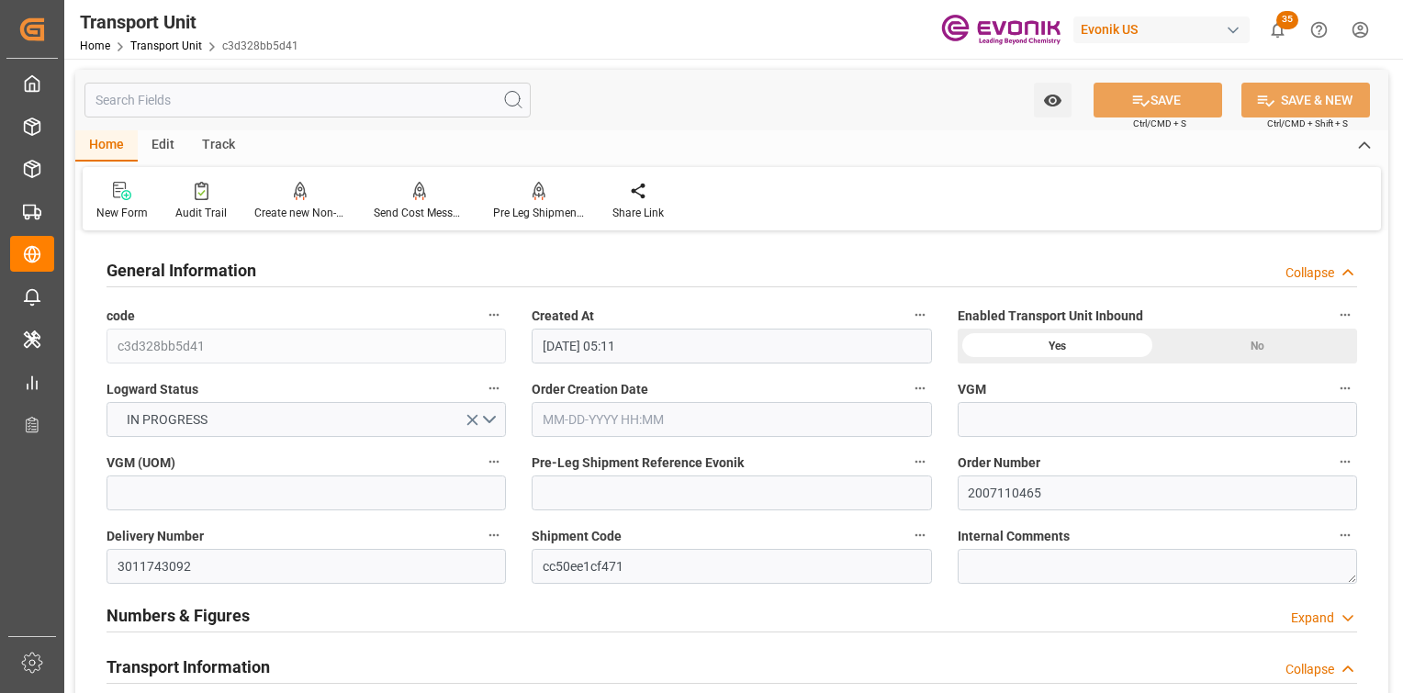
type input "08-01-2025 05:11"
type input "08-20-2025"
type input "08-15-2025 00:00"
type input "08-20-2025 00:00"
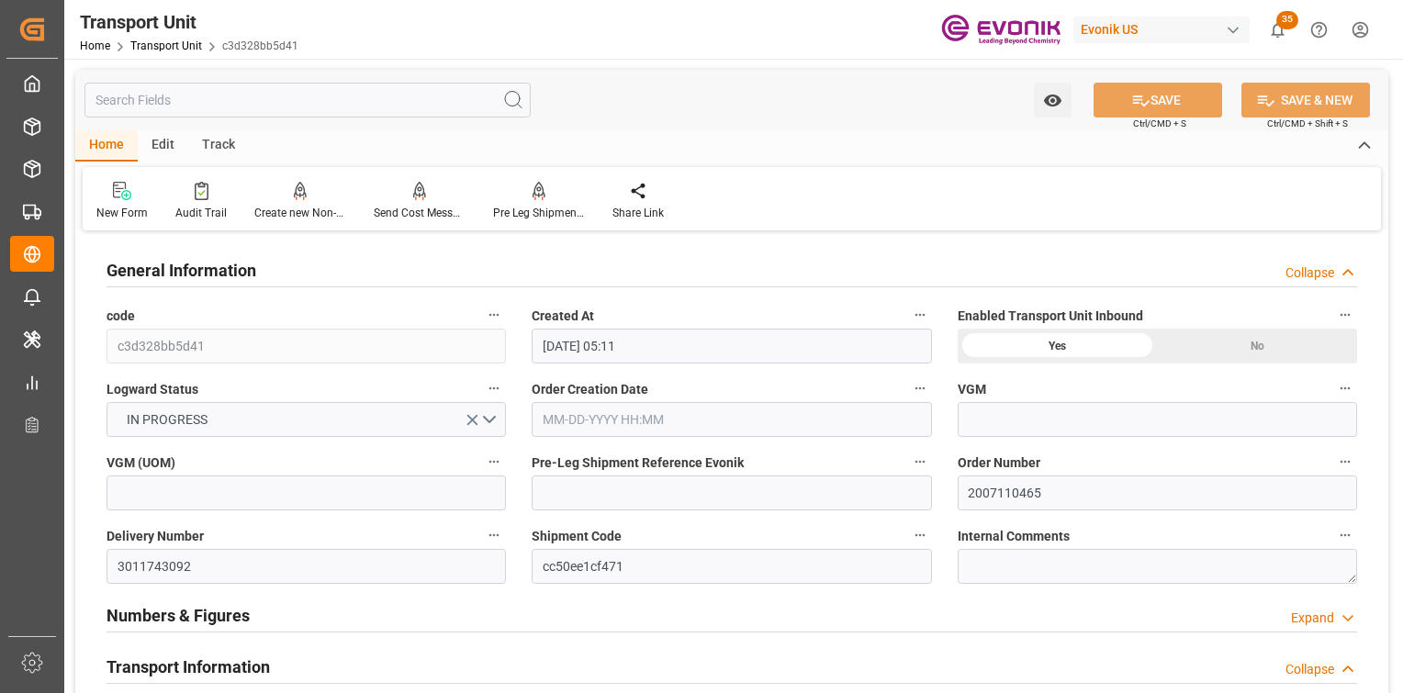
type input "08-26-2025 00:00"
type input "08-12-2025 00:00"
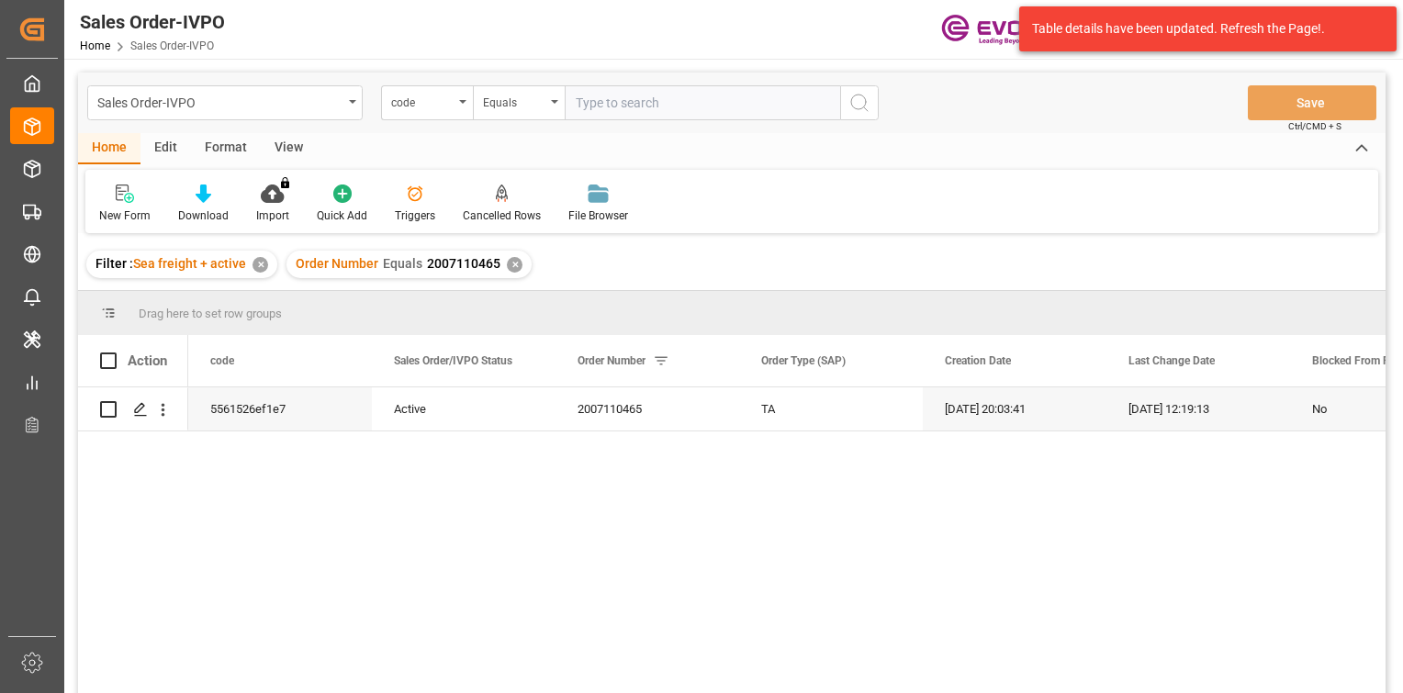
click at [513, 263] on div "✕" at bounding box center [515, 265] width 16 height 16
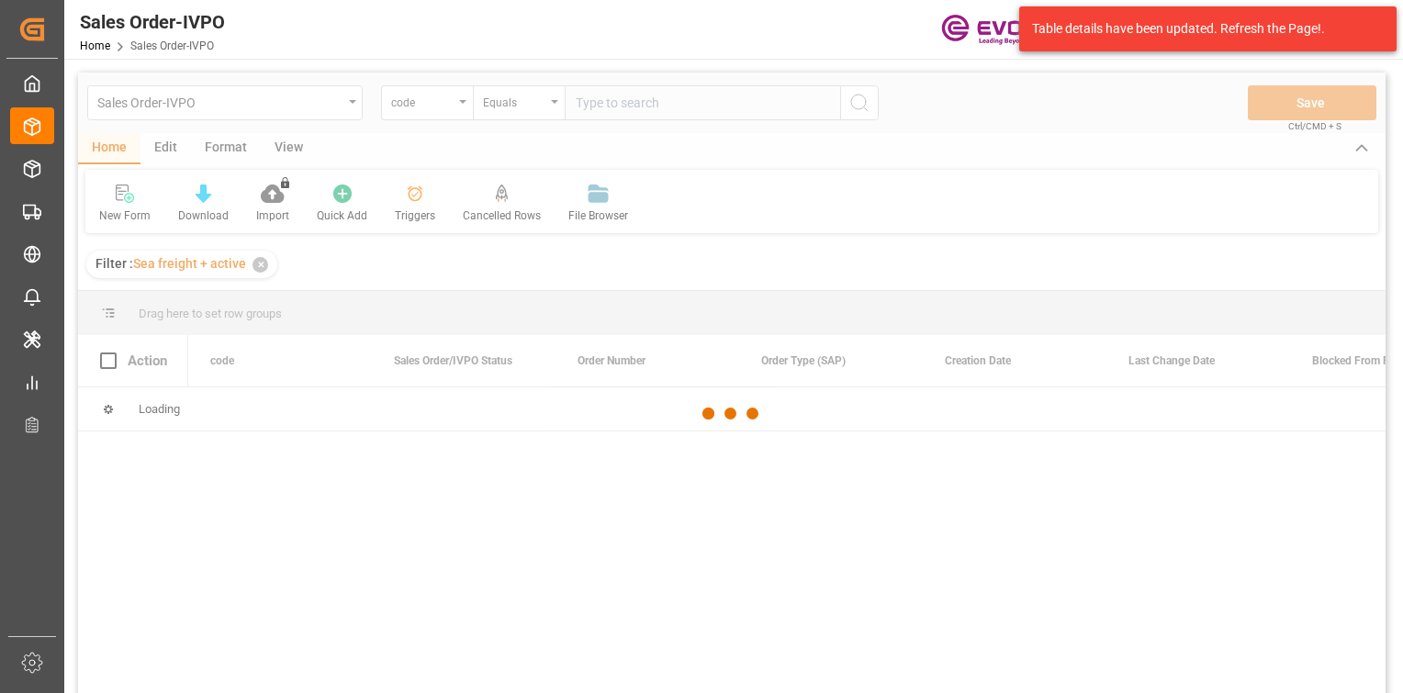
click at [430, 110] on div at bounding box center [732, 414] width 1308 height 682
click at [430, 108] on div at bounding box center [732, 414] width 1308 height 682
click at [430, 111] on div at bounding box center [732, 414] width 1308 height 682
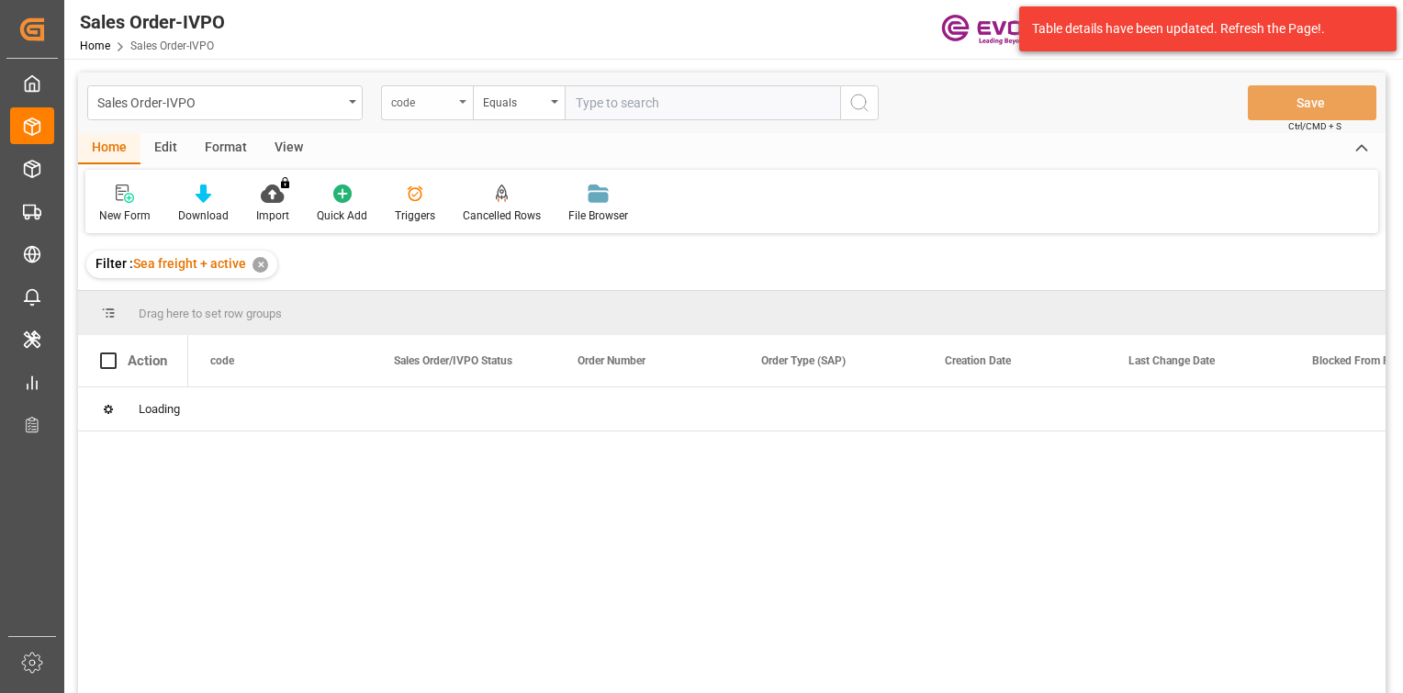
click at [430, 107] on div "code" at bounding box center [422, 100] width 62 height 21
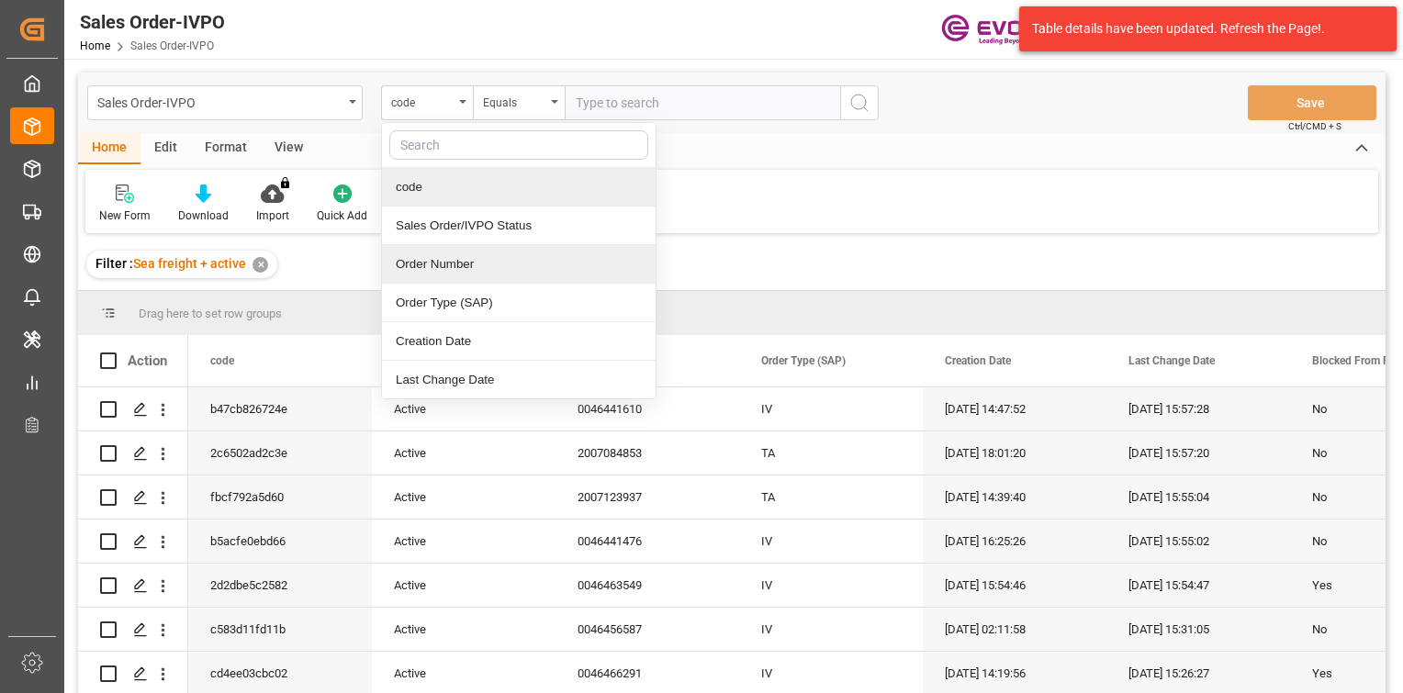
click at [458, 246] on div "Order Number" at bounding box center [519, 264] width 274 height 39
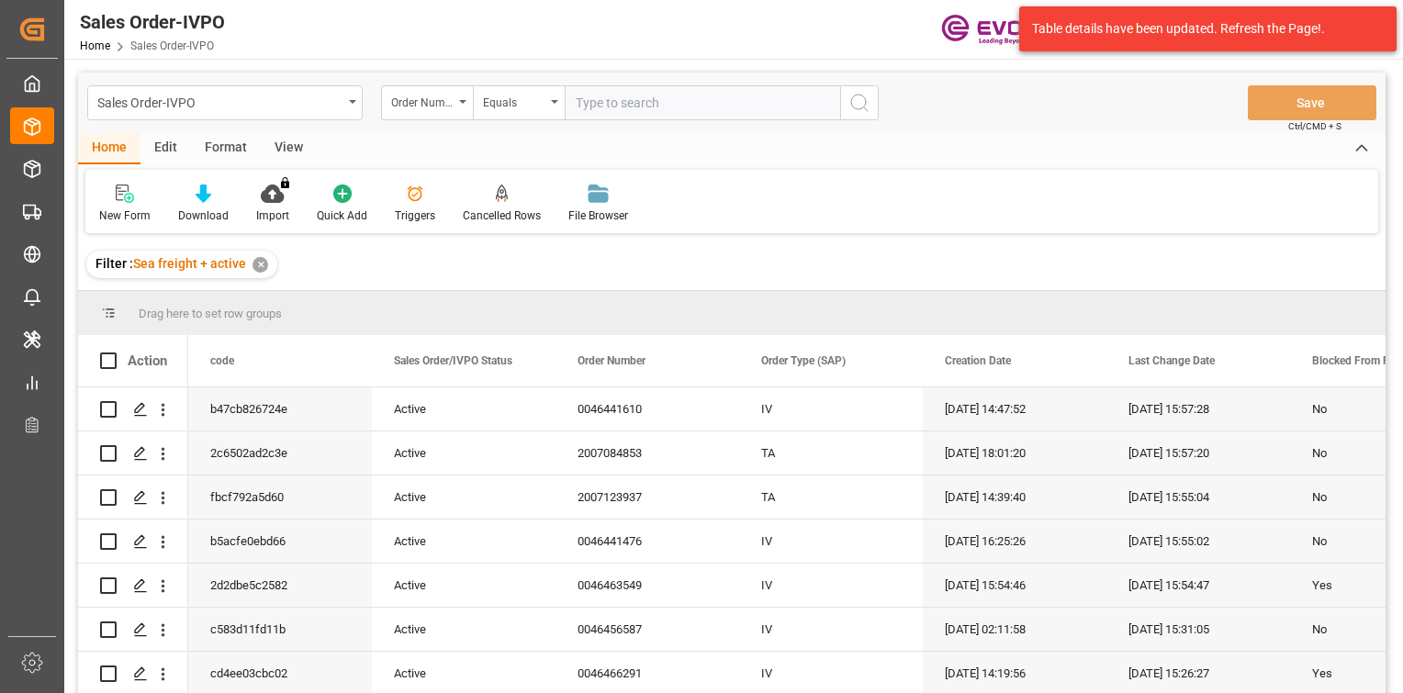
click at [630, 93] on input "text" at bounding box center [702, 102] width 275 height 35
paste input "46466444"
type input "0046466444"
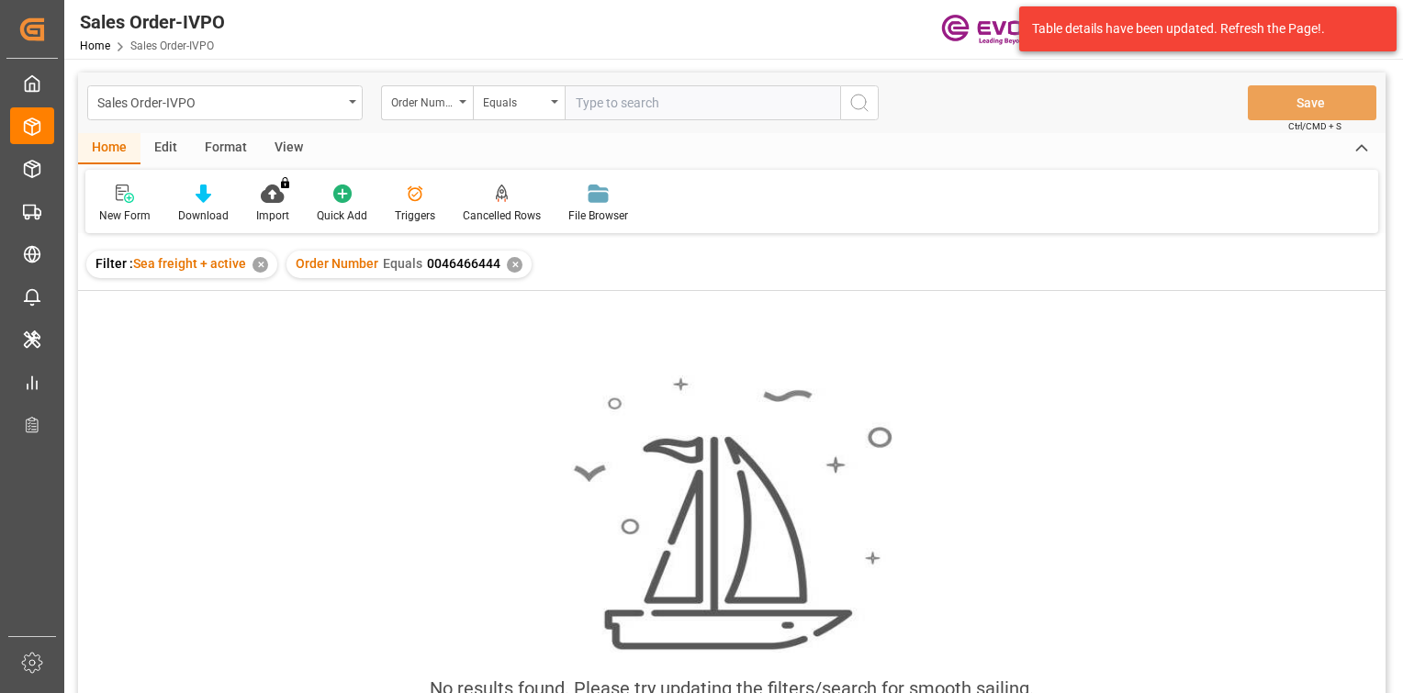
click at [507, 269] on div "✕" at bounding box center [515, 265] width 16 height 16
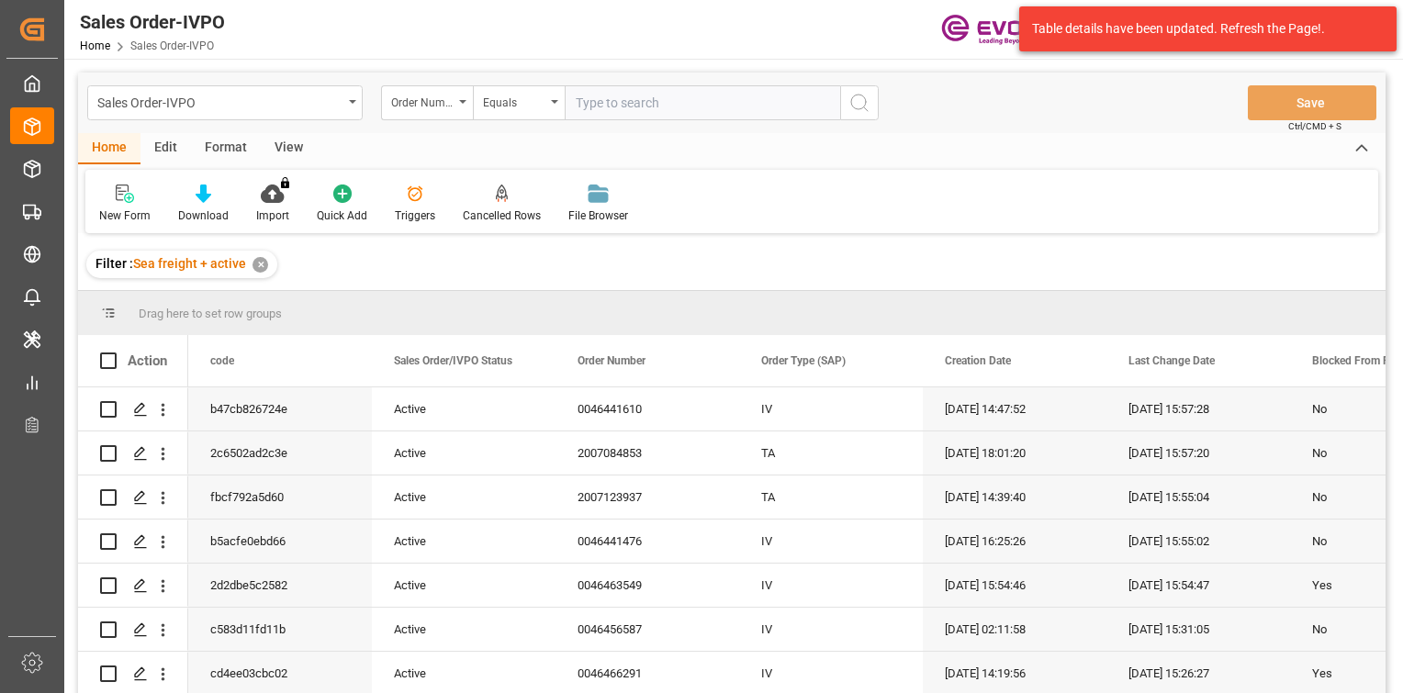
click at [596, 113] on input "text" at bounding box center [702, 102] width 275 height 35
paste input "2007123937"
type input "2007123937"
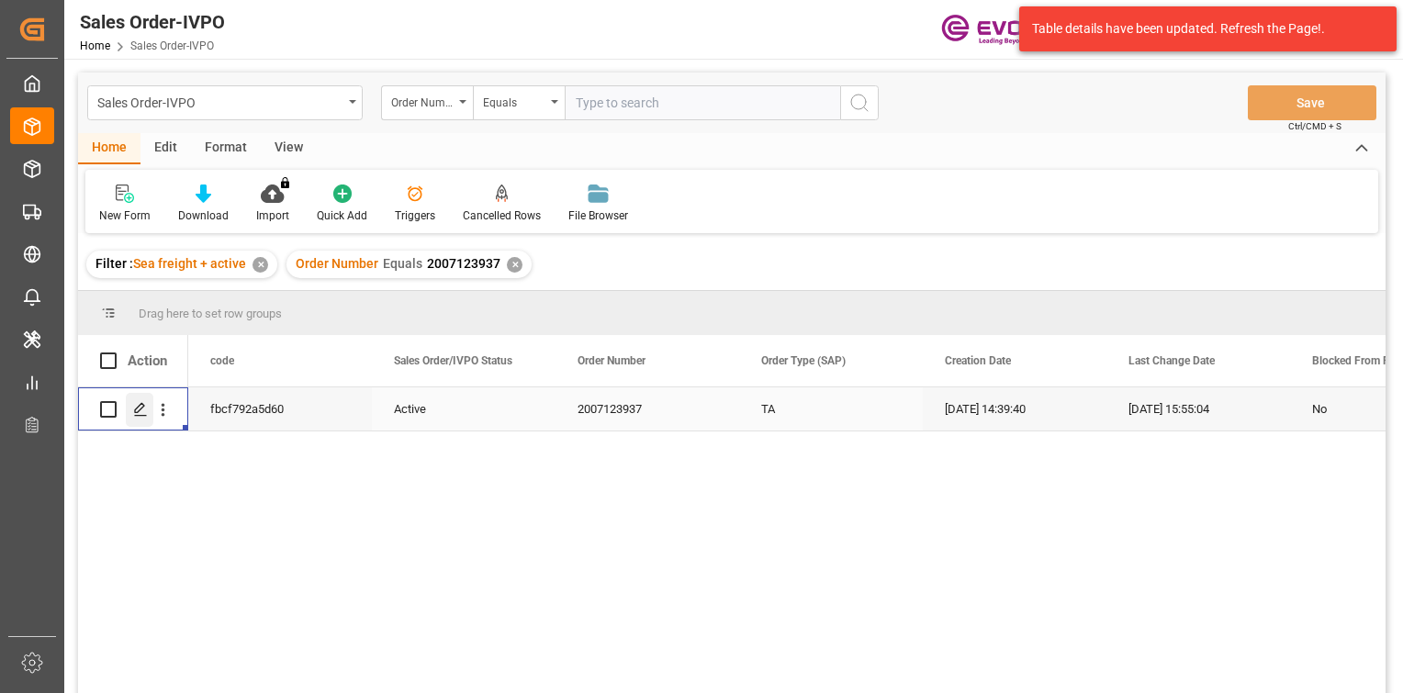
click at [136, 413] on polygon "Press SPACE to select this row." at bounding box center [139, 408] width 9 height 9
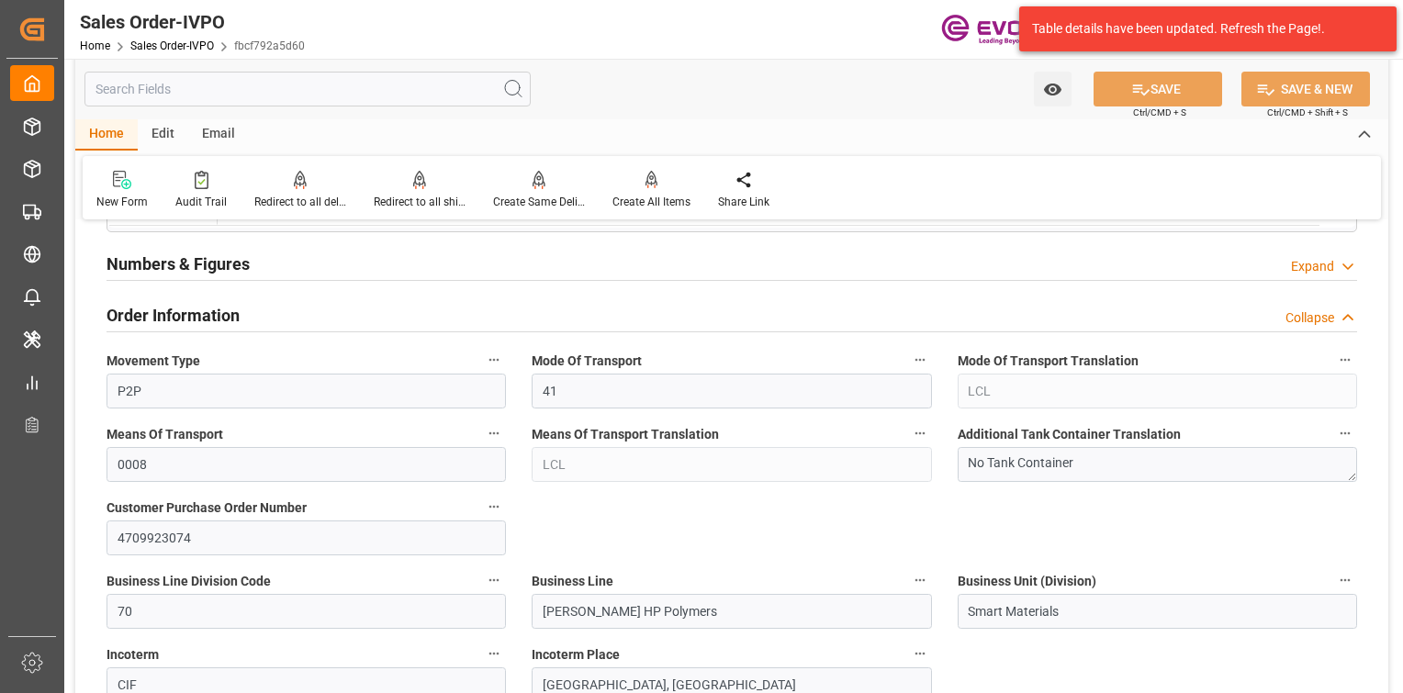
scroll to position [1286, 0]
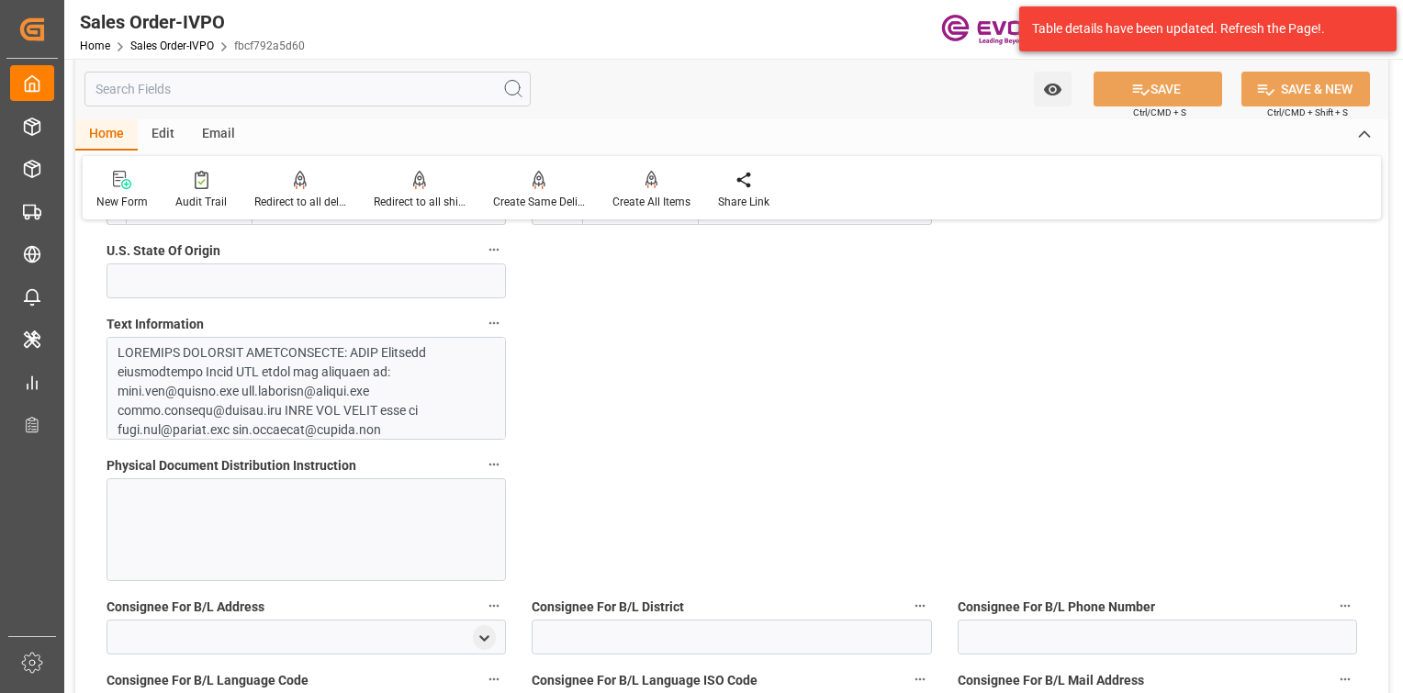
click at [256, 421] on div at bounding box center [301, 661] width 367 height 636
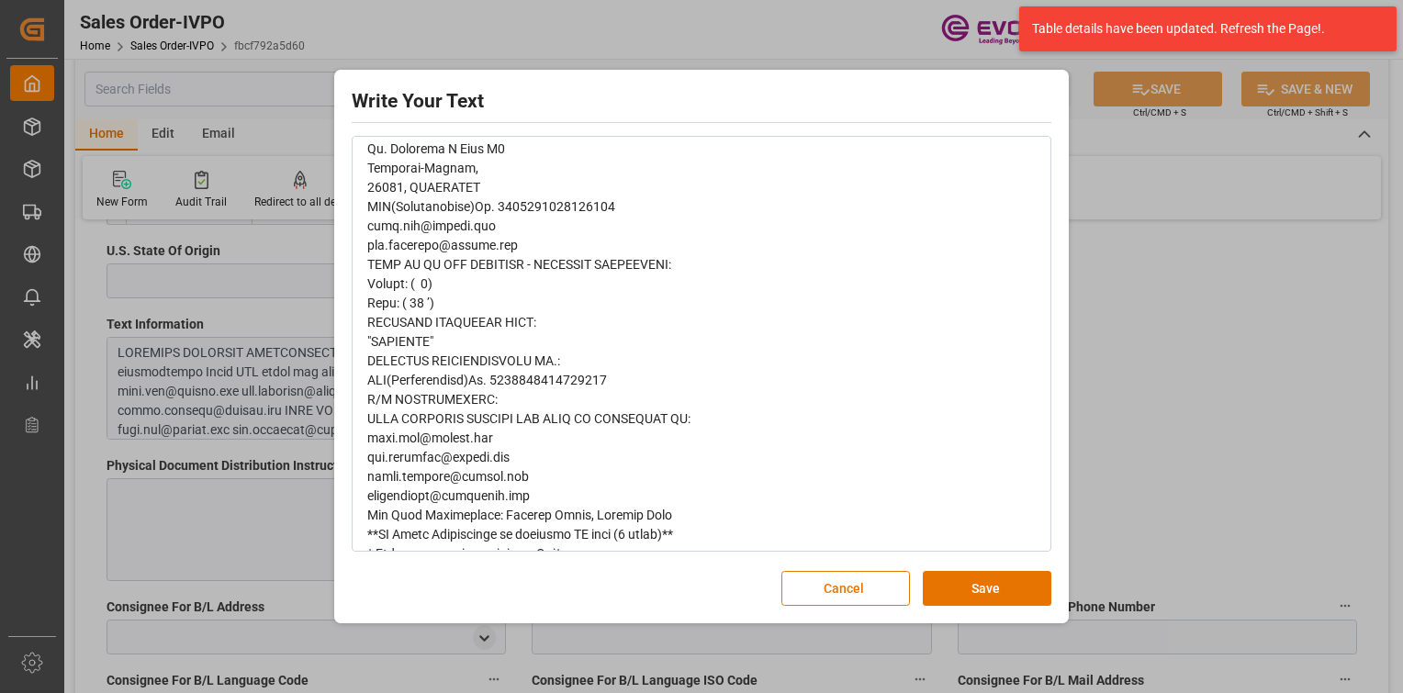
scroll to position [0, 0]
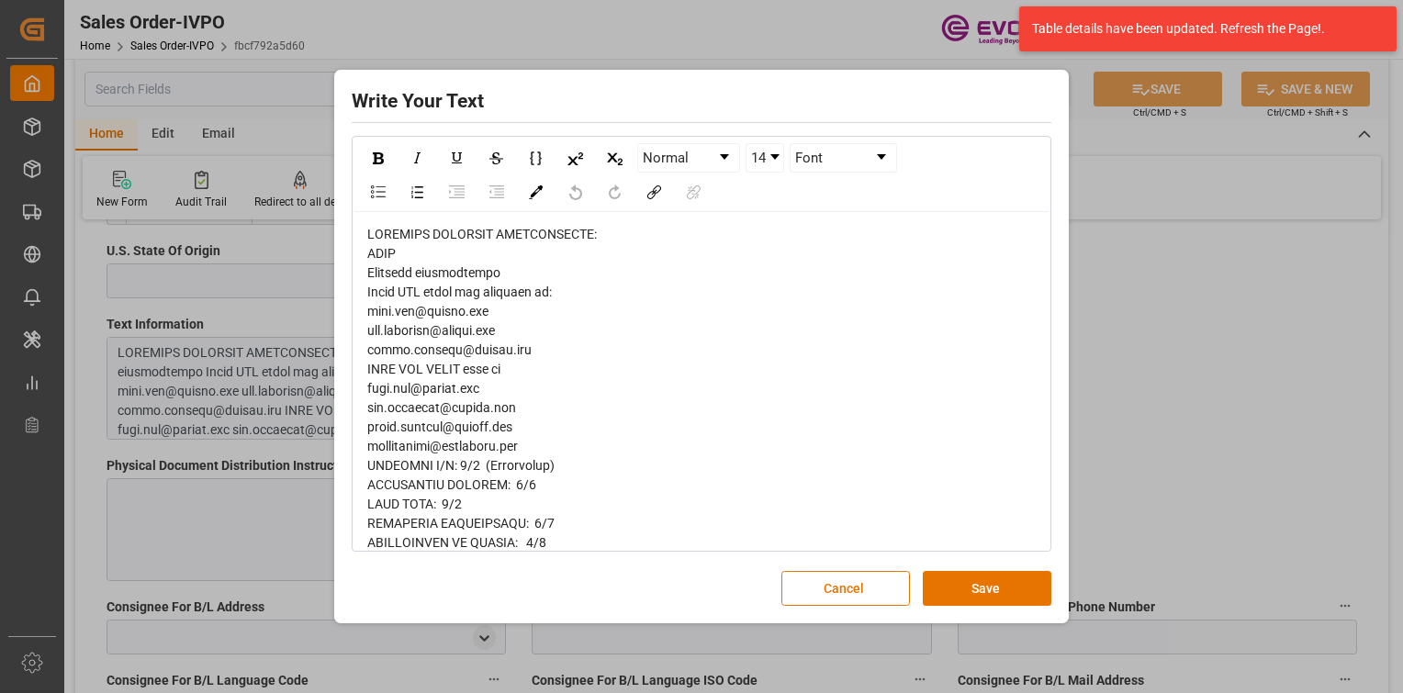
click at [828, 588] on button "Cancel" at bounding box center [845, 588] width 129 height 35
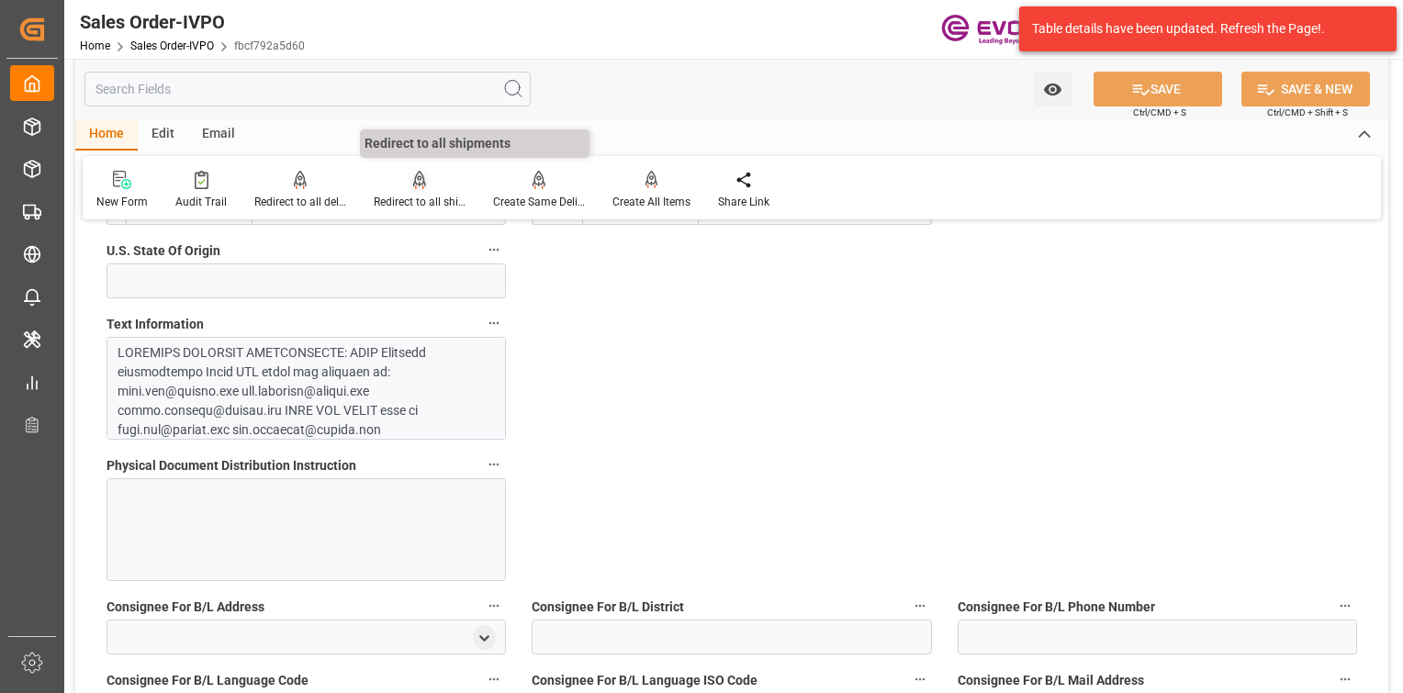
click at [419, 184] on icon at bounding box center [419, 179] width 13 height 16
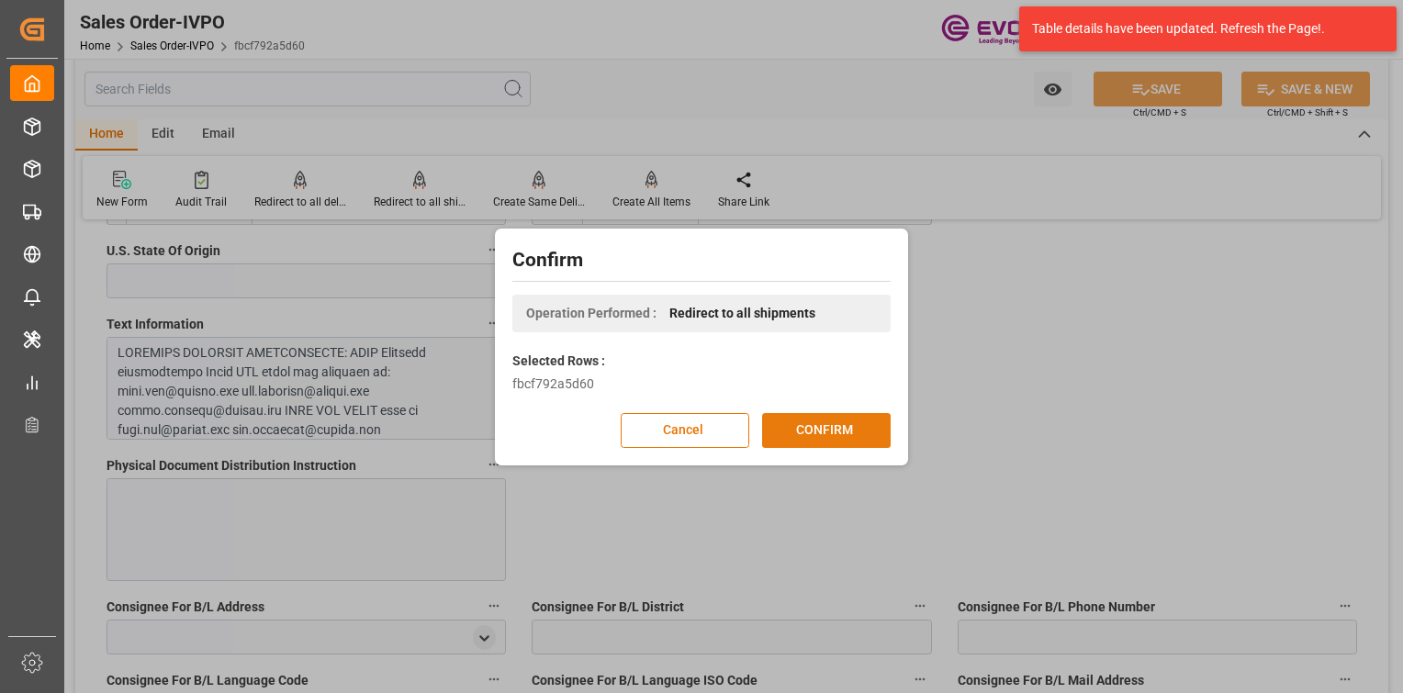
click at [819, 419] on button "CONFIRM" at bounding box center [826, 430] width 129 height 35
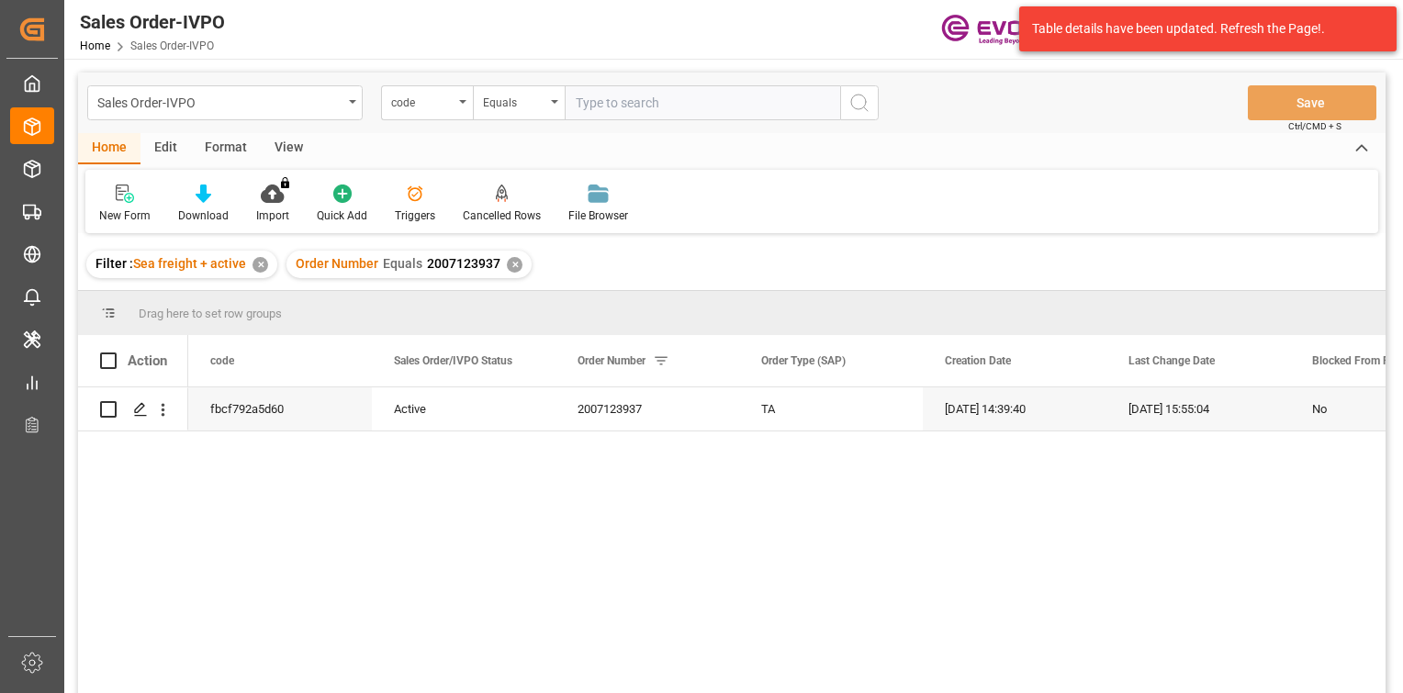
click at [1051, 84] on div "Sales Order-IVPO code Equals Save Ctrl/CMD + S" at bounding box center [732, 103] width 1308 height 61
click at [1129, 139] on div "Home Edit Format View" at bounding box center [732, 148] width 1308 height 31
click at [1129, 137] on div "Home Edit Format View" at bounding box center [732, 148] width 1308 height 31
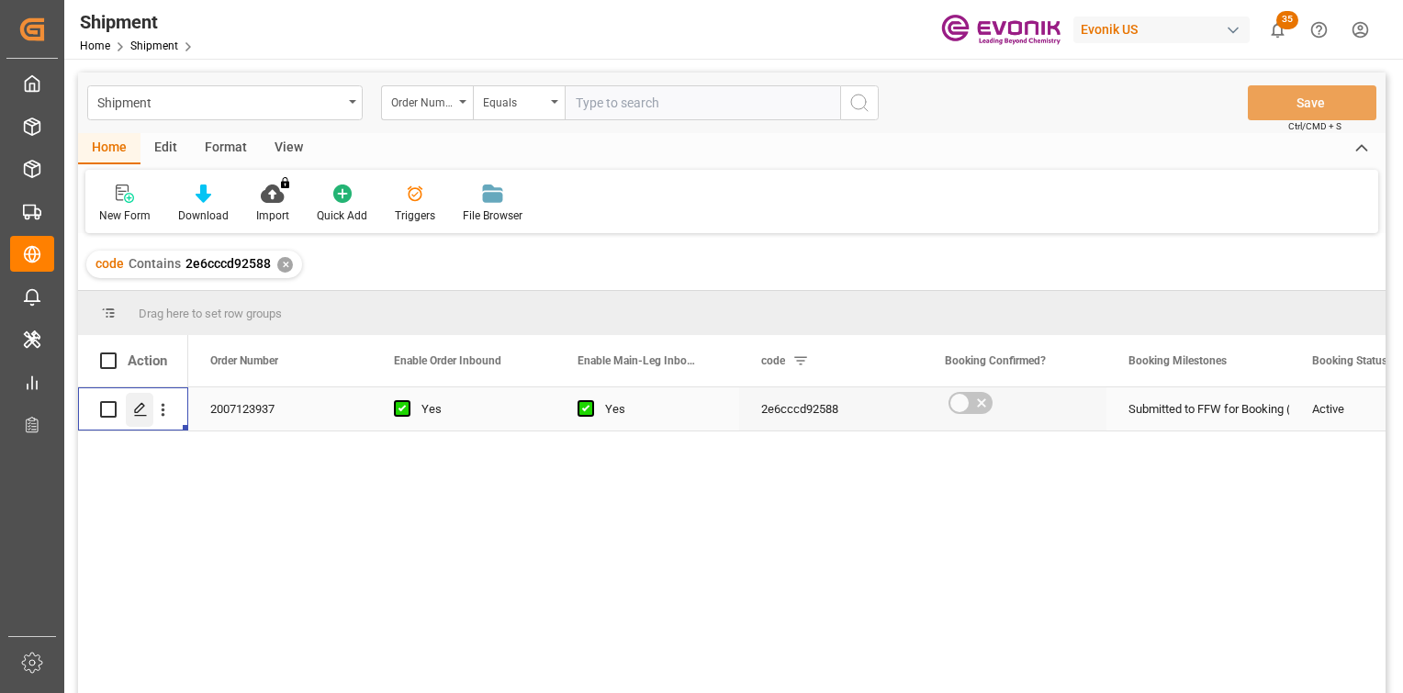
click at [139, 420] on div "Press SPACE to select this row." at bounding box center [140, 410] width 28 height 34
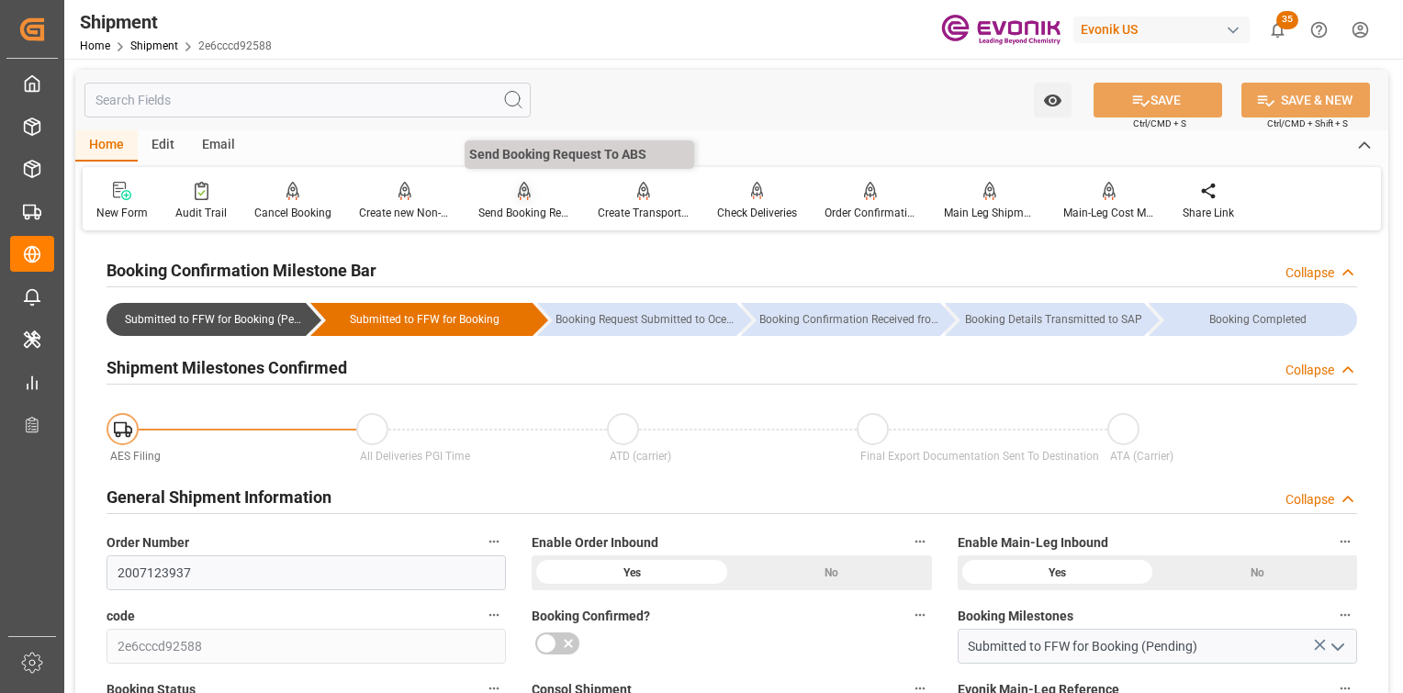
click at [494, 208] on div "Send Booking Request To ABS" at bounding box center [524, 213] width 92 height 17
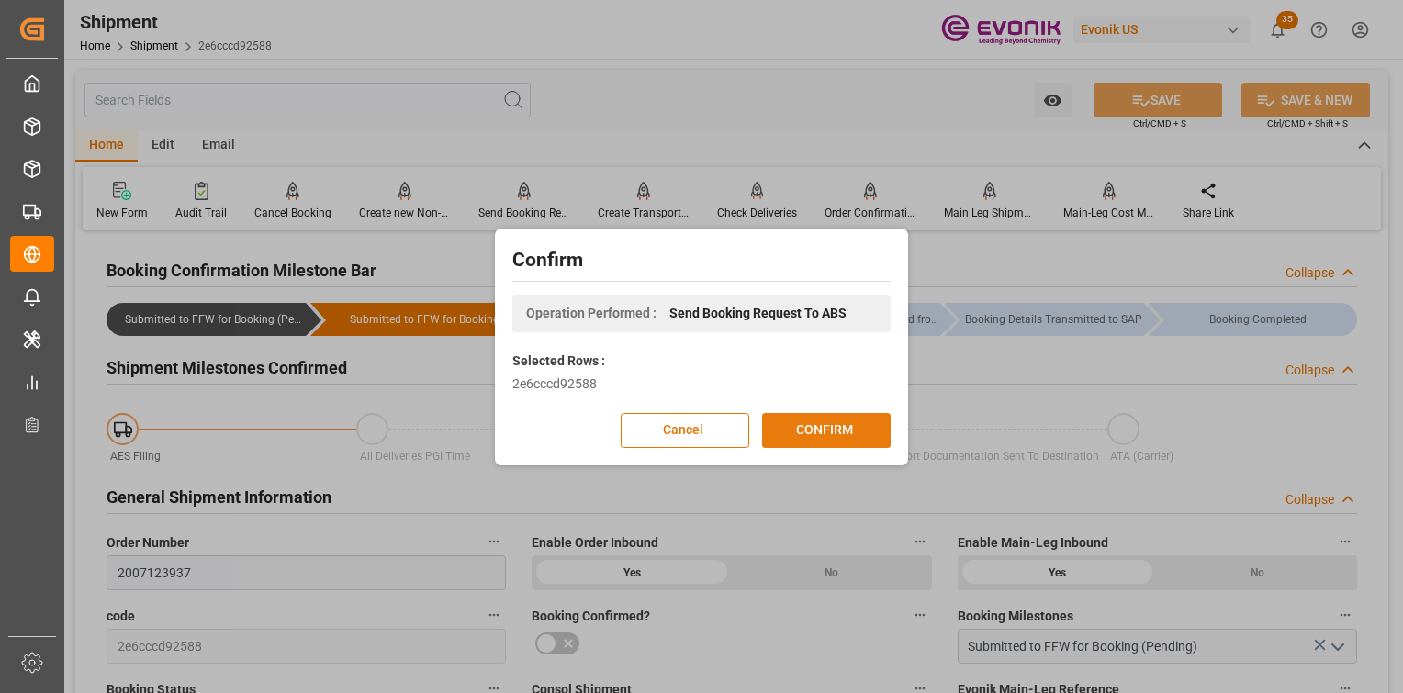
click at [822, 428] on button "CONFIRM" at bounding box center [826, 430] width 129 height 35
